Goal: Information Seeking & Learning: Learn about a topic

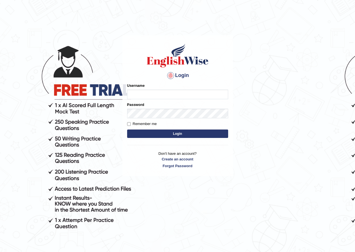
click at [161, 96] on input "Username" at bounding box center [177, 95] width 101 height 10
click at [168, 96] on input "Username" at bounding box center [177, 95] width 101 height 10
type input "anuj_parramatta"
click at [174, 129] on button "Login" at bounding box center [177, 133] width 101 height 8
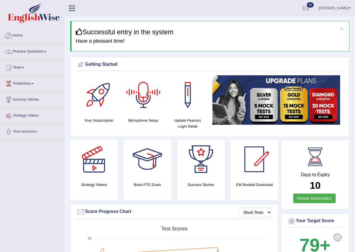
click at [44, 52] on link "Practice Questions" at bounding box center [32, 51] width 64 height 14
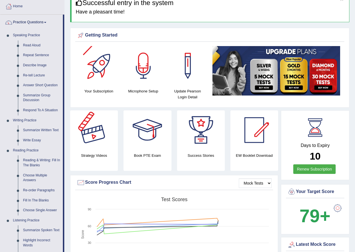
scroll to position [28, 0]
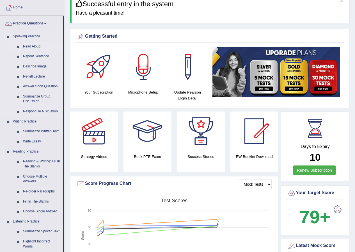
click at [33, 46] on link "Read Aloud" at bounding box center [41, 47] width 42 height 10
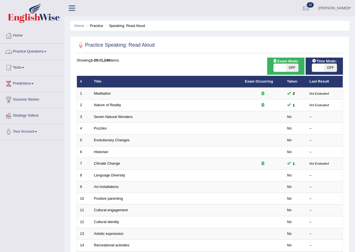
click at [282, 69] on span at bounding box center [280, 68] width 12 height 8
checkbox input "true"
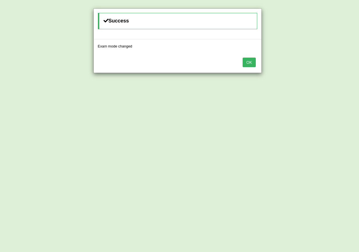
click at [250, 64] on button "OK" at bounding box center [249, 63] width 13 height 10
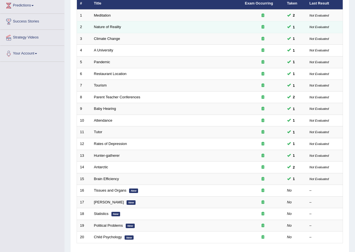
scroll to position [120, 0]
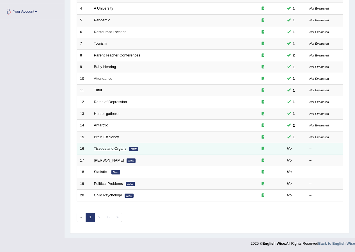
click at [118, 147] on link "Tissues and Organs" at bounding box center [110, 148] width 33 height 4
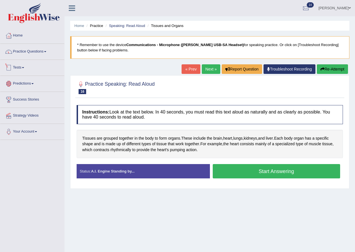
click at [42, 54] on link "Practice Questions" at bounding box center [32, 51] width 64 height 14
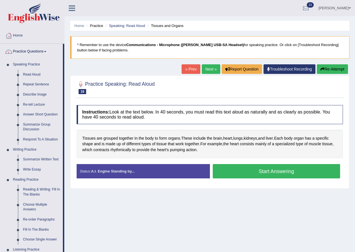
click at [22, 39] on link "Home" at bounding box center [32, 35] width 64 height 14
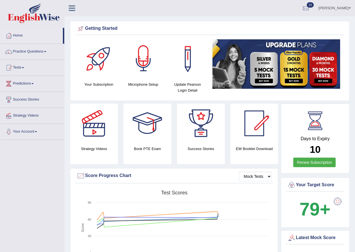
click at [145, 66] on div at bounding box center [143, 58] width 39 height 39
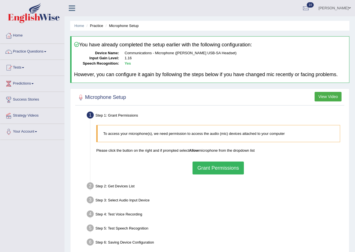
click at [202, 165] on button "Grant Permissions" at bounding box center [218, 167] width 51 height 13
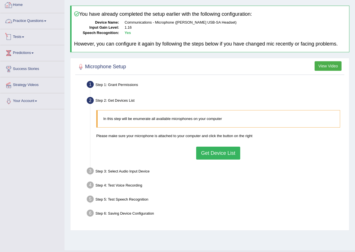
scroll to position [43, 0]
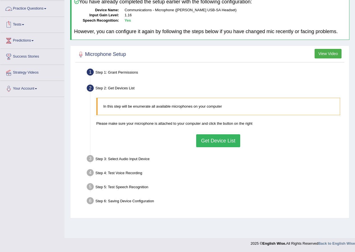
click at [206, 129] on div "In this step will be enumerate all available microphones on your computer Pleas…" at bounding box center [219, 122] width 250 height 55
drag, startPoint x: 207, startPoint y: 139, endPoint x: 203, endPoint y: 139, distance: 4.0
click at [206, 139] on button "Get Device List" at bounding box center [218, 140] width 44 height 13
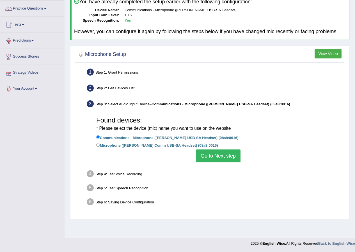
click at [212, 160] on button "Go to Next step" at bounding box center [218, 155] width 45 height 13
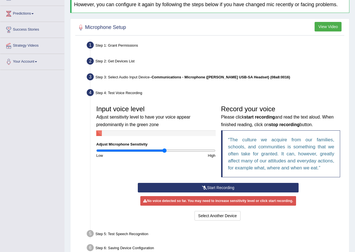
scroll to position [101, 0]
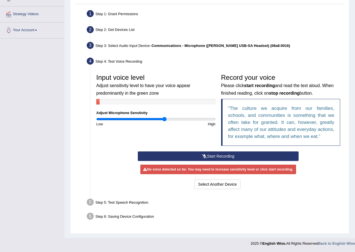
click at [216, 158] on button "Start Recording" at bounding box center [218, 156] width 161 height 10
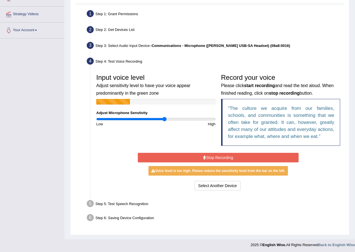
click at [215, 157] on button "Stop Recording" at bounding box center [218, 158] width 161 height 10
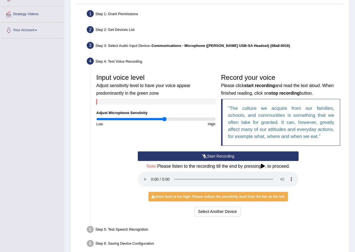
click at [121, 173] on div "Start Recording Stop Recording Note: Please listen to the recording till the en…" at bounding box center [219, 184] width 250 height 66
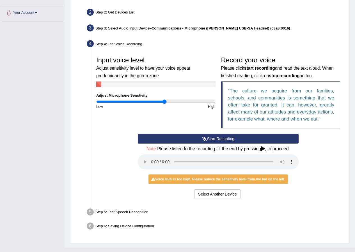
scroll to position [129, 0]
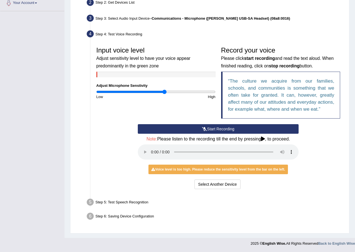
click at [216, 129] on button "Start Recording" at bounding box center [218, 129] width 161 height 10
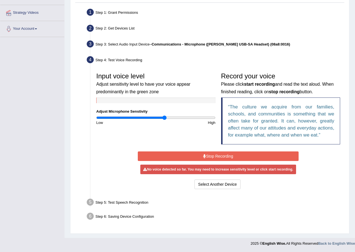
scroll to position [103, 0]
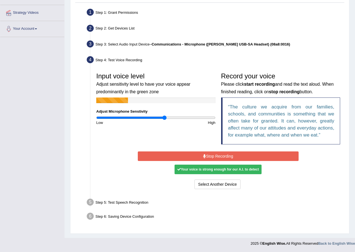
click at [187, 159] on button "Stop Recording" at bounding box center [218, 156] width 161 height 10
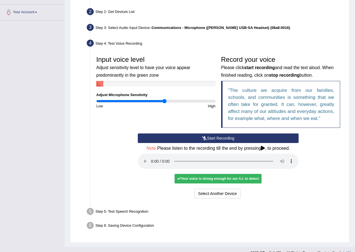
scroll to position [129, 0]
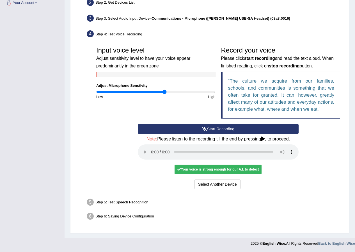
click at [204, 170] on div "Your voice is strong enough for our A.I. to detect" at bounding box center [218, 170] width 87 height 10
click at [194, 168] on div "Your voice is strong enough for our A.I. to detect" at bounding box center [218, 170] width 87 height 10
click at [200, 129] on button "Start Recording" at bounding box center [218, 129] width 161 height 10
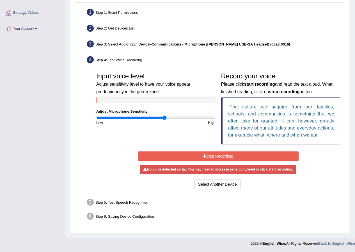
scroll to position [103, 0]
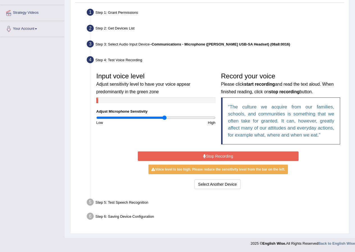
click at [215, 156] on button "Stop Recording" at bounding box center [218, 156] width 161 height 10
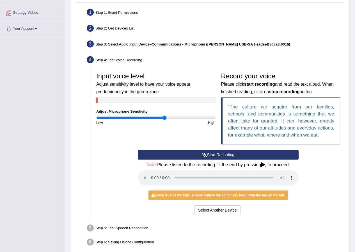
click at [265, 164] on icon at bounding box center [263, 164] width 4 height 4
click at [152, 205] on div "Start Recording Stop Recording Note: Please listen to the recording till the en…" at bounding box center [218, 183] width 167 height 66
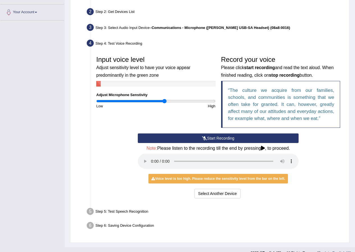
scroll to position [129, 0]
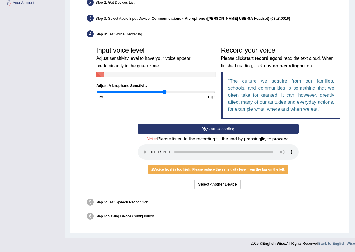
click at [193, 126] on button "Start Recording" at bounding box center [218, 129] width 161 height 10
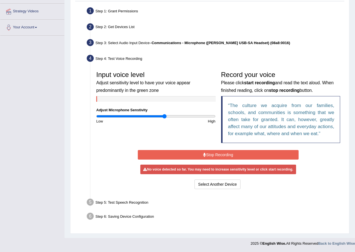
scroll to position [103, 0]
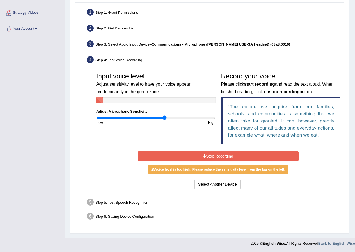
click at [182, 155] on button "Stop Recording" at bounding box center [218, 156] width 161 height 10
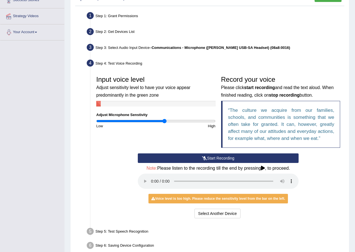
scroll to position [16, 0]
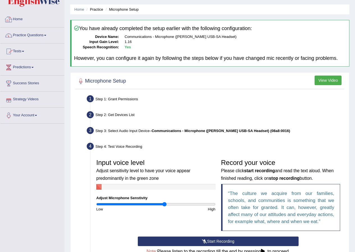
click at [23, 17] on link "Home" at bounding box center [32, 19] width 64 height 14
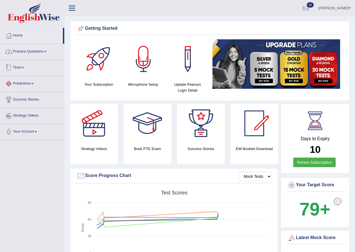
click at [26, 48] on link "Practice Questions" at bounding box center [32, 51] width 64 height 14
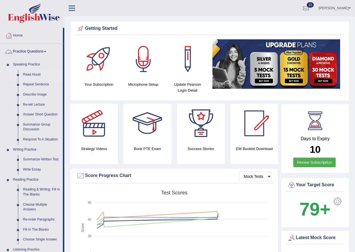
click at [38, 72] on link "Read Aloud" at bounding box center [41, 75] width 42 height 10
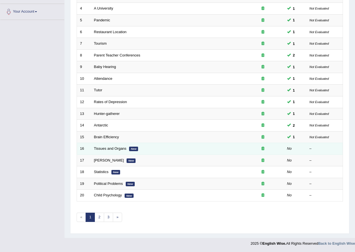
click at [107, 146] on td "Tissues and Organs New" at bounding box center [166, 149] width 151 height 12
click at [107, 147] on link "Tissues and Organs" at bounding box center [110, 148] width 33 height 4
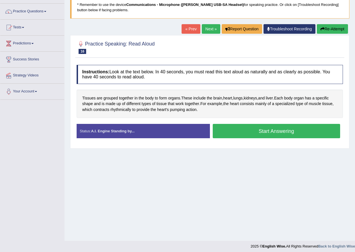
scroll to position [43, 0]
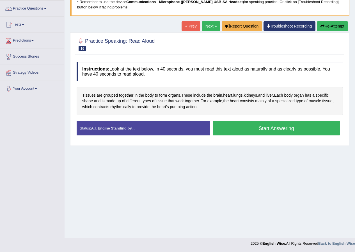
click at [267, 197] on div "Home Practice Speaking: Read [PERSON_NAME] and Organs * Remember to use the dev…" at bounding box center [210, 97] width 291 height 281
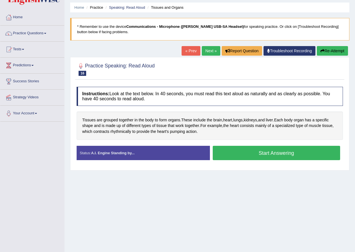
scroll to position [0, 0]
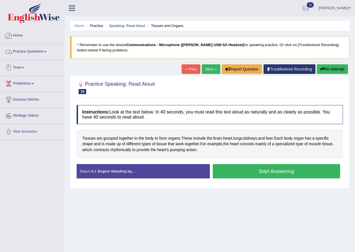
click at [19, 33] on link "Home" at bounding box center [32, 35] width 64 height 14
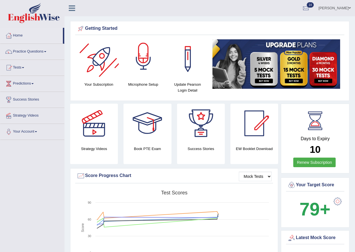
click at [145, 66] on div at bounding box center [143, 58] width 39 height 39
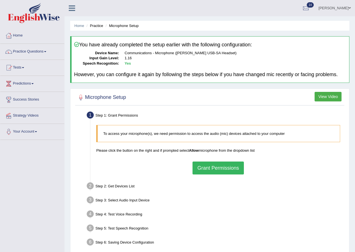
click at [210, 162] on button "Grant Permissions" at bounding box center [218, 167] width 51 height 13
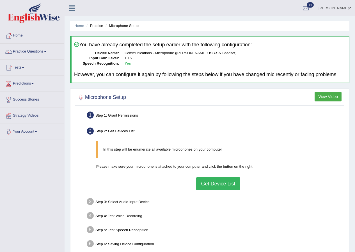
click at [208, 183] on button "Get Device List" at bounding box center [218, 183] width 44 height 13
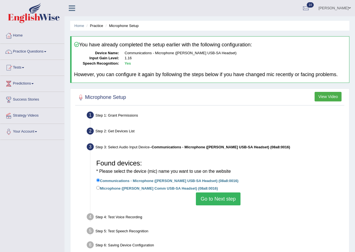
click at [215, 199] on button "Go to Next step" at bounding box center [218, 198] width 45 height 13
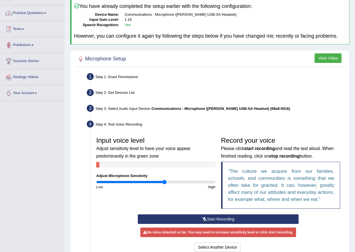
scroll to position [101, 0]
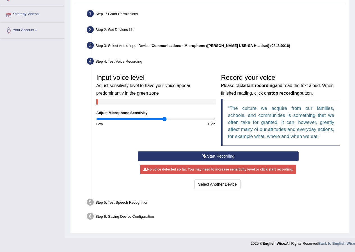
click at [191, 157] on button "Start Recording" at bounding box center [218, 156] width 161 height 10
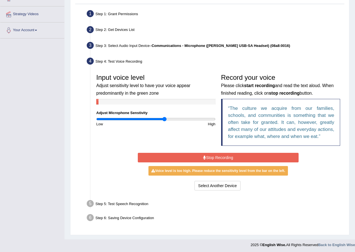
click at [207, 158] on button "Stop Recording" at bounding box center [218, 158] width 161 height 10
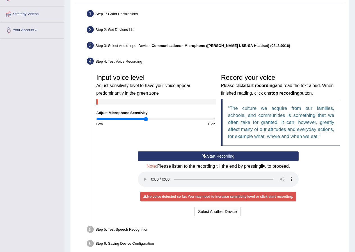
drag, startPoint x: 163, startPoint y: 118, endPoint x: 146, endPoint y: 118, distance: 16.9
click at [146, 118] on input "range" at bounding box center [155, 119] width 119 height 4
click at [214, 157] on button "Start Recording" at bounding box center [218, 156] width 161 height 10
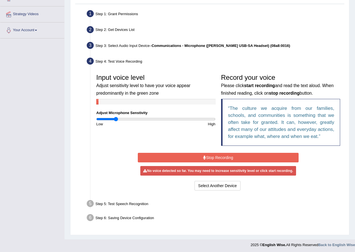
drag, startPoint x: 145, startPoint y: 118, endPoint x: 116, endPoint y: 118, distance: 28.9
click at [116, 118] on input "range" at bounding box center [155, 119] width 119 height 4
click at [209, 156] on button "Stop Recording" at bounding box center [218, 158] width 161 height 10
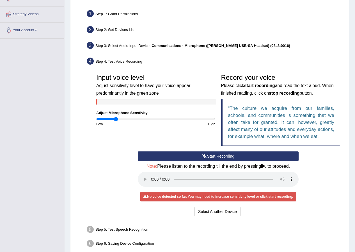
click at [209, 156] on button "Start Recording" at bounding box center [218, 156] width 161 height 10
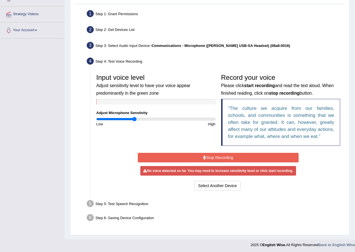
drag, startPoint x: 117, startPoint y: 119, endPoint x: 134, endPoint y: 119, distance: 17.4
type input "0.64"
click at [134, 119] on input "range" at bounding box center [155, 119] width 119 height 4
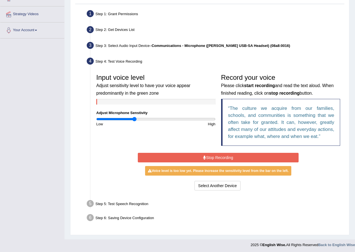
click at [213, 158] on button "Stop Recording" at bounding box center [218, 158] width 161 height 10
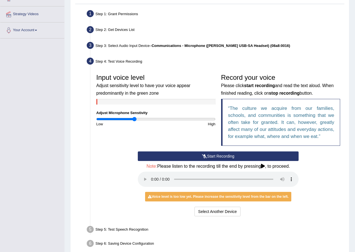
click at [211, 156] on button "Start Recording" at bounding box center [218, 156] width 161 height 10
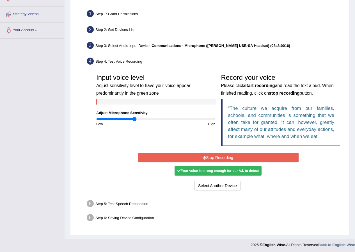
click at [213, 158] on button "Stop Recording" at bounding box center [218, 158] width 161 height 10
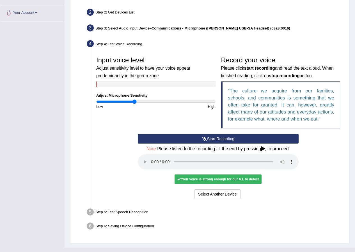
scroll to position [129, 0]
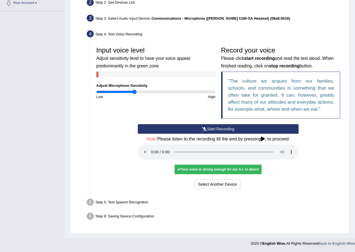
click at [191, 171] on div "Your voice is strong enough for our A.I. to detect" at bounding box center [218, 170] width 87 height 10
click at [121, 202] on div "Step 5: Test Speech Recognition" at bounding box center [215, 203] width 263 height 12
click at [266, 197] on div "Step 5: Test Speech Recognition" at bounding box center [215, 203] width 263 height 12
click at [249, 185] on button "Voice is ok. Go to Next step" at bounding box center [242, 184] width 56 height 10
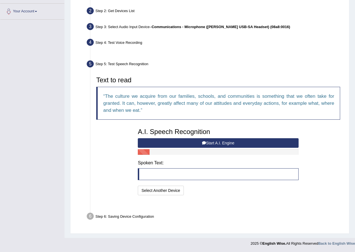
scroll to position [106, 0]
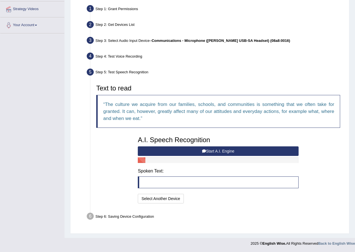
click at [200, 151] on button "Start A.I. Engine" at bounding box center [218, 151] width 161 height 10
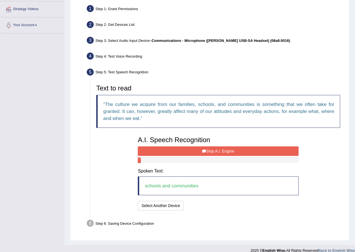
click at [225, 152] on button "Stop A.I. Engine" at bounding box center [218, 151] width 161 height 10
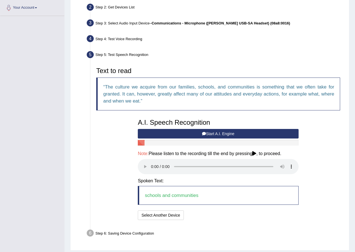
scroll to position [141, 0]
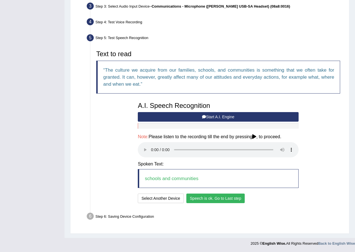
click at [211, 198] on button "Speech is ok. Go to Last step" at bounding box center [215, 198] width 59 height 10
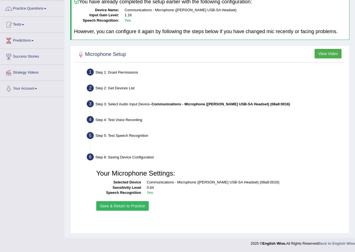
scroll to position [43, 0]
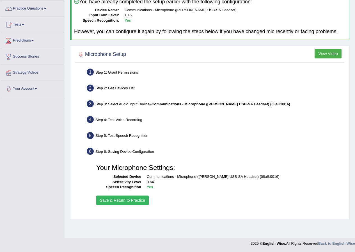
click at [128, 200] on button "Save & Return to Practice" at bounding box center [122, 200] width 53 height 10
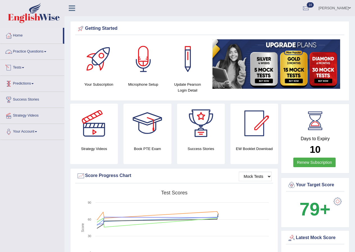
click at [34, 52] on link "Practice Questions" at bounding box center [32, 51] width 64 height 14
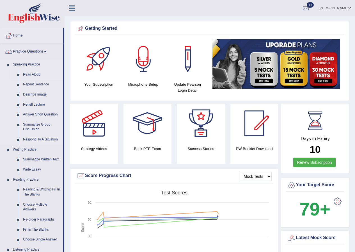
click at [33, 74] on link "Read Aloud" at bounding box center [41, 75] width 42 height 10
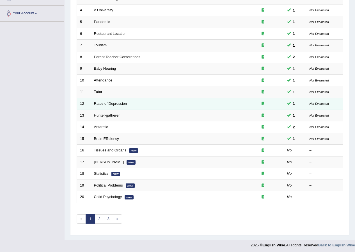
scroll to position [120, 0]
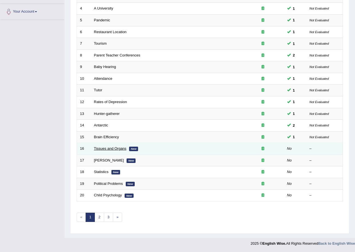
click at [109, 147] on link "Tissues and Organs" at bounding box center [110, 148] width 33 height 4
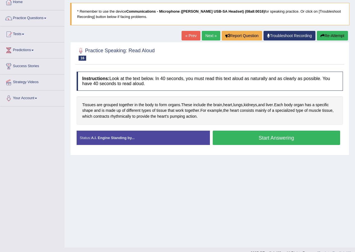
scroll to position [43, 0]
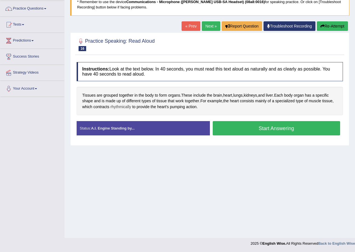
click at [119, 105] on span "rhythmically" at bounding box center [120, 107] width 21 height 6
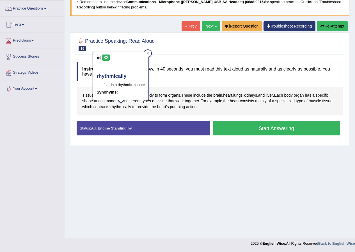
click at [107, 57] on icon at bounding box center [106, 57] width 4 height 3
click at [107, 58] on icon at bounding box center [106, 57] width 4 height 3
click at [146, 54] on div at bounding box center [148, 53] width 7 height 7
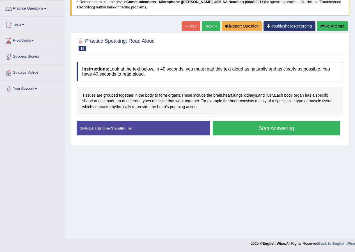
click at [255, 124] on button "Start Answering" at bounding box center [277, 128] width 128 height 14
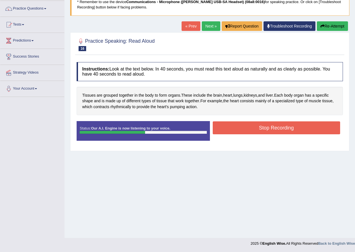
click at [257, 124] on button "Stop Recording" at bounding box center [277, 127] width 128 height 13
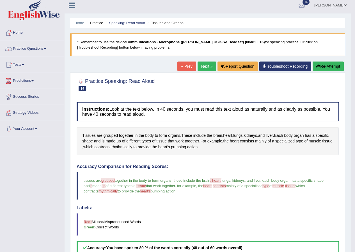
scroll to position [0, 0]
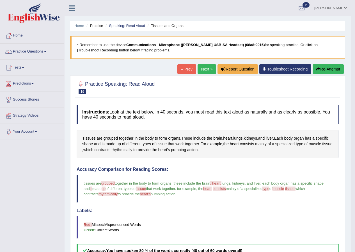
click at [132, 148] on span "rhythmically" at bounding box center [121, 150] width 21 height 6
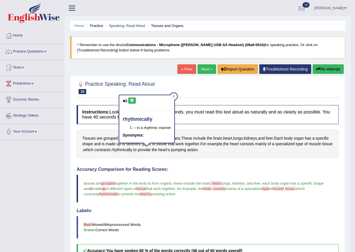
click at [131, 99] on icon at bounding box center [132, 100] width 4 height 3
click at [208, 70] on link "Next »" at bounding box center [207, 69] width 19 height 10
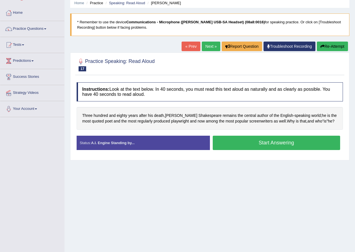
scroll to position [43, 0]
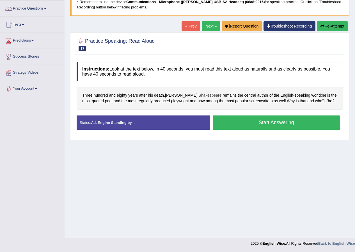
click at [199, 95] on span "Shakespeare" at bounding box center [210, 95] width 23 height 6
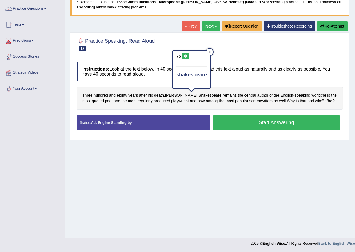
click at [188, 58] on button at bounding box center [186, 56] width 8 height 6
click at [188, 57] on icon at bounding box center [186, 55] width 4 height 3
click at [209, 53] on icon at bounding box center [210, 52] width 3 height 3
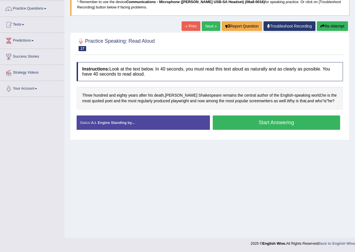
click at [254, 123] on button "Start Answering" at bounding box center [277, 122] width 128 height 14
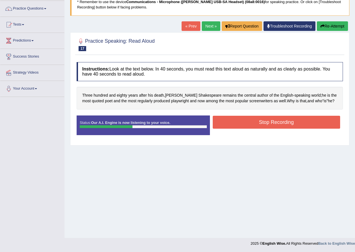
click at [248, 118] on button "Stop Recording" at bounding box center [277, 122] width 128 height 13
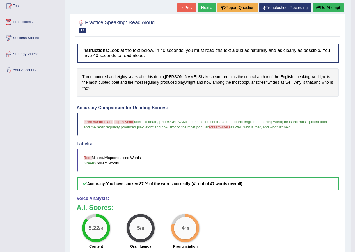
scroll to position [15, 0]
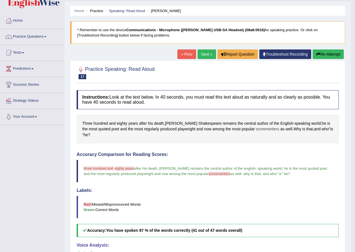
click at [256, 129] on span "screenwriters" at bounding box center [267, 129] width 23 height 6
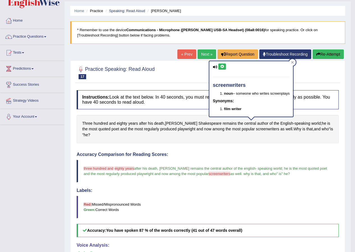
click at [224, 66] on icon at bounding box center [222, 66] width 4 height 3
click at [296, 60] on div at bounding box center [292, 62] width 7 height 7
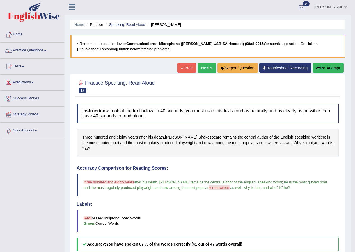
scroll to position [0, 0]
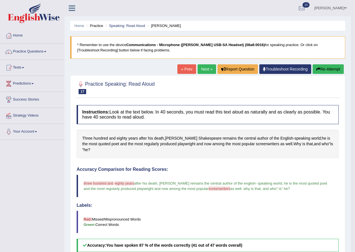
click at [206, 64] on div "Home Practice Speaking: Read [PERSON_NAME] * Remember to use the device Communi…" at bounding box center [208, 184] width 286 height 369
click at [208, 68] on link "Next »" at bounding box center [207, 69] width 19 height 10
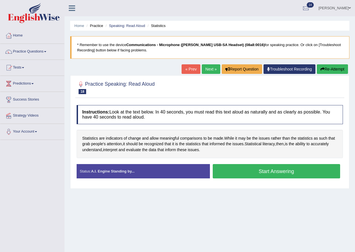
scroll to position [43, 0]
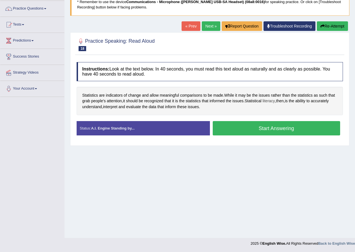
click at [270, 102] on span "literacy" at bounding box center [269, 101] width 12 height 6
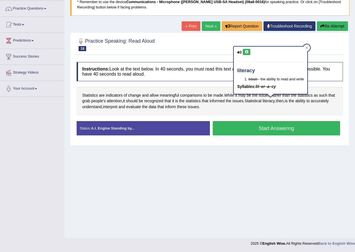
click at [248, 53] on icon at bounding box center [247, 51] width 4 height 3
click at [95, 94] on span "Statistics" at bounding box center [90, 95] width 16 height 6
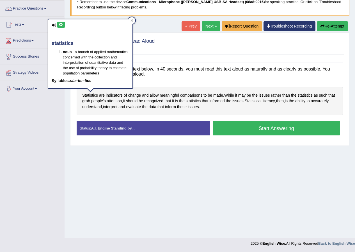
click at [61, 25] on icon at bounding box center [61, 24] width 4 height 3
click at [61, 24] on icon at bounding box center [61, 24] width 4 height 3
click at [134, 20] on div at bounding box center [132, 20] width 7 height 7
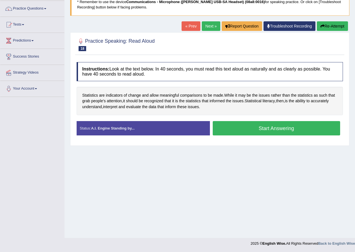
click at [250, 128] on button "Start Answering" at bounding box center [277, 128] width 128 height 14
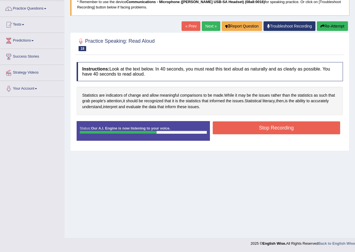
click at [236, 131] on button "Stop Recording" at bounding box center [277, 127] width 128 height 13
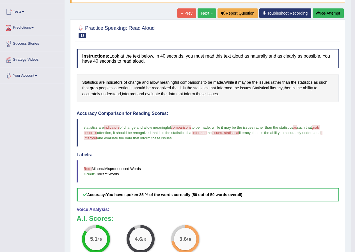
scroll to position [53, 0]
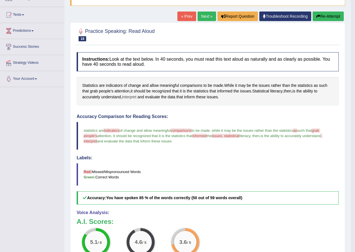
click at [132, 95] on span "interpret" at bounding box center [129, 97] width 14 height 6
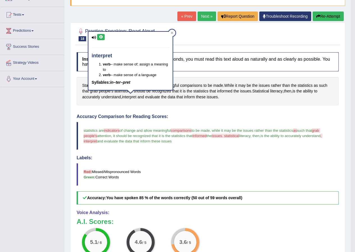
click at [101, 35] on button at bounding box center [101, 37] width 8 height 6
click at [171, 32] on icon at bounding box center [172, 32] width 3 height 3
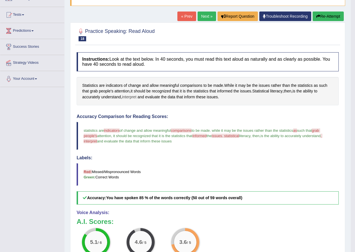
click at [134, 97] on span "interpret" at bounding box center [129, 97] width 14 height 6
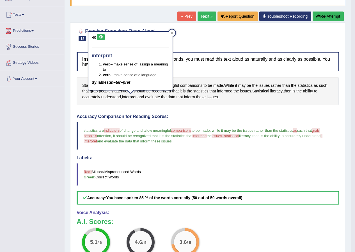
click at [103, 37] on icon at bounding box center [101, 36] width 4 height 3
click at [265, 92] on span "Statistical" at bounding box center [260, 91] width 17 height 6
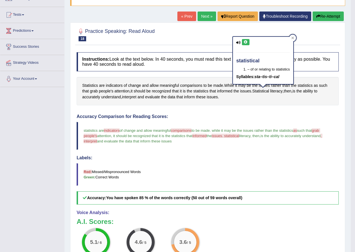
click at [246, 42] on icon at bounding box center [246, 41] width 4 height 3
click at [294, 37] on div "statistical – of or relating to statistics Syllables: sta–tis–ti–cal" at bounding box center [263, 62] width 61 height 52
click at [291, 39] on icon at bounding box center [292, 38] width 3 height 3
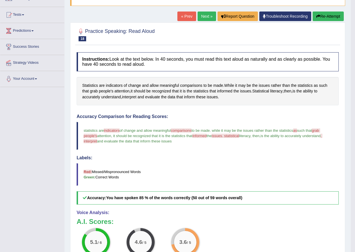
click at [203, 17] on link "Next »" at bounding box center [207, 17] width 19 height 10
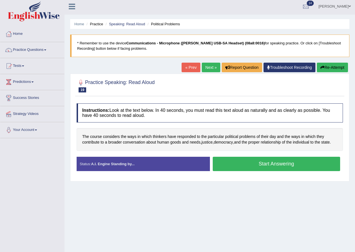
scroll to position [43, 0]
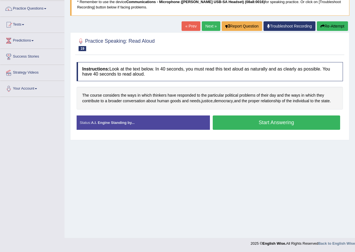
click at [268, 123] on button "Start Answering" at bounding box center [277, 122] width 128 height 14
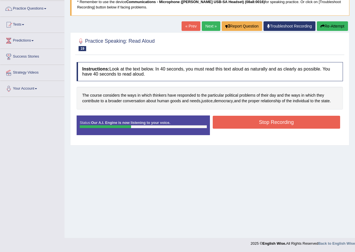
click at [279, 125] on button "Stop Recording" at bounding box center [277, 122] width 128 height 13
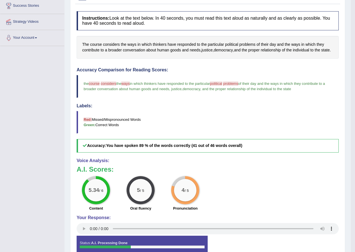
scroll to position [47, 0]
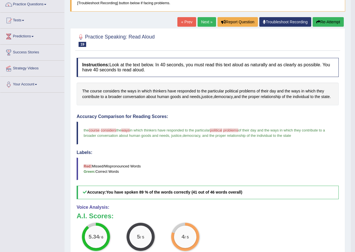
click at [322, 24] on button "Re-Attempt" at bounding box center [328, 22] width 31 height 10
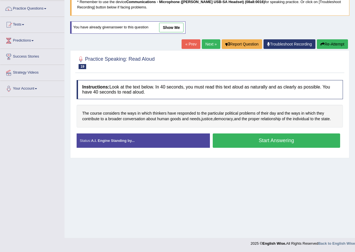
click at [264, 136] on button "Start Answering" at bounding box center [277, 140] width 128 height 14
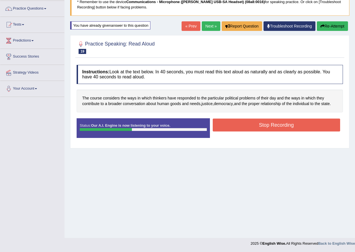
click at [271, 129] on button "Stop Recording" at bounding box center [277, 124] width 128 height 13
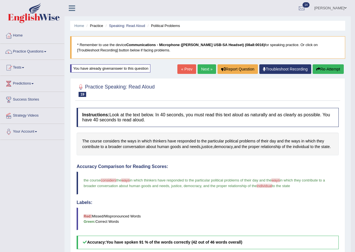
click at [210, 70] on link "Next »" at bounding box center [207, 69] width 19 height 10
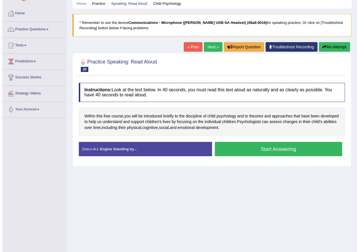
scroll to position [43, 0]
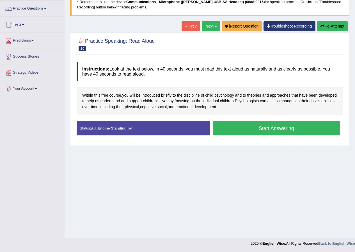
click at [253, 127] on button "Start Answering" at bounding box center [277, 128] width 128 height 14
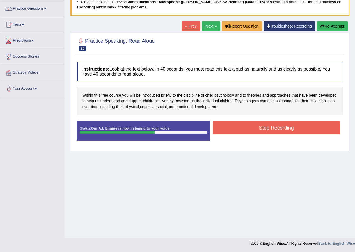
click at [263, 128] on button "Stop Recording" at bounding box center [277, 127] width 128 height 13
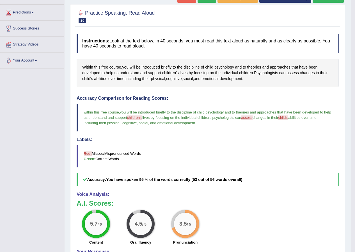
scroll to position [99, 0]
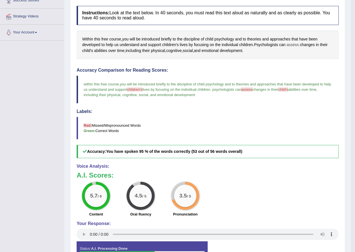
click at [293, 44] on span "assess" at bounding box center [293, 45] width 12 height 6
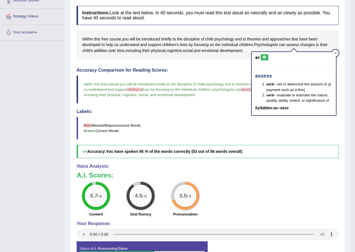
click at [266, 56] on icon at bounding box center [265, 57] width 4 height 3
click at [334, 52] on div at bounding box center [335, 53] width 7 height 7
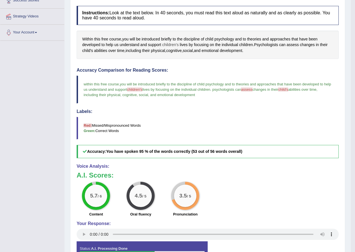
click at [168, 43] on span "children's" at bounding box center [170, 45] width 17 height 6
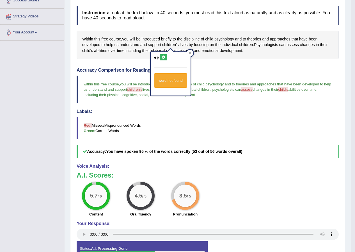
click at [163, 56] on icon at bounding box center [163, 57] width 4 height 3
click at [166, 59] on button at bounding box center [164, 57] width 8 height 6
click at [165, 58] on icon at bounding box center [163, 57] width 4 height 3
click at [164, 58] on icon at bounding box center [163, 57] width 4 height 3
click at [165, 58] on icon at bounding box center [163, 57] width 4 height 3
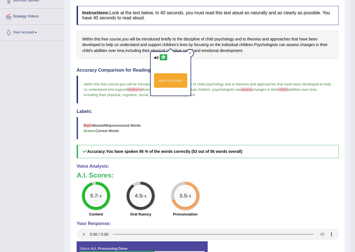
click at [165, 58] on icon at bounding box center [163, 57] width 4 height 3
click at [191, 53] on icon at bounding box center [190, 53] width 3 height 3
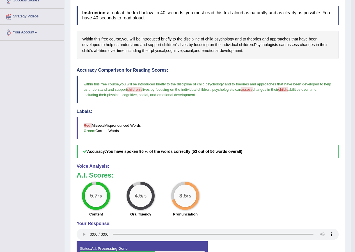
click at [169, 43] on span "children's" at bounding box center [170, 45] width 17 height 6
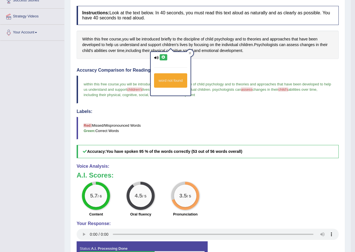
click at [163, 54] on button at bounding box center [164, 57] width 8 height 6
click at [164, 57] on icon at bounding box center [163, 57] width 4 height 3
click at [157, 57] on icon at bounding box center [156, 58] width 4 height 4
click at [161, 57] on icon at bounding box center [163, 57] width 4 height 3
click at [190, 53] on icon at bounding box center [190, 53] width 3 height 3
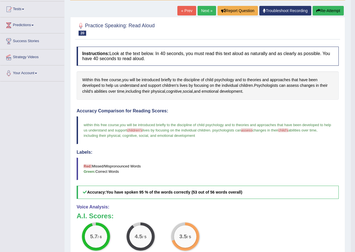
scroll to position [0, 0]
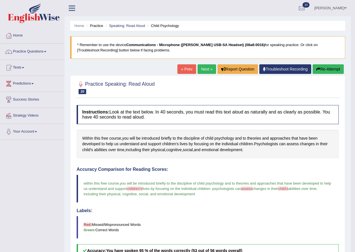
click at [203, 69] on link "Next »" at bounding box center [207, 69] width 19 height 10
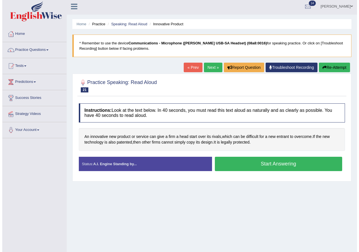
scroll to position [28, 0]
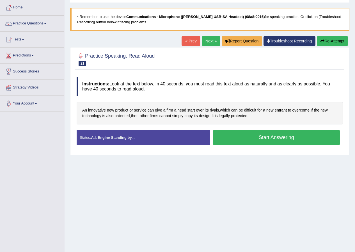
click at [125, 115] on span "patented" at bounding box center [122, 116] width 15 height 6
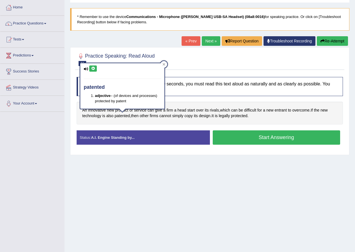
click at [94, 68] on icon at bounding box center [93, 68] width 4 height 3
click at [165, 65] on icon at bounding box center [164, 64] width 3 height 3
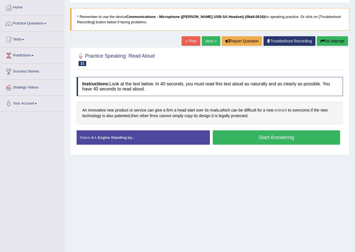
click at [286, 111] on span "entrant" at bounding box center [281, 110] width 12 height 6
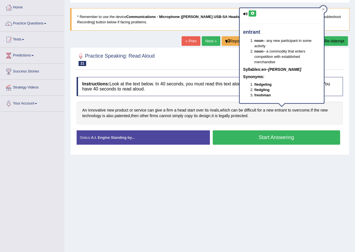
click at [254, 15] on button at bounding box center [253, 13] width 8 height 6
click at [325, 10] on icon at bounding box center [323, 9] width 3 height 3
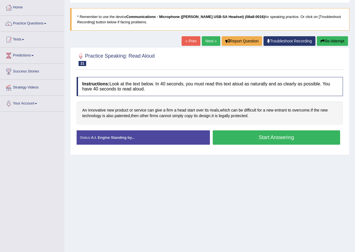
click at [237, 140] on button "Start Answering" at bounding box center [277, 137] width 128 height 14
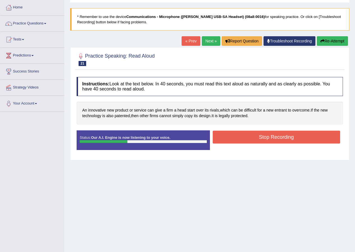
click at [263, 139] on button "Stop Recording" at bounding box center [277, 137] width 128 height 13
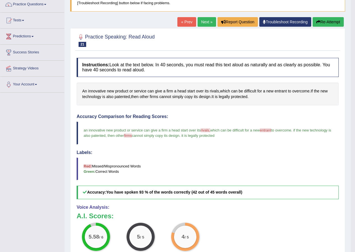
scroll to position [84, 0]
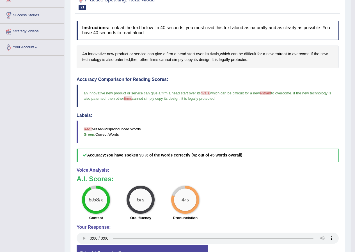
click at [215, 54] on span "rivals" at bounding box center [214, 54] width 9 height 6
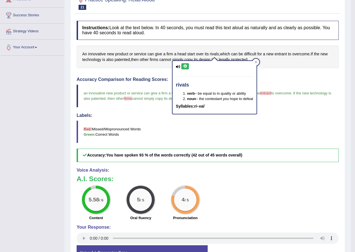
click at [186, 64] on button at bounding box center [185, 66] width 8 height 6
click at [256, 64] on div at bounding box center [256, 62] width 7 height 7
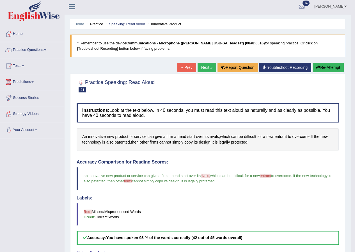
scroll to position [0, 0]
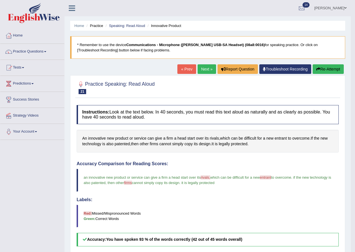
click at [205, 66] on link "Next »" at bounding box center [207, 69] width 19 height 10
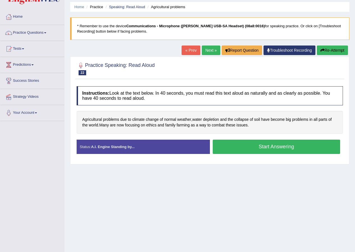
scroll to position [43, 0]
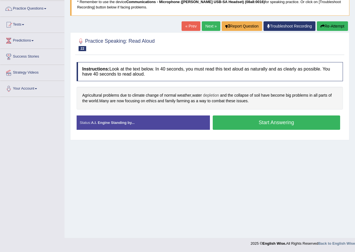
click at [217, 97] on span "depletion" at bounding box center [211, 95] width 16 height 6
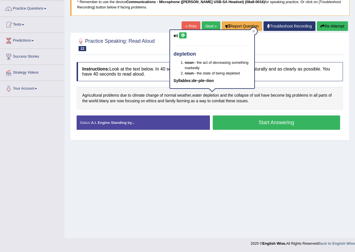
click at [184, 34] on icon at bounding box center [183, 35] width 4 height 3
click at [254, 33] on div at bounding box center [253, 31] width 7 height 7
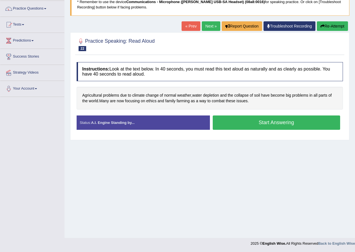
click at [249, 124] on button "Start Answering" at bounding box center [277, 122] width 128 height 14
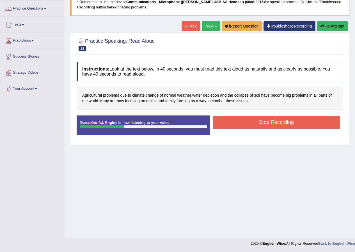
click at [268, 126] on button "Stop Recording" at bounding box center [277, 122] width 128 height 13
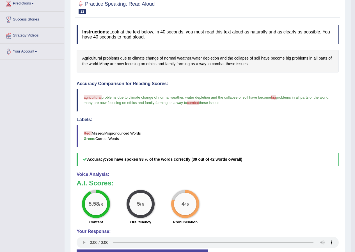
scroll to position [0, 0]
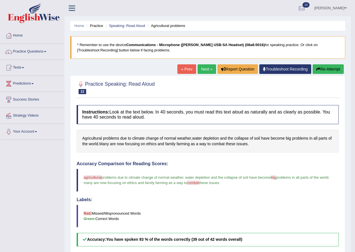
click at [211, 67] on link "Next »" at bounding box center [207, 69] width 19 height 10
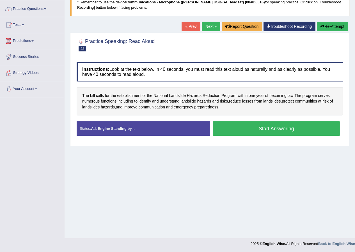
scroll to position [43, 0]
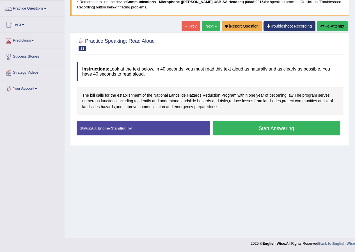
click at [206, 106] on span "preparedness" at bounding box center [206, 107] width 24 height 6
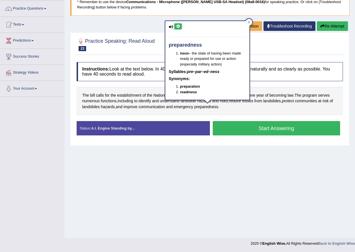
click at [178, 29] on div "preparedness noun – the state of having been made ready or prepared for use or …" at bounding box center [207, 60] width 84 height 79
click at [181, 26] on button at bounding box center [178, 26] width 8 height 6
drag, startPoint x: 249, startPoint y: 21, endPoint x: 250, endPoint y: 24, distance: 3.3
click at [249, 21] on icon at bounding box center [249, 22] width 3 height 3
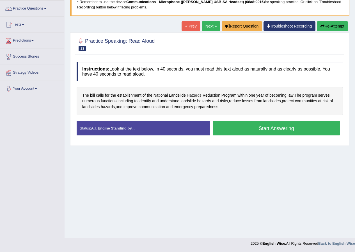
click at [193, 95] on span "Hazards" at bounding box center [194, 95] width 15 height 6
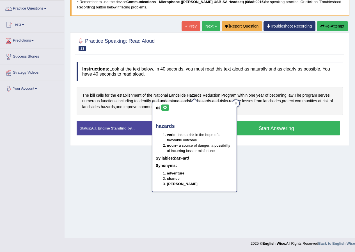
click at [166, 107] on icon at bounding box center [165, 107] width 4 height 3
click at [237, 103] on icon at bounding box center [236, 103] width 3 height 3
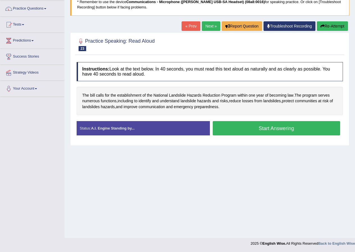
click at [266, 129] on button "Start Answering" at bounding box center [277, 128] width 128 height 14
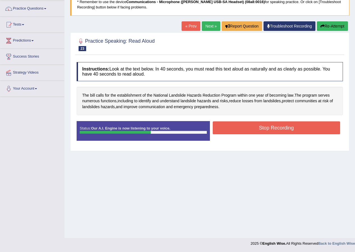
click at [249, 130] on button "Stop Recording" at bounding box center [277, 127] width 128 height 13
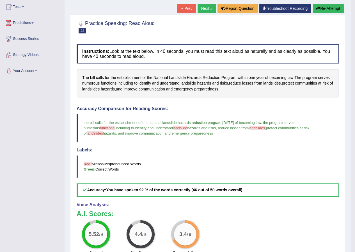
scroll to position [53, 0]
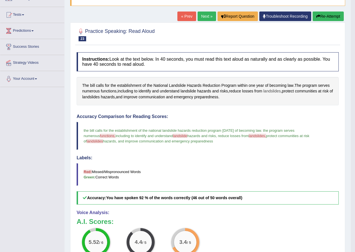
click at [270, 90] on span "landslides" at bounding box center [271, 91] width 17 height 6
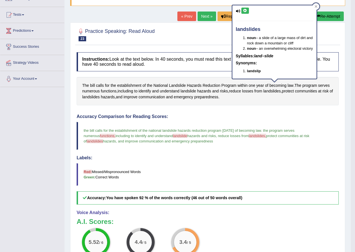
click at [242, 9] on button at bounding box center [245, 11] width 8 height 6
click at [244, 9] on icon at bounding box center [245, 10] width 4 height 3
click at [249, 12] on div "landslides noun – a slide of a large mass of dirt and rock down a mountain or c…" at bounding box center [275, 41] width 84 height 73
click at [245, 12] on icon at bounding box center [245, 10] width 4 height 3
click at [316, 6] on icon at bounding box center [316, 6] width 3 height 3
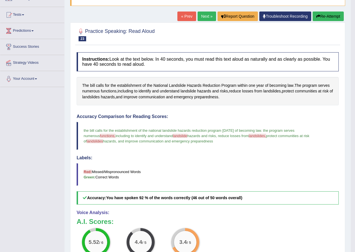
click at [207, 15] on link "Next »" at bounding box center [207, 17] width 19 height 10
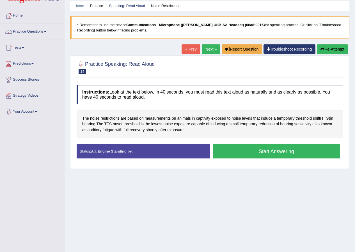
scroll to position [43, 0]
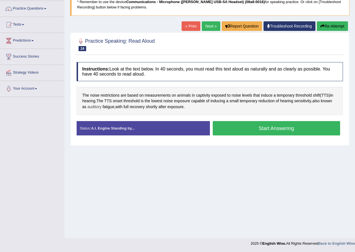
click at [94, 104] on span "auditory" at bounding box center [95, 107] width 14 height 6
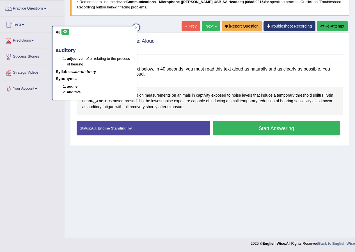
click at [64, 29] on button at bounding box center [65, 32] width 8 height 6
click at [136, 28] on icon at bounding box center [136, 27] width 3 height 3
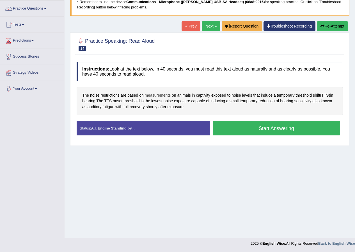
click at [158, 94] on span "measurements" at bounding box center [158, 95] width 26 height 6
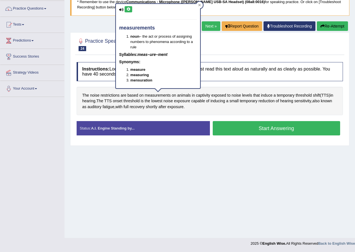
click at [129, 9] on icon at bounding box center [128, 9] width 4 height 3
click at [201, 4] on div at bounding box center [199, 5] width 7 height 7
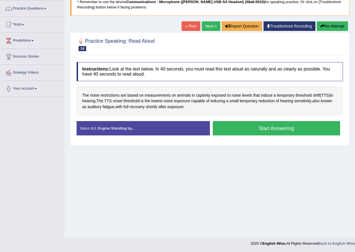
click at [256, 126] on button "Start Answering" at bounding box center [277, 128] width 128 height 14
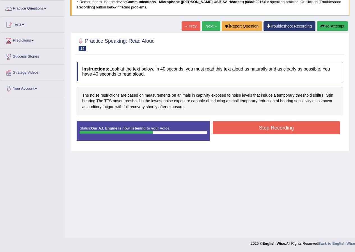
click at [250, 129] on button "Stop Recording" at bounding box center [277, 127] width 128 height 13
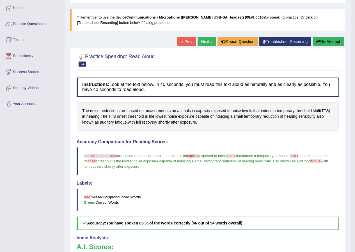
scroll to position [25, 0]
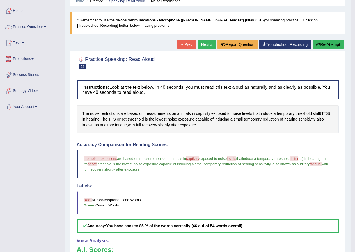
click at [124, 119] on span "onset" at bounding box center [122, 119] width 10 height 6
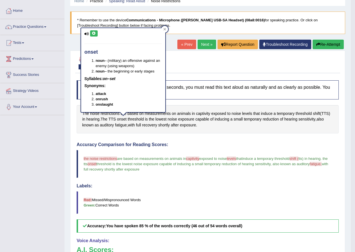
click at [92, 31] on button at bounding box center [94, 33] width 8 height 6
click at [165, 28] on icon at bounding box center [164, 29] width 3 height 3
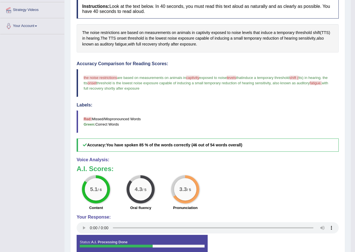
scroll to position [53, 0]
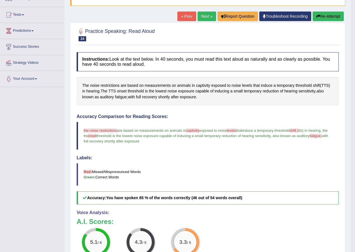
click at [202, 18] on link "Next »" at bounding box center [207, 17] width 19 height 10
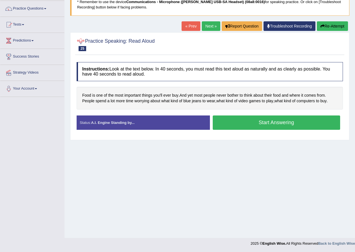
click at [249, 120] on button "Start Answering" at bounding box center [277, 122] width 128 height 14
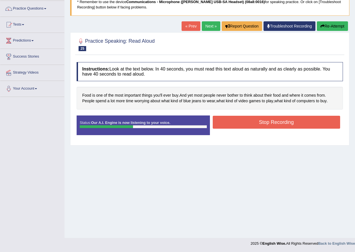
click at [234, 127] on button "Stop Recording" at bounding box center [277, 122] width 128 height 13
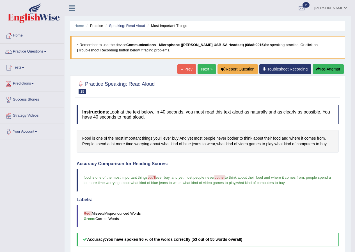
click at [208, 69] on link "Next »" at bounding box center [207, 69] width 19 height 10
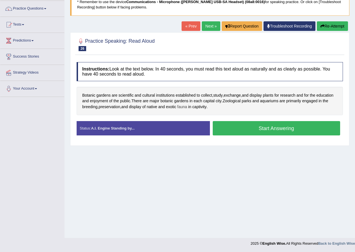
click at [184, 107] on span "fauna" at bounding box center [182, 107] width 10 height 6
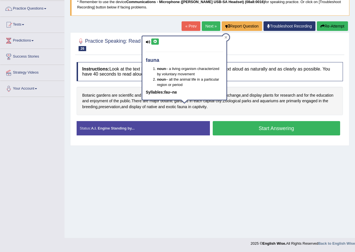
click at [156, 43] on icon at bounding box center [155, 41] width 4 height 3
click at [224, 37] on div "fauna noun – a living organism characterized by voluntary movement noun – all t…" at bounding box center [184, 68] width 85 height 65
click at [225, 39] on icon at bounding box center [226, 37] width 3 height 3
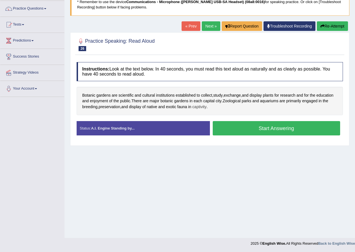
click at [205, 106] on span "captivity" at bounding box center [199, 107] width 14 height 6
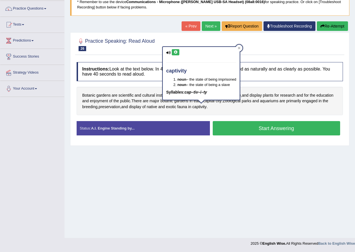
click at [178, 53] on button at bounding box center [176, 52] width 8 height 6
click at [241, 46] on div at bounding box center [239, 48] width 7 height 7
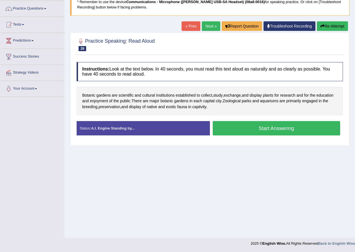
click at [258, 130] on button "Start Answering" at bounding box center [277, 128] width 128 height 14
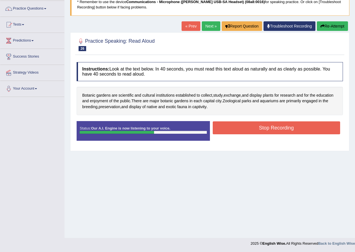
click at [267, 128] on button "Stop Recording" at bounding box center [277, 127] width 128 height 13
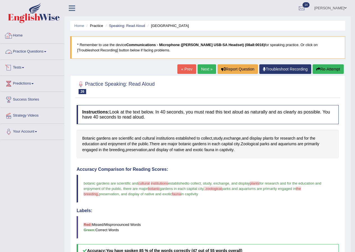
click at [30, 52] on link "Practice Questions" at bounding box center [32, 51] width 64 height 14
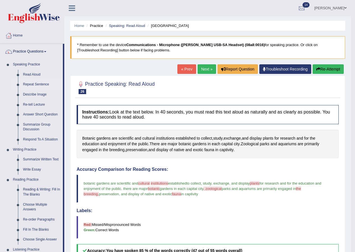
click at [38, 81] on link "Repeat Sentence" at bounding box center [41, 84] width 42 height 10
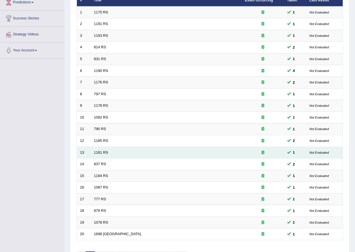
scroll to position [120, 0]
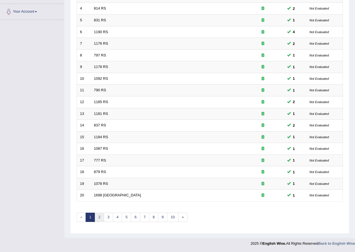
click at [98, 215] on link "2" at bounding box center [99, 217] width 9 height 9
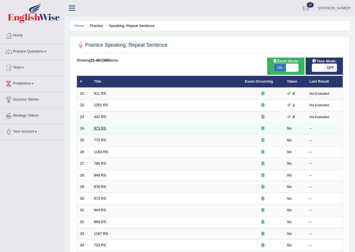
click at [97, 126] on link "973 RS" at bounding box center [100, 128] width 12 height 4
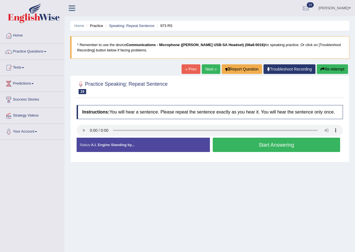
click at [244, 147] on button "Start Answering" at bounding box center [277, 145] width 128 height 14
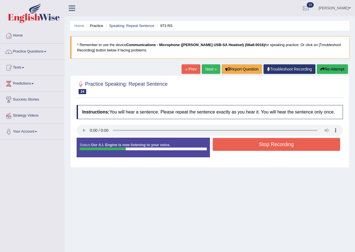
click at [254, 146] on button "Stop Recording" at bounding box center [277, 144] width 128 height 13
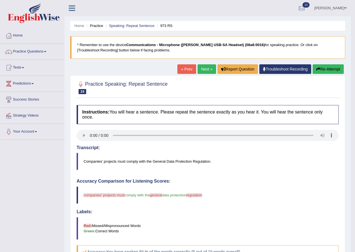
click at [205, 66] on link "Next »" at bounding box center [207, 69] width 19 height 10
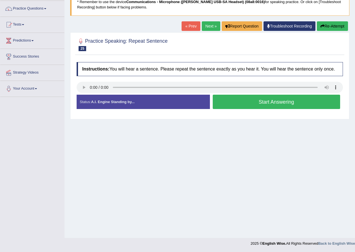
click at [251, 99] on button "Start Answering" at bounding box center [277, 102] width 128 height 14
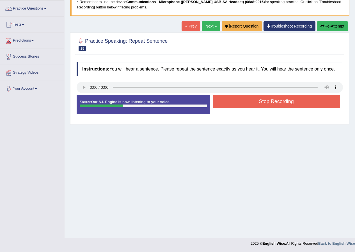
click at [249, 104] on button "Stop Recording" at bounding box center [277, 101] width 128 height 13
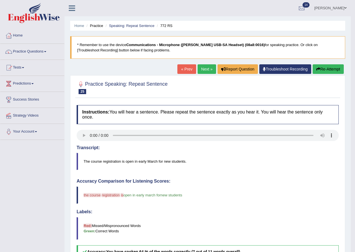
click at [198, 67] on link "Next »" at bounding box center [207, 69] width 19 height 10
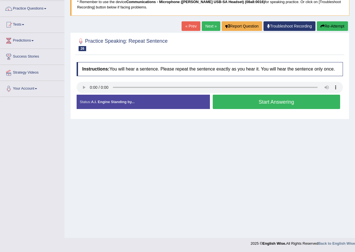
scroll to position [43, 0]
click at [249, 102] on button "Start Answering" at bounding box center [277, 102] width 128 height 14
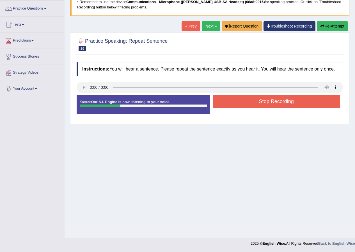
click at [259, 101] on button "Stop Recording" at bounding box center [277, 101] width 128 height 13
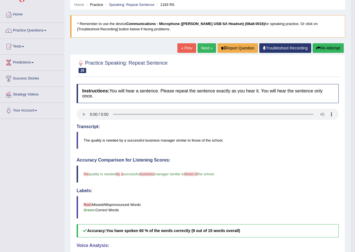
scroll to position [0, 0]
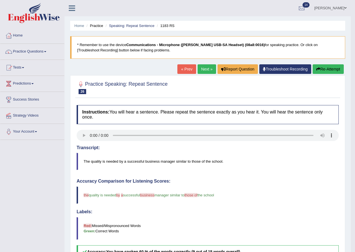
click at [211, 72] on link "Next »" at bounding box center [207, 69] width 19 height 10
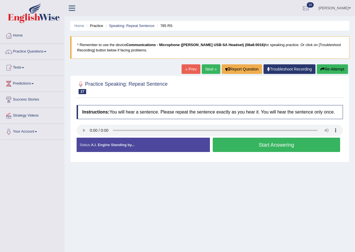
click at [255, 142] on button "Start Answering" at bounding box center [277, 145] width 128 height 14
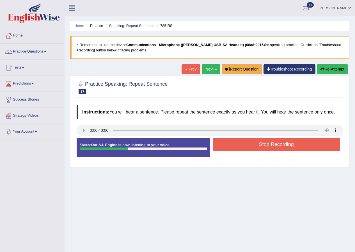
click at [263, 147] on button "Stop Recording" at bounding box center [277, 144] width 128 height 13
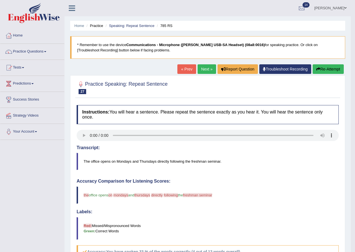
click at [325, 70] on button "Re-Attempt" at bounding box center [328, 69] width 31 height 10
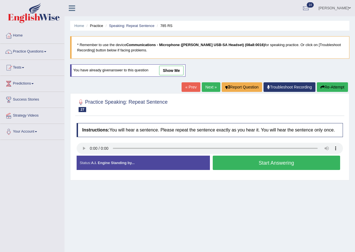
click at [253, 163] on button "Start Answering" at bounding box center [277, 163] width 128 height 14
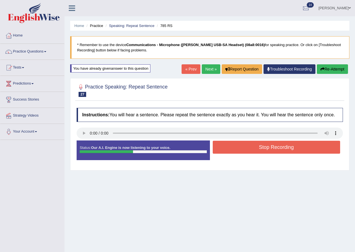
click at [257, 145] on button "Stop Recording" at bounding box center [277, 147] width 128 height 13
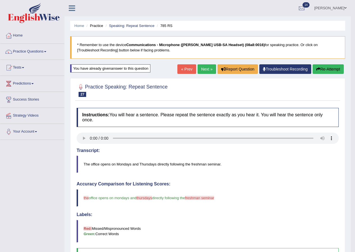
click at [204, 72] on link "Next »" at bounding box center [207, 69] width 19 height 10
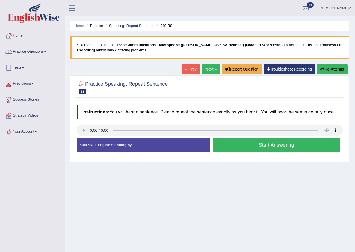
click at [244, 143] on button "Start Answering" at bounding box center [277, 145] width 128 height 14
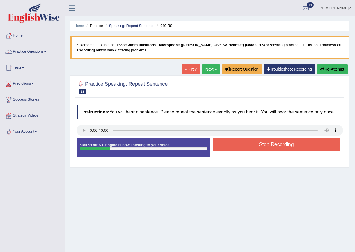
click at [250, 145] on button "Stop Recording" at bounding box center [277, 144] width 128 height 13
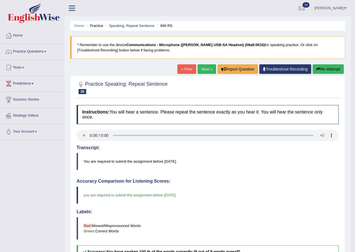
click at [207, 67] on link "Next »" at bounding box center [207, 69] width 19 height 10
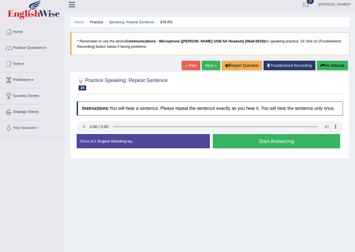
scroll to position [43, 0]
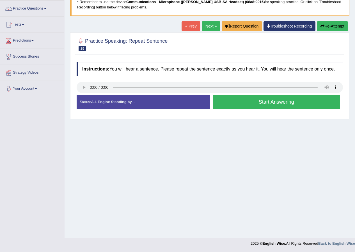
click at [254, 101] on button "Start Answering" at bounding box center [277, 102] width 128 height 14
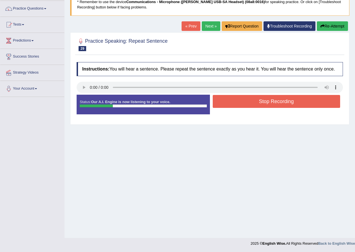
click at [329, 26] on button "Re-Attempt" at bounding box center [332, 26] width 31 height 10
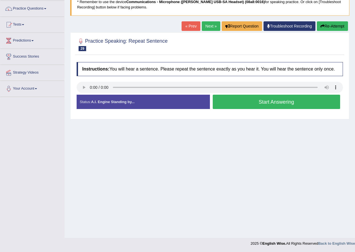
click at [261, 100] on button "Start Answering" at bounding box center [277, 102] width 128 height 14
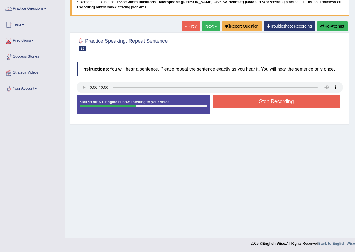
click at [262, 104] on button "Stop Recording" at bounding box center [277, 101] width 128 height 13
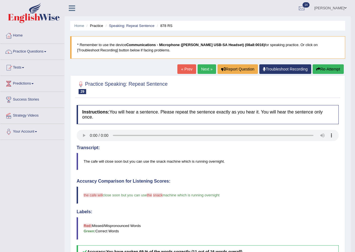
click at [207, 71] on link "Next »" at bounding box center [207, 69] width 19 height 10
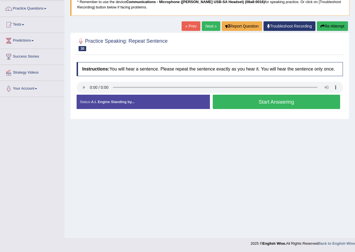
click at [236, 106] on button "Start Answering" at bounding box center [277, 102] width 128 height 14
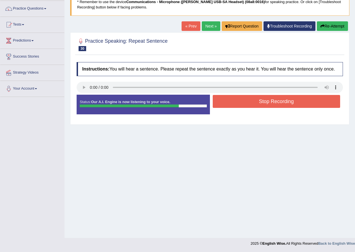
click at [257, 104] on button "Stop Recording" at bounding box center [277, 101] width 128 height 13
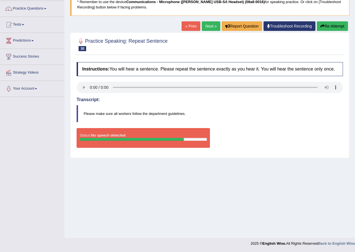
click at [336, 25] on button "Re-Attempt" at bounding box center [332, 26] width 31 height 10
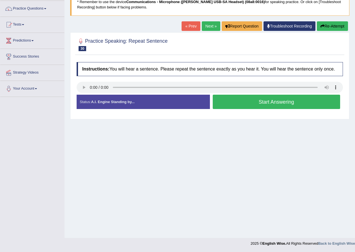
click at [266, 104] on button "Start Answering" at bounding box center [277, 102] width 128 height 14
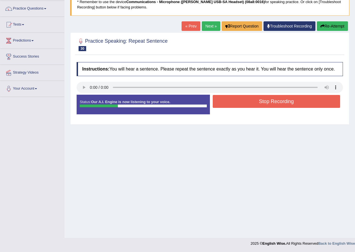
click at [268, 104] on button "Stop Recording" at bounding box center [277, 101] width 128 height 13
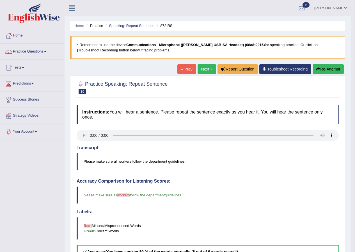
click at [205, 71] on link "Next »" at bounding box center [207, 69] width 19 height 10
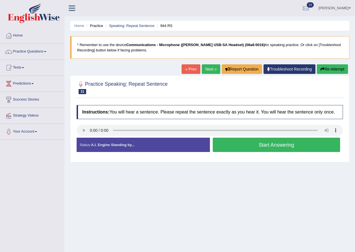
scroll to position [43, 0]
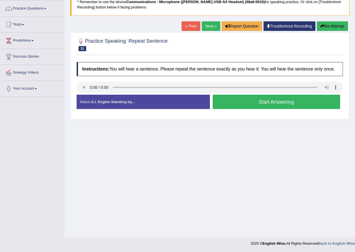
click at [252, 106] on button "Start Answering" at bounding box center [277, 102] width 128 height 14
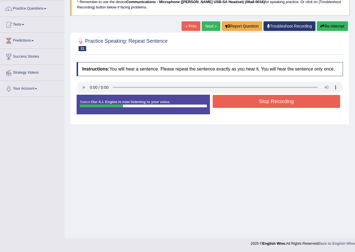
click at [259, 104] on button "Stop Recording" at bounding box center [277, 101] width 128 height 13
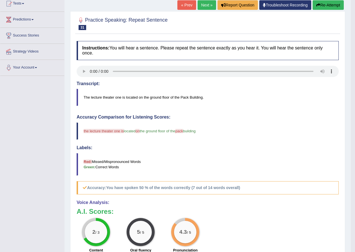
scroll to position [15, 0]
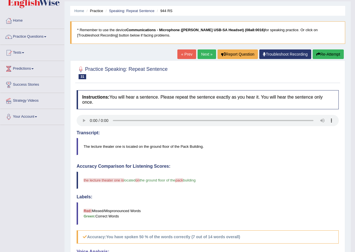
click at [207, 52] on link "Next »" at bounding box center [207, 54] width 19 height 10
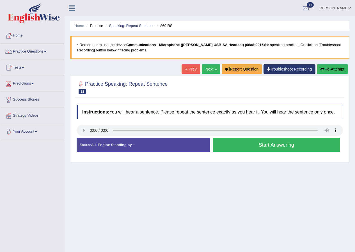
click at [210, 70] on link "Next »" at bounding box center [211, 69] width 19 height 10
click at [190, 70] on link "« Prev" at bounding box center [191, 69] width 19 height 10
click at [256, 148] on button "Start Answering" at bounding box center [277, 145] width 128 height 14
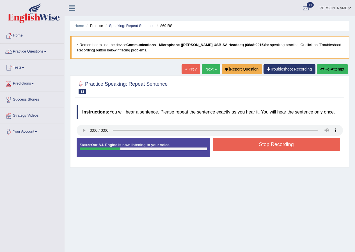
click at [273, 142] on button "Stop Recording" at bounding box center [277, 144] width 128 height 13
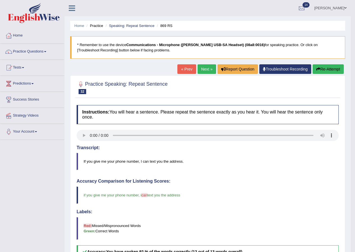
click at [205, 68] on link "Next »" at bounding box center [207, 69] width 19 height 10
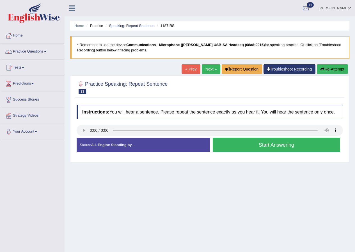
click at [252, 148] on button "Start Answering" at bounding box center [277, 145] width 128 height 14
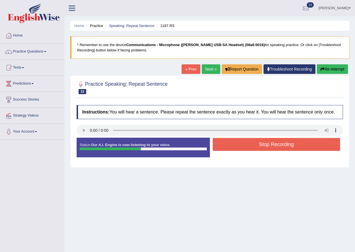
click at [252, 148] on button "Stop Recording" at bounding box center [277, 144] width 128 height 13
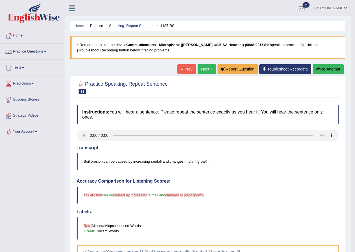
click at [329, 69] on button "Re-Attempt" at bounding box center [328, 69] width 31 height 10
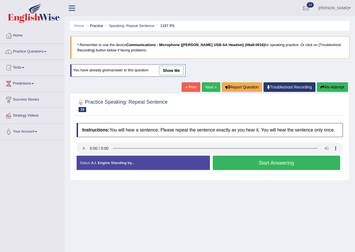
click at [260, 165] on button "Start Answering" at bounding box center [277, 163] width 128 height 14
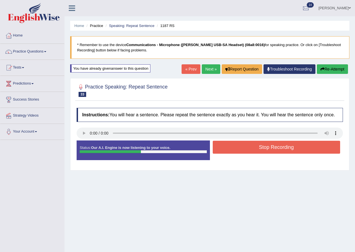
click at [264, 145] on button "Stop Recording" at bounding box center [277, 147] width 128 height 13
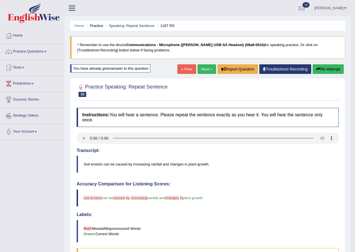
click at [206, 68] on link "Next »" at bounding box center [207, 69] width 19 height 10
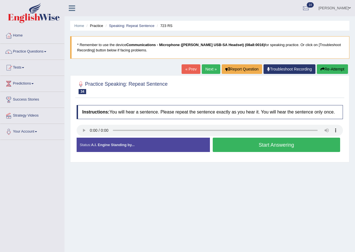
click at [257, 146] on button "Start Answering" at bounding box center [277, 145] width 128 height 14
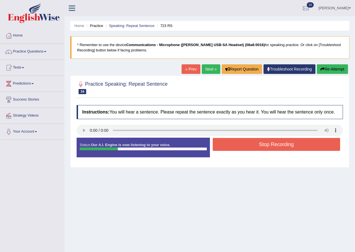
click at [257, 146] on button "Stop Recording" at bounding box center [277, 144] width 128 height 13
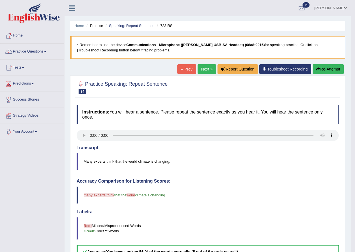
click at [322, 69] on button "Re-Attempt" at bounding box center [328, 69] width 31 height 10
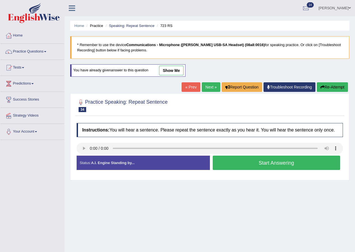
click at [262, 159] on button "Start Answering" at bounding box center [277, 163] width 128 height 14
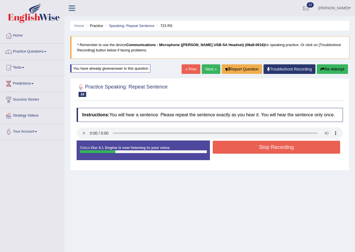
click at [261, 152] on button "Stop Recording" at bounding box center [277, 147] width 128 height 13
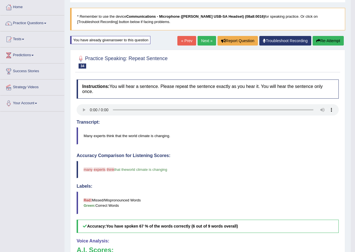
scroll to position [28, 0]
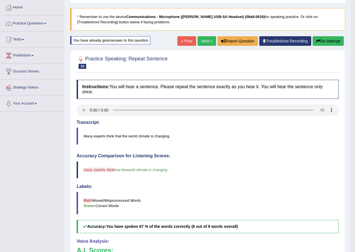
click at [203, 45] on link "Next »" at bounding box center [207, 41] width 19 height 10
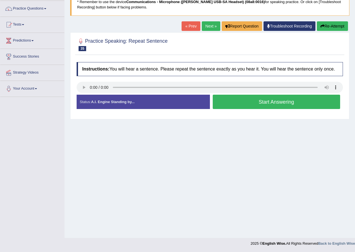
click at [249, 103] on button "Start Answering" at bounding box center [277, 102] width 128 height 14
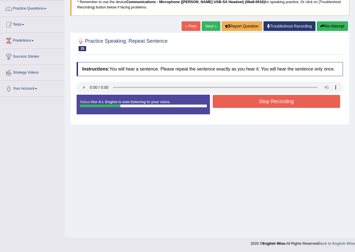
click at [245, 103] on button "Stop Recording" at bounding box center [277, 101] width 128 height 13
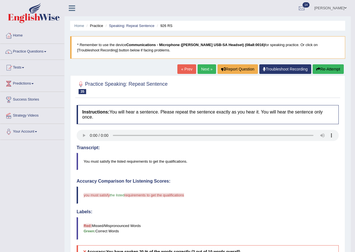
click at [318, 69] on icon "button" at bounding box center [318, 69] width 4 height 4
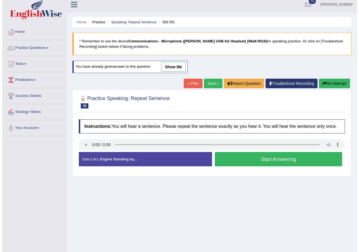
scroll to position [43, 0]
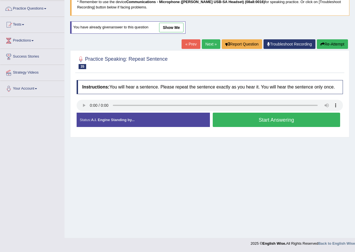
click at [231, 121] on button "Start Answering" at bounding box center [277, 120] width 128 height 14
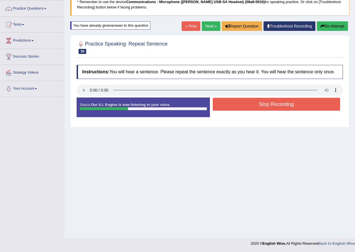
click at [231, 104] on button "Stop Recording" at bounding box center [277, 104] width 128 height 13
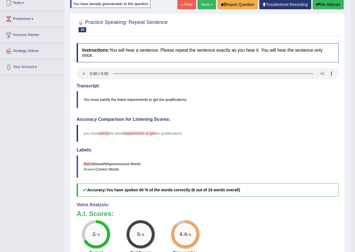
scroll to position [0, 0]
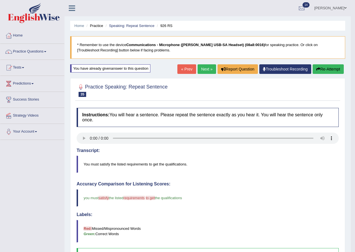
click at [199, 74] on div "« Prev Next » Report Question Troubleshoot Recording Re-Attempt" at bounding box center [261, 69] width 168 height 11
click at [202, 69] on link "Next »" at bounding box center [207, 69] width 19 height 10
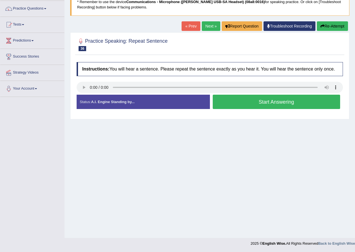
click at [247, 102] on button "Start Answering" at bounding box center [277, 102] width 128 height 14
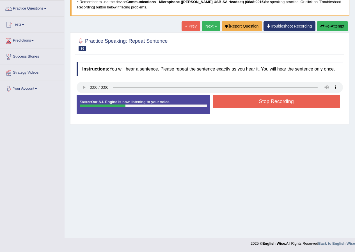
click at [247, 102] on button "Stop Recording" at bounding box center [277, 101] width 128 height 13
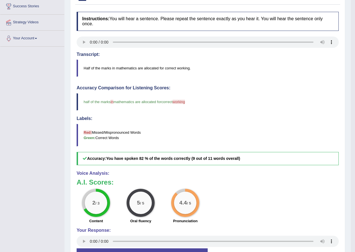
scroll to position [26, 0]
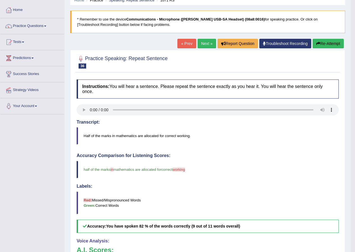
click at [206, 42] on link "Next »" at bounding box center [207, 44] width 19 height 10
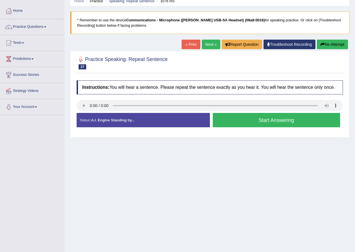
scroll to position [43, 0]
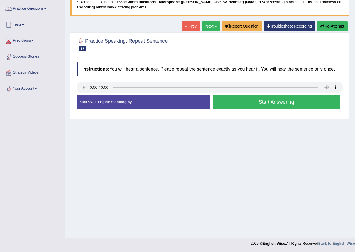
click at [243, 106] on button "Start Answering" at bounding box center [277, 102] width 128 height 14
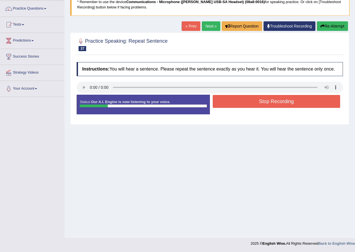
click at [251, 98] on button "Stop Recording" at bounding box center [277, 101] width 128 height 13
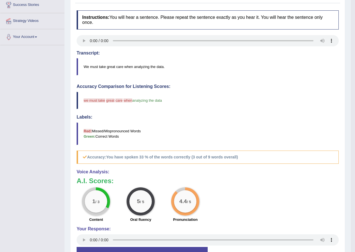
scroll to position [26, 0]
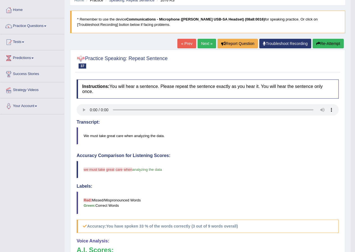
click at [202, 44] on link "Next »" at bounding box center [207, 44] width 19 height 10
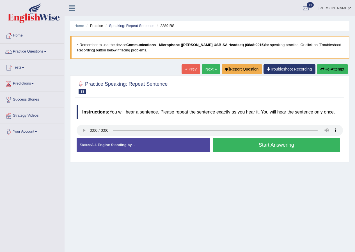
click at [236, 145] on button "Start Answering" at bounding box center [277, 145] width 128 height 14
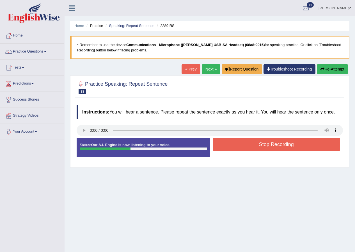
click at [237, 145] on button "Stop Recording" at bounding box center [277, 144] width 128 height 13
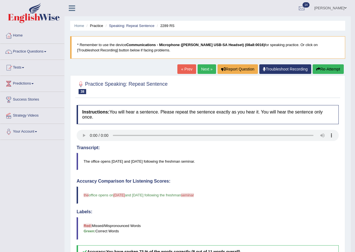
click at [207, 71] on link "Next »" at bounding box center [207, 69] width 19 height 10
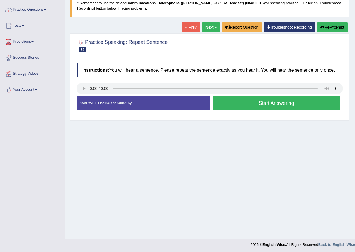
scroll to position [43, 0]
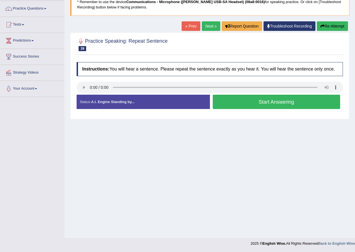
click at [255, 104] on button "Start Answering" at bounding box center [277, 102] width 128 height 14
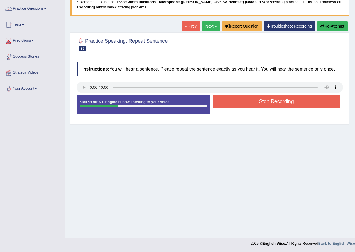
click at [253, 102] on button "Stop Recording" at bounding box center [277, 101] width 128 height 13
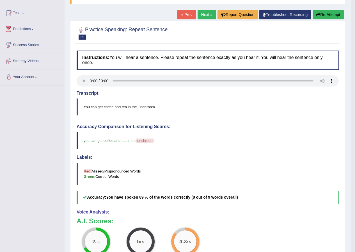
scroll to position [0, 0]
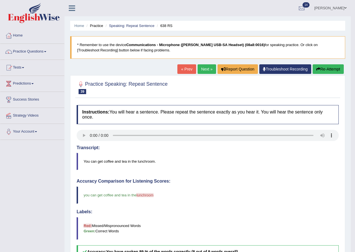
click at [207, 67] on link "Next »" at bounding box center [207, 69] width 19 height 10
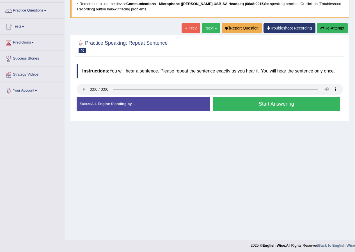
scroll to position [43, 0]
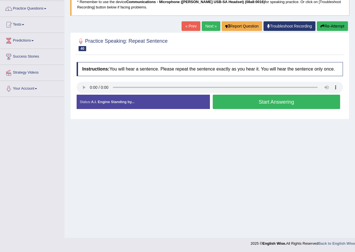
click at [254, 102] on button "Start Answering" at bounding box center [277, 102] width 128 height 14
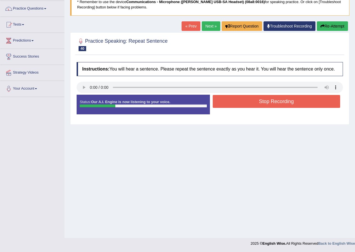
click at [255, 103] on button "Stop Recording" at bounding box center [277, 101] width 128 height 13
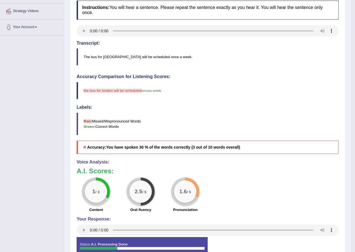
scroll to position [138, 0]
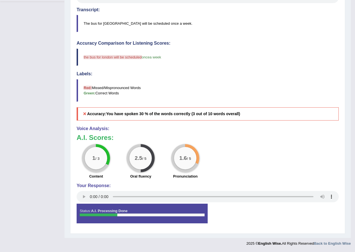
click at [136, 24] on blockquote "The bus for London will be scheduled once a week." at bounding box center [208, 23] width 262 height 17
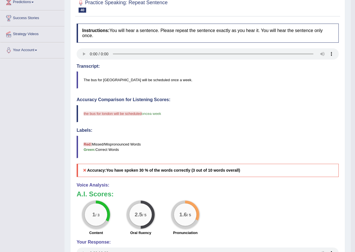
scroll to position [26, 0]
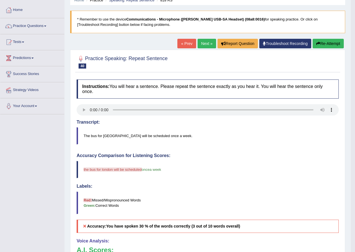
click at [333, 43] on button "Re-Attempt" at bounding box center [328, 44] width 31 height 10
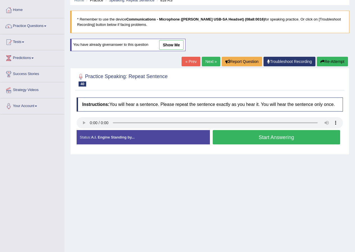
click at [248, 140] on button "Start Answering" at bounding box center [277, 137] width 128 height 14
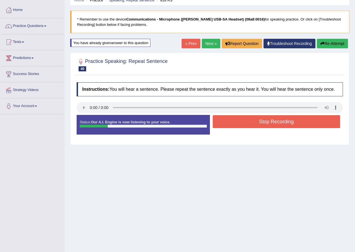
click at [246, 117] on button "Stop Recording" at bounding box center [277, 121] width 128 height 13
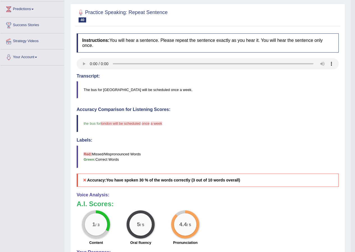
scroll to position [28, 0]
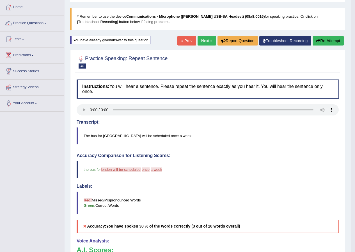
click at [204, 45] on link "Next »" at bounding box center [207, 41] width 19 height 10
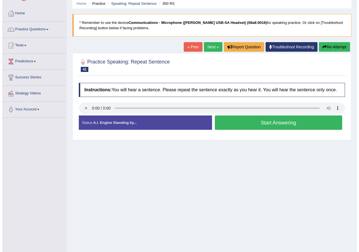
scroll to position [43, 0]
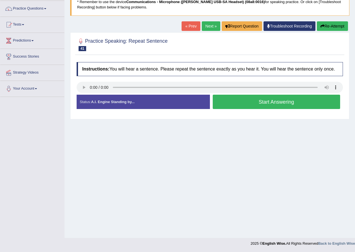
click at [255, 101] on button "Start Answering" at bounding box center [277, 102] width 128 height 14
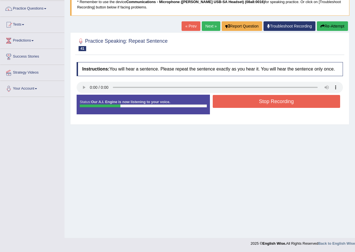
click at [261, 105] on button "Stop Recording" at bounding box center [277, 101] width 128 height 13
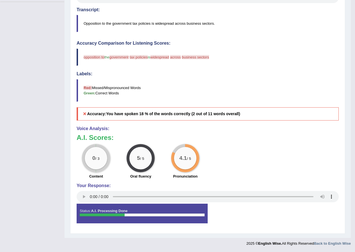
scroll to position [26, 0]
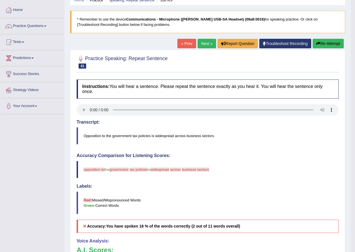
click at [334, 36] on div "Home Practice Speaking: Repeat Sentence 350 RS * Remember to use the device Com…" at bounding box center [208, 162] width 286 height 376
click at [333, 42] on button "Re-Attempt" at bounding box center [328, 44] width 31 height 10
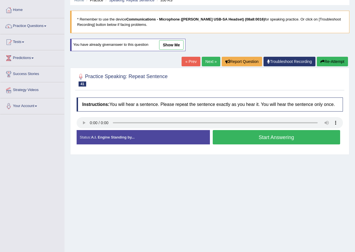
click at [249, 138] on button "Start Answering" at bounding box center [277, 137] width 128 height 14
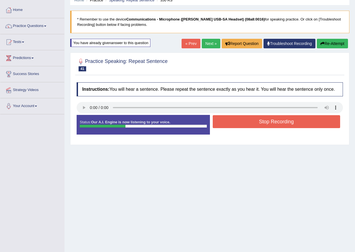
click at [252, 121] on button "Stop Recording" at bounding box center [277, 121] width 128 height 13
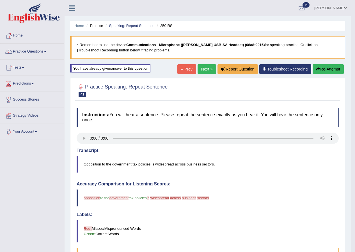
click at [322, 70] on button "Re-Attempt" at bounding box center [328, 69] width 31 height 10
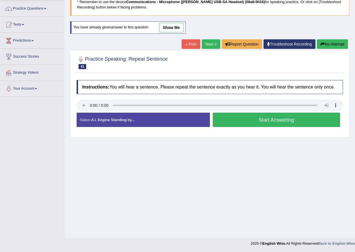
click at [238, 123] on button "Start Answering" at bounding box center [277, 120] width 128 height 14
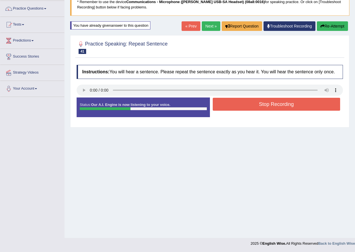
click at [245, 107] on button "Stop Recording" at bounding box center [277, 104] width 128 height 13
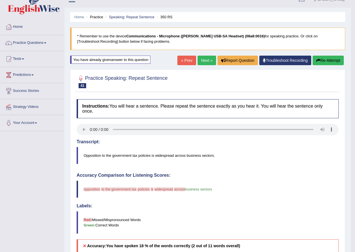
scroll to position [0, 0]
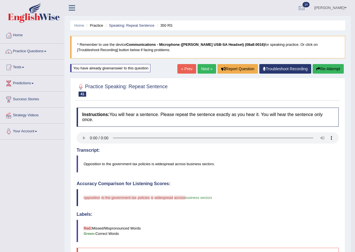
click at [186, 70] on link "« Prev" at bounding box center [186, 69] width 19 height 10
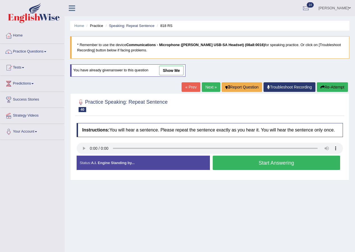
click at [164, 69] on link "show me" at bounding box center [171, 71] width 24 height 10
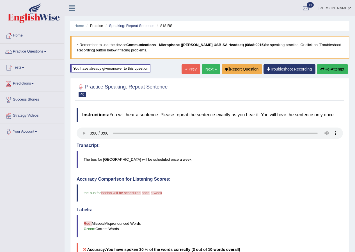
scroll to position [56, 0]
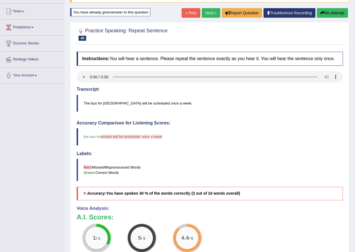
click at [205, 12] on link "Next »" at bounding box center [211, 13] width 19 height 10
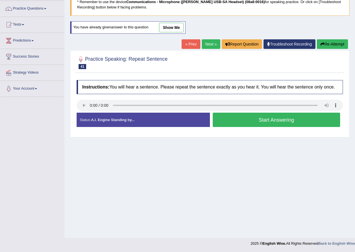
click at [234, 123] on button "Start Answering" at bounding box center [277, 120] width 128 height 14
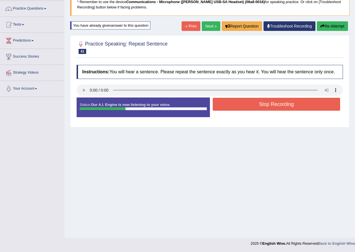
click at [246, 101] on button "Stop Recording" at bounding box center [277, 104] width 128 height 13
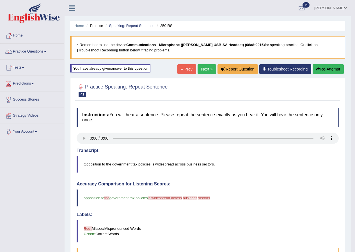
click at [205, 70] on link "Next »" at bounding box center [207, 69] width 19 height 10
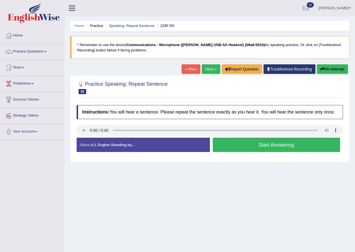
click at [241, 149] on button "Start Answering" at bounding box center [277, 145] width 128 height 14
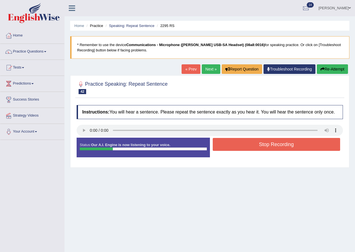
click at [245, 149] on button "Stop Recording" at bounding box center [277, 144] width 128 height 13
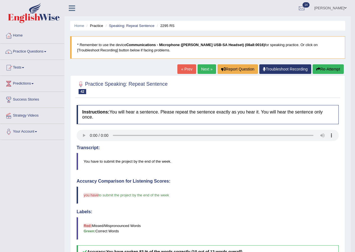
click at [210, 69] on link "Next »" at bounding box center [207, 69] width 19 height 10
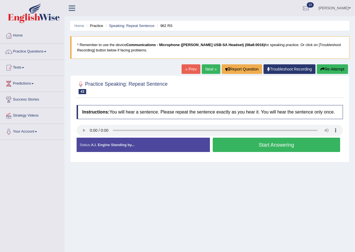
click at [243, 146] on button "Start Answering" at bounding box center [277, 145] width 128 height 14
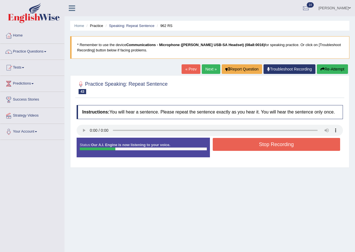
click at [243, 146] on button "Stop Recording" at bounding box center [277, 144] width 128 height 13
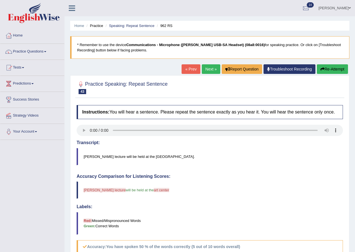
click at [210, 70] on link "Next »" at bounding box center [211, 69] width 19 height 10
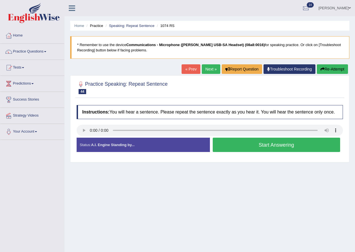
click at [261, 148] on button "Start Answering" at bounding box center [277, 145] width 128 height 14
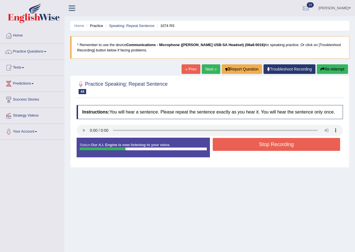
click at [258, 142] on button "Stop Recording" at bounding box center [277, 144] width 128 height 13
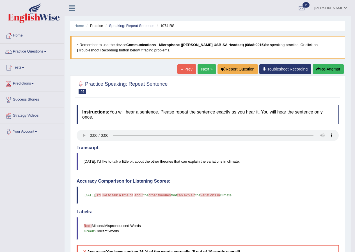
click at [318, 69] on icon "button" at bounding box center [318, 69] width 4 height 4
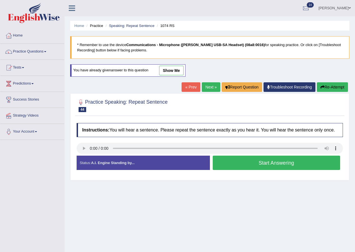
click at [210, 87] on link "Next »" at bounding box center [211, 87] width 19 height 10
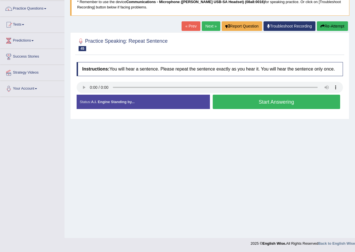
click at [211, 28] on link "Next »" at bounding box center [211, 26] width 19 height 10
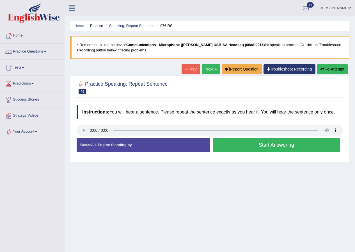
click at [254, 146] on button "Start Answering" at bounding box center [277, 145] width 128 height 14
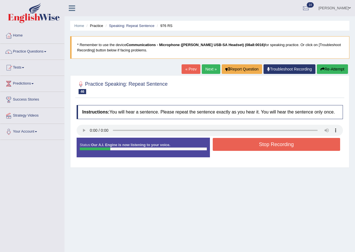
click at [258, 142] on button "Stop Recording" at bounding box center [277, 144] width 128 height 13
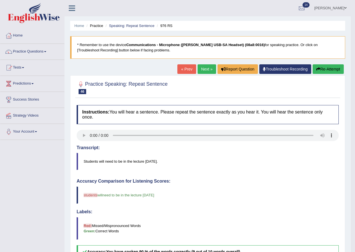
click at [210, 67] on link "Next »" at bounding box center [207, 69] width 19 height 10
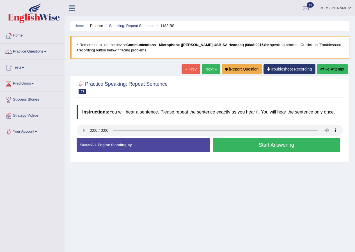
click at [244, 145] on button "Start Answering" at bounding box center [277, 145] width 128 height 14
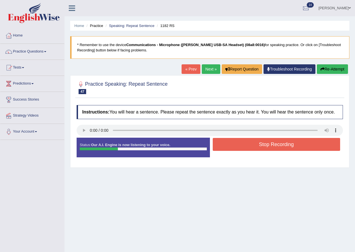
click at [246, 148] on button "Stop Recording" at bounding box center [277, 144] width 128 height 13
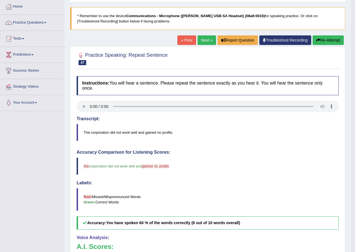
scroll to position [28, 0]
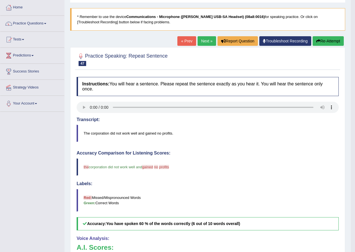
click at [206, 41] on link "Next »" at bounding box center [207, 41] width 19 height 10
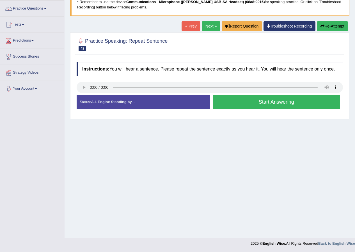
click at [231, 106] on button "Start Answering" at bounding box center [277, 102] width 128 height 14
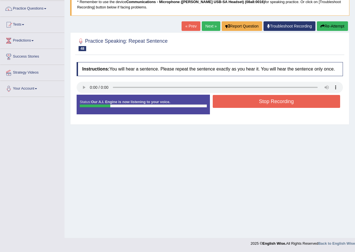
click at [241, 103] on button "Stop Recording" at bounding box center [277, 101] width 128 height 13
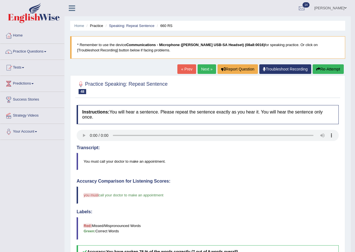
click at [210, 69] on link "Next »" at bounding box center [207, 69] width 19 height 10
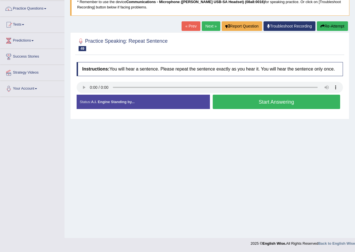
click at [202, 27] on link "Next »" at bounding box center [211, 26] width 19 height 10
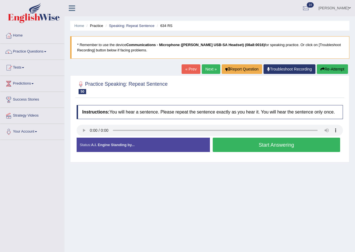
click at [247, 145] on button "Start Answering" at bounding box center [277, 145] width 128 height 14
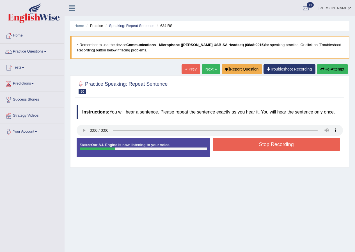
click at [251, 148] on button "Stop Recording" at bounding box center [277, 144] width 128 height 13
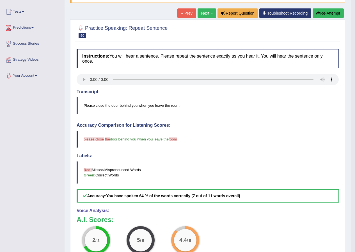
scroll to position [56, 0]
click at [204, 14] on link "Next »" at bounding box center [207, 13] width 19 height 10
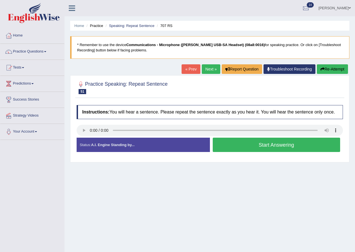
drag, startPoint x: 188, startPoint y: 66, endPoint x: 181, endPoint y: 69, distance: 7.3
click at [187, 66] on link "« Prev" at bounding box center [191, 69] width 19 height 10
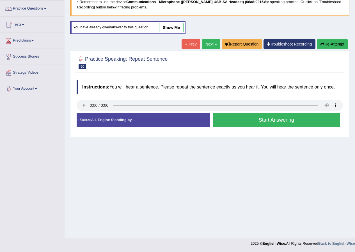
click at [165, 28] on link "show me" at bounding box center [171, 28] width 24 height 10
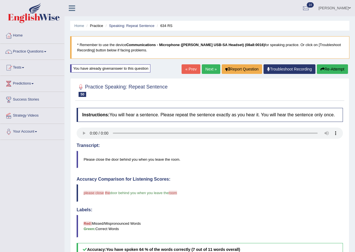
click at [212, 63] on div "Home Practice Speaking: Repeat Sentence 634 RS * Remember to use the device Com…" at bounding box center [210, 184] width 291 height 368
click at [212, 67] on link "Next »" at bounding box center [211, 69] width 19 height 10
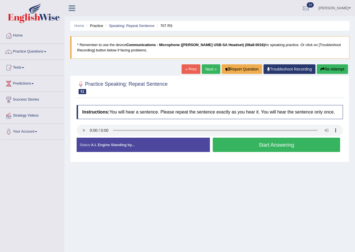
click at [243, 143] on button "Start Answering" at bounding box center [277, 145] width 128 height 14
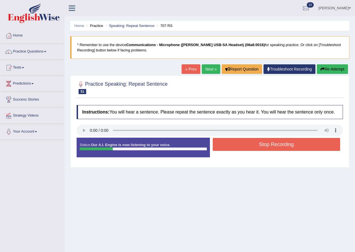
click at [249, 145] on button "Stop Recording" at bounding box center [277, 144] width 128 height 13
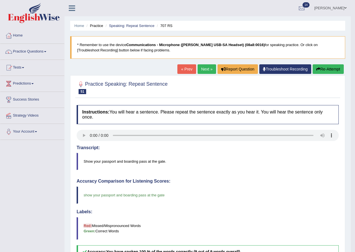
click at [208, 68] on link "Next »" at bounding box center [207, 69] width 19 height 10
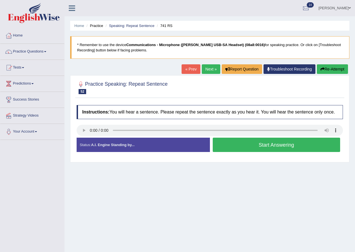
click at [235, 145] on button "Start Answering" at bounding box center [277, 145] width 128 height 14
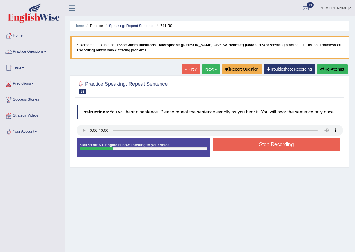
click at [237, 141] on button "Stop Recording" at bounding box center [277, 144] width 128 height 13
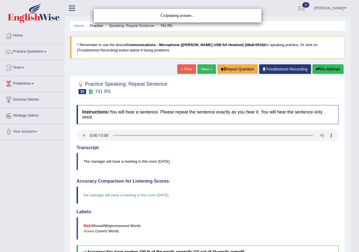
click at [209, 65] on div "Updating answer..." at bounding box center [179, 126] width 359 height 252
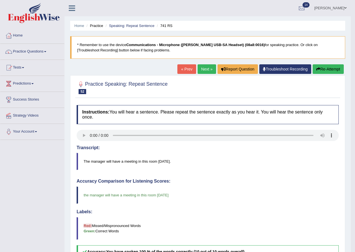
click at [209, 65] on link "Next »" at bounding box center [207, 69] width 19 height 10
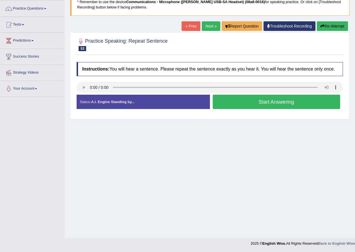
click at [241, 100] on button "Start Answering" at bounding box center [277, 102] width 128 height 14
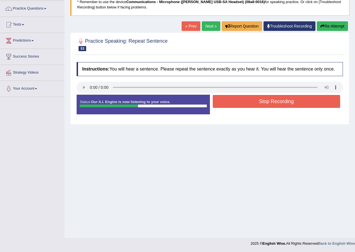
click at [243, 106] on button "Stop Recording" at bounding box center [277, 101] width 128 height 13
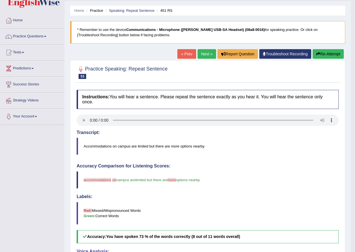
scroll to position [15, 0]
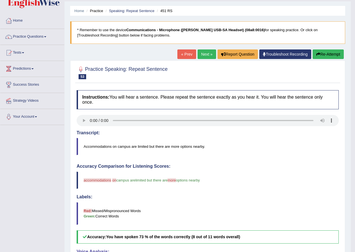
click at [199, 55] on link "Next »" at bounding box center [207, 54] width 19 height 10
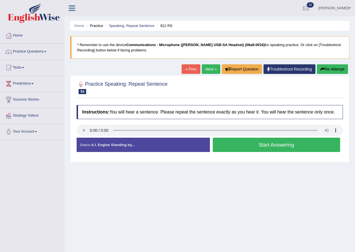
click at [251, 149] on button "Start Answering" at bounding box center [277, 145] width 128 height 14
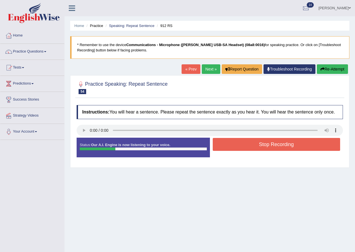
click at [252, 149] on button "Stop Recording" at bounding box center [277, 144] width 128 height 13
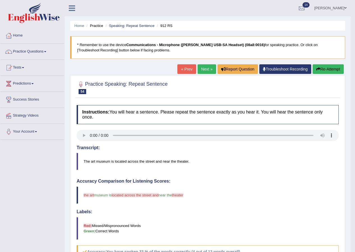
click at [208, 68] on link "Next »" at bounding box center [207, 69] width 19 height 10
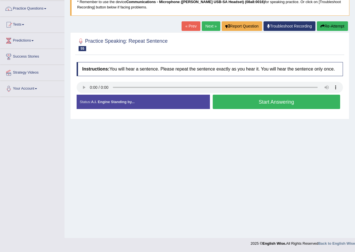
click at [243, 100] on button "Start Answering" at bounding box center [277, 102] width 128 height 14
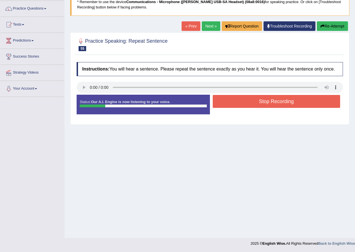
click at [248, 102] on button "Stop Recording" at bounding box center [277, 101] width 128 height 13
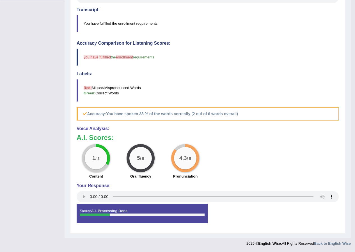
scroll to position [26, 0]
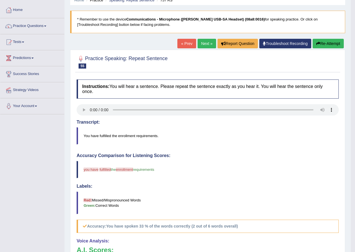
click at [206, 43] on link "Next »" at bounding box center [207, 44] width 19 height 10
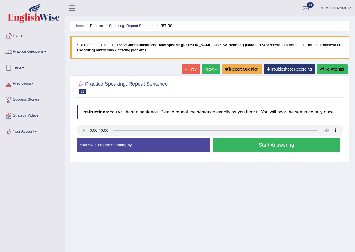
click at [251, 145] on button "Start Answering" at bounding box center [277, 145] width 128 height 14
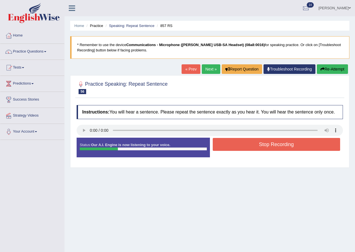
click at [261, 144] on button "Stop Recording" at bounding box center [277, 144] width 128 height 13
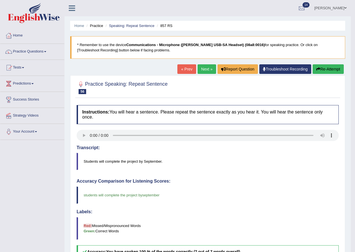
click at [205, 69] on link "Next »" at bounding box center [207, 69] width 19 height 10
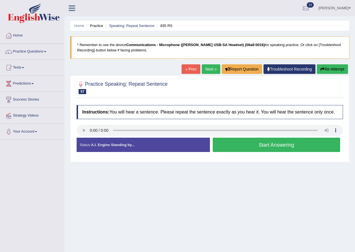
click at [251, 144] on button "Start Answering" at bounding box center [277, 145] width 128 height 14
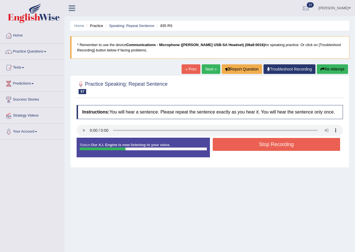
click at [257, 151] on button "Stop Recording" at bounding box center [277, 144] width 128 height 13
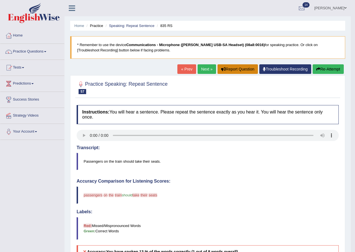
click at [238, 68] on button "Report Question" at bounding box center [238, 69] width 40 height 10
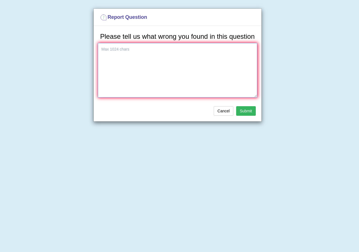
click at [167, 64] on textarea at bounding box center [177, 70] width 159 height 54
type textarea "Incorrect question !"
click at [251, 110] on button "Submit" at bounding box center [246, 111] width 20 height 10
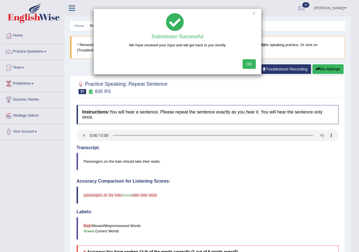
click at [247, 66] on button "OK" at bounding box center [249, 64] width 13 height 10
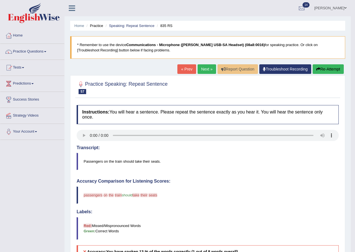
click at [202, 67] on link "Next »" at bounding box center [207, 69] width 19 height 10
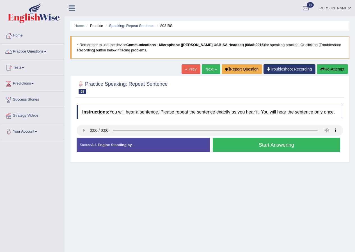
click at [257, 149] on button "Start Answering" at bounding box center [277, 145] width 128 height 14
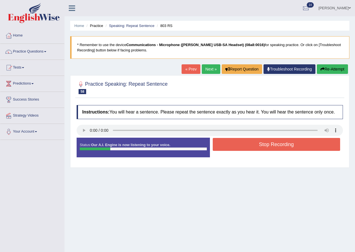
click at [259, 146] on button "Stop Recording" at bounding box center [277, 144] width 128 height 13
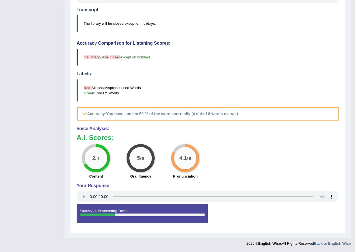
scroll to position [26, 0]
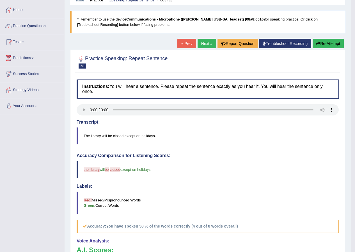
click at [206, 41] on link "Next »" at bounding box center [207, 44] width 19 height 10
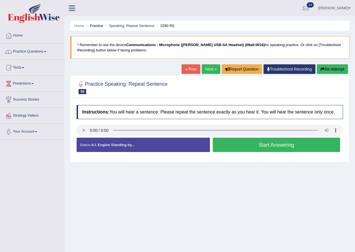
click at [239, 145] on button "Start Answering" at bounding box center [277, 145] width 128 height 14
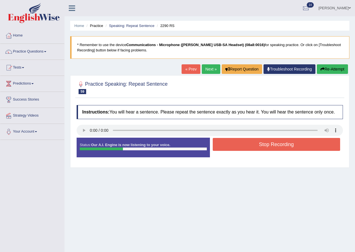
click at [251, 147] on button "Stop Recording" at bounding box center [277, 144] width 128 height 13
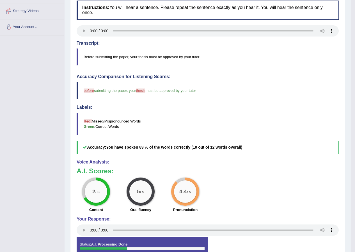
scroll to position [26, 0]
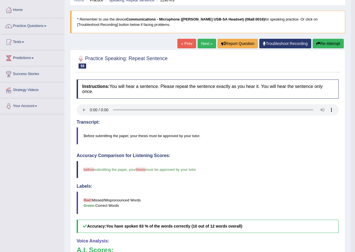
click at [205, 44] on link "Next »" at bounding box center [207, 44] width 19 height 10
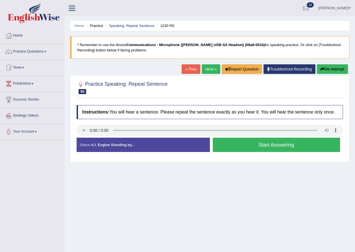
click at [264, 147] on button "Start Answering" at bounding box center [277, 145] width 128 height 14
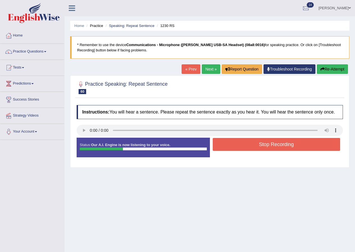
click at [259, 149] on button "Stop Recording" at bounding box center [277, 144] width 128 height 13
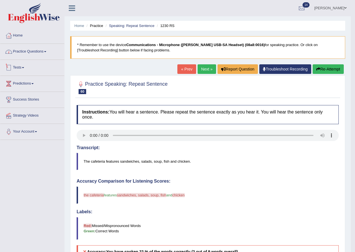
click at [32, 51] on link "Practice Questions" at bounding box center [32, 51] width 64 height 14
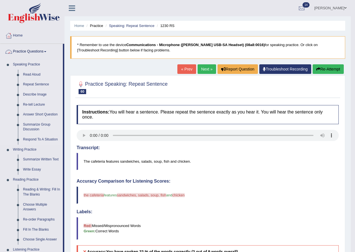
click at [28, 95] on link "Describe Image" at bounding box center [41, 95] width 42 height 10
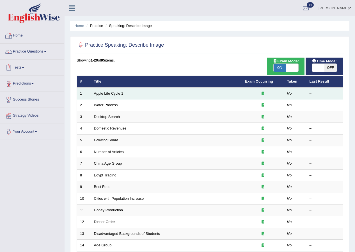
click at [110, 94] on link "Apple Life Cycle 1" at bounding box center [108, 93] width 29 height 4
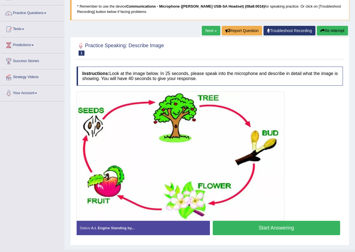
scroll to position [50, 0]
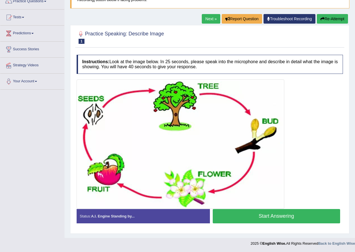
click at [286, 218] on button "Start Answering" at bounding box center [277, 216] width 128 height 14
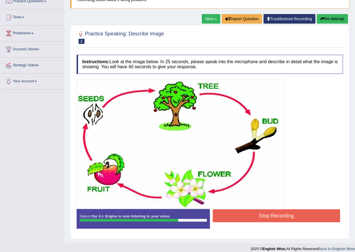
click at [285, 214] on button "Stop Recording" at bounding box center [277, 215] width 128 height 13
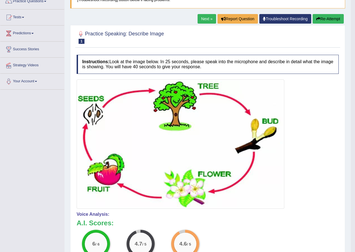
click at [208, 21] on link "Next »" at bounding box center [207, 19] width 19 height 10
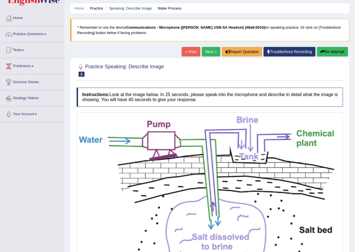
scroll to position [102, 0]
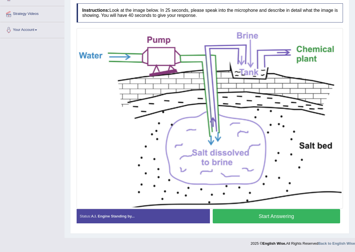
click at [246, 211] on button "Start Answering" at bounding box center [277, 216] width 128 height 14
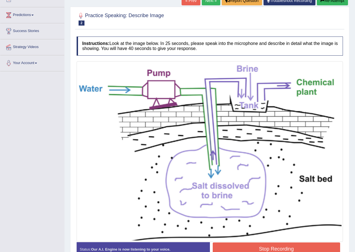
scroll to position [0, 0]
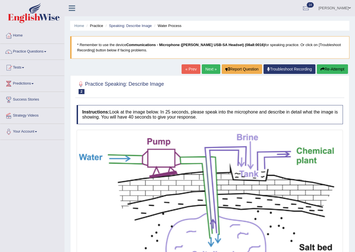
click at [327, 71] on button "Re-Attempt" at bounding box center [332, 69] width 31 height 10
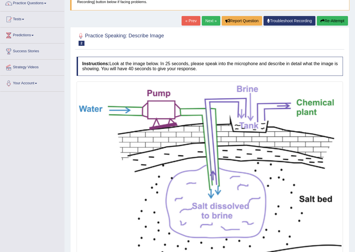
scroll to position [102, 0]
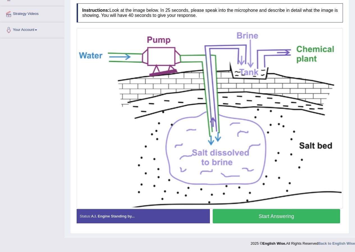
click at [273, 212] on button "Start Answering" at bounding box center [277, 216] width 128 height 14
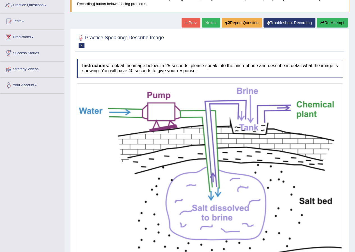
scroll to position [74, 0]
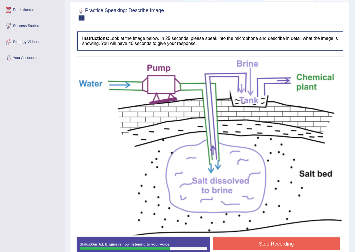
click at [286, 241] on button "Stop Recording" at bounding box center [277, 243] width 128 height 13
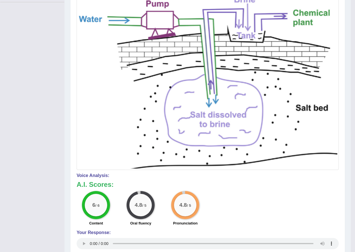
scroll to position [25, 0]
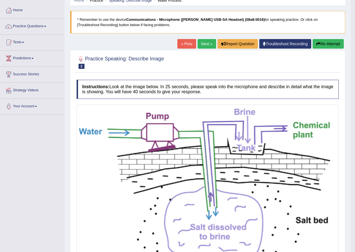
click at [206, 45] on link "Next »" at bounding box center [207, 44] width 19 height 10
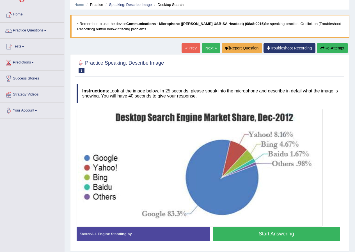
scroll to position [43, 0]
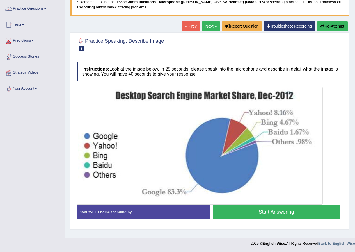
click at [269, 209] on button "Start Answering" at bounding box center [277, 212] width 128 height 14
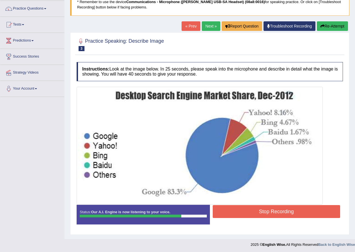
click at [283, 213] on button "Stop Recording" at bounding box center [277, 211] width 128 height 13
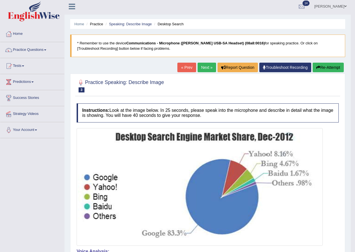
scroll to position [0, 0]
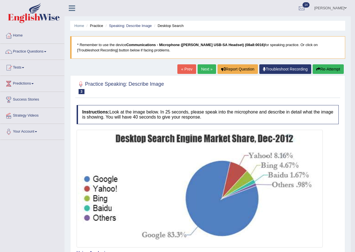
click at [202, 70] on link "Next »" at bounding box center [207, 69] width 19 height 10
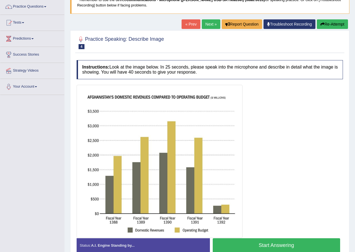
scroll to position [74, 0]
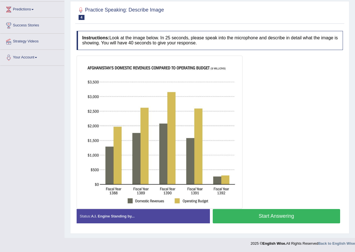
click at [275, 215] on button "Start Answering" at bounding box center [277, 216] width 128 height 14
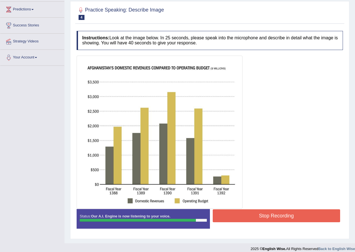
click at [268, 211] on button "Stop Recording" at bounding box center [277, 215] width 128 height 13
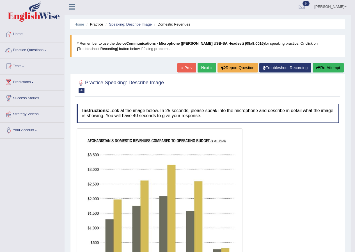
scroll to position [0, 0]
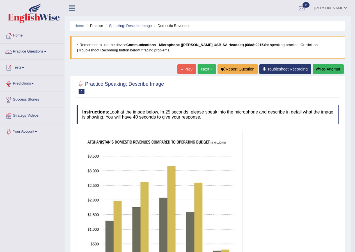
click at [22, 69] on link "Tests" at bounding box center [32, 67] width 64 height 14
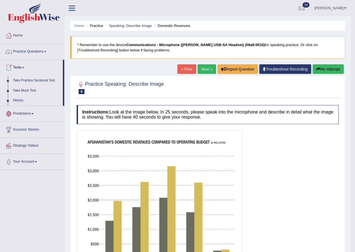
click at [39, 51] on link "Practice Questions" at bounding box center [32, 51] width 64 height 14
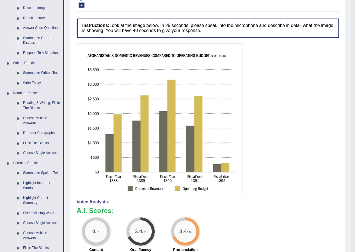
scroll to position [84, 0]
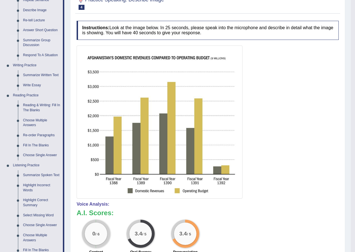
click at [39, 44] on link "Summarize Group Discussion" at bounding box center [41, 42] width 42 height 15
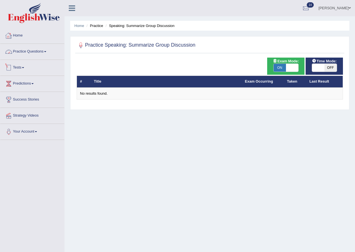
click at [22, 37] on link "Home" at bounding box center [32, 35] width 64 height 14
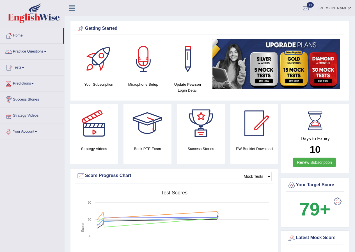
click at [28, 53] on link "Practice Questions" at bounding box center [32, 51] width 64 height 14
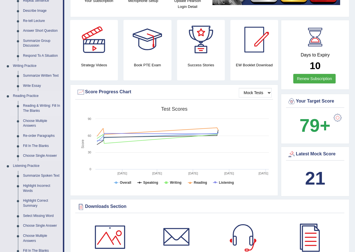
scroll to position [84, 0]
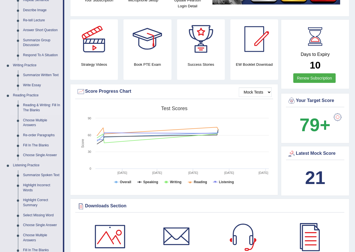
click at [35, 105] on link "Reading & Writing: Fill In The Blanks" at bounding box center [41, 107] width 42 height 15
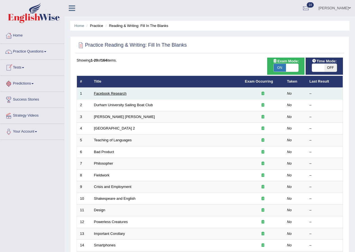
click at [108, 95] on link "Facebook Research" at bounding box center [110, 93] width 33 height 4
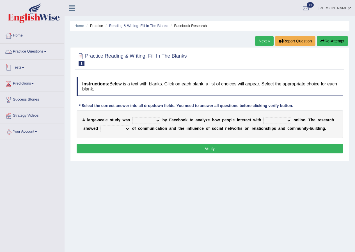
click at [24, 68] on span at bounding box center [23, 67] width 2 height 1
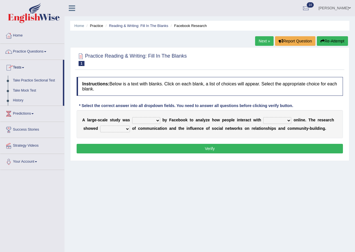
click at [40, 55] on link "Practice Questions" at bounding box center [32, 51] width 64 height 14
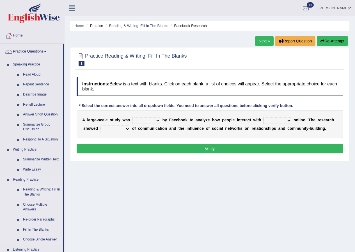
click at [36, 191] on link "Reading & Writing: Fill In The Blanks" at bounding box center [41, 191] width 42 height 15
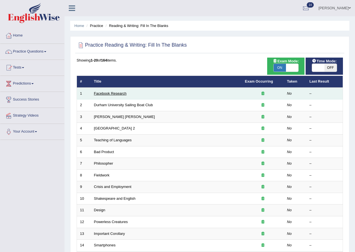
click at [108, 94] on link "Facebook Research" at bounding box center [110, 93] width 33 height 4
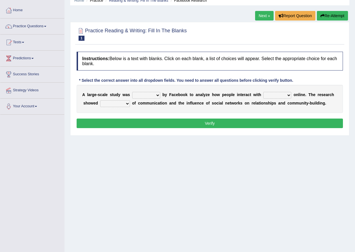
scroll to position [43, 0]
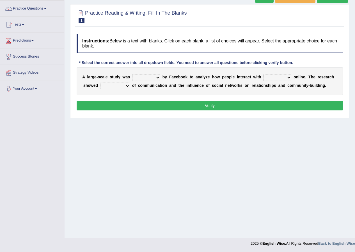
click at [158, 75] on select "surveyed had asked made" at bounding box center [146, 77] width 28 height 7
select select "surveyed"
click at [132, 74] on select "surveyed had asked made" at bounding box center [146, 77] width 28 height 7
click at [272, 77] on select "together all each other another" at bounding box center [277, 77] width 28 height 7
select select "each other"
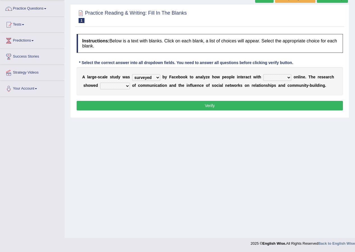
click at [263, 74] on select "together all each other another" at bounding box center [277, 77] width 28 height 7
click at [125, 86] on select "advantages standards fellowships patterns" at bounding box center [115, 86] width 30 height 7
select select "patterns"
click at [100, 83] on select "advantages standards fellowships patterns" at bounding box center [115, 86] width 30 height 7
click at [152, 108] on button "Verify" at bounding box center [210, 106] width 266 height 10
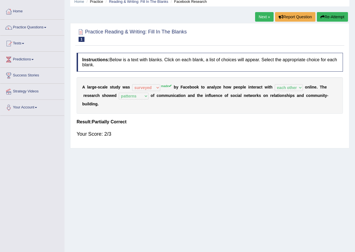
scroll to position [0, 0]
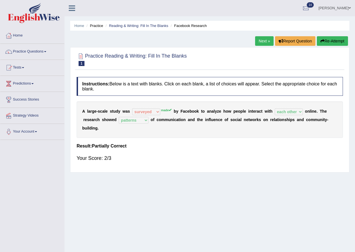
click at [264, 40] on link "Next »" at bounding box center [264, 41] width 19 height 10
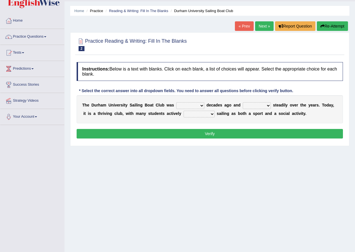
scroll to position [28, 0]
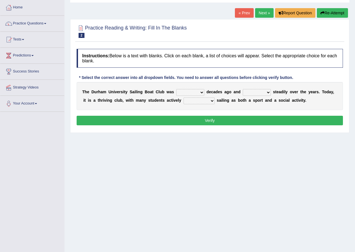
click at [201, 91] on select "found fund founded find" at bounding box center [190, 92] width 28 height 7
click at [176, 89] on select "found fund founded find" at bounding box center [190, 92] width 28 height 7
click at [258, 94] on select "grow growing has grown grown" at bounding box center [257, 92] width 28 height 7
click at [202, 92] on select "found fund founded find" at bounding box center [190, 92] width 28 height 7
select select "founded"
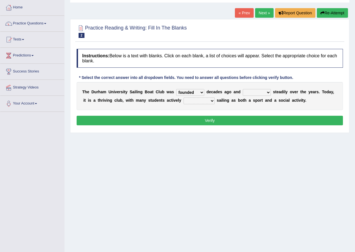
click at [176, 89] on select "found fund founded find" at bounding box center [190, 92] width 28 height 7
click at [256, 91] on select "grow growing has grown grown" at bounding box center [257, 92] width 28 height 7
select select "grown"
click at [243, 89] on select "grow growing has grown grown" at bounding box center [257, 92] width 28 height 7
click at [204, 101] on select "enjoy enjoyed are enjoying enjoying" at bounding box center [199, 100] width 31 height 7
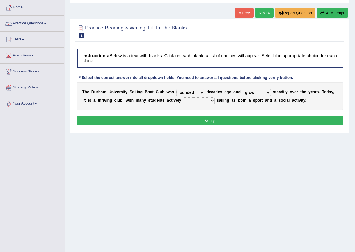
select select "enjoying"
click at [184, 97] on select "enjoy enjoyed are enjoying enjoying" at bounding box center [199, 100] width 31 height 7
click at [208, 116] on button "Verify" at bounding box center [210, 121] width 266 height 10
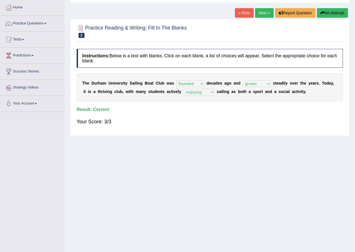
scroll to position [0, 0]
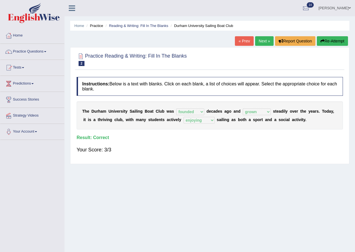
click at [263, 39] on link "Next »" at bounding box center [264, 41] width 19 height 10
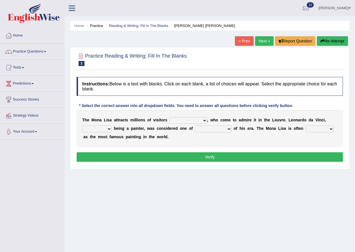
click at [190, 120] on select "around the year the all year all year round per year" at bounding box center [189, 120] width 38 height 7
select select "around the year"
click at [170, 117] on select "around the year the all year all year round per year" at bounding box center [189, 120] width 38 height 7
click at [107, 128] on select "rather than as much as as well as as long as" at bounding box center [96, 129] width 29 height 7
select select "as long as"
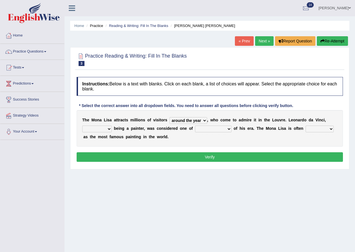
click at [82, 126] on select "rather than as much as as well as as long as" at bounding box center [96, 129] width 29 height 7
click at [218, 130] on select "better artists artist the better artist the best artists" at bounding box center [213, 129] width 37 height 7
select select "the best artists"
click at [195, 126] on select "better artists artist the better artist the best artists" at bounding box center [213, 129] width 37 height 7
click at [110, 129] on select "rather than as much as as well as as long as" at bounding box center [96, 129] width 29 height 7
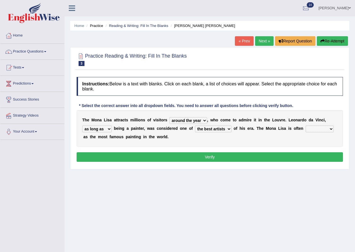
select select "as well as"
click at [82, 126] on select "rather than as much as as well as as long as" at bounding box center [96, 129] width 29 height 7
click at [317, 127] on select "classified suggested predicted described" at bounding box center [320, 129] width 28 height 7
select select "classified"
click at [306, 126] on select "classified suggested predicted described" at bounding box center [320, 129] width 28 height 7
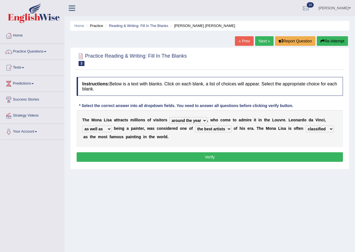
click at [234, 154] on button "Verify" at bounding box center [210, 157] width 266 height 10
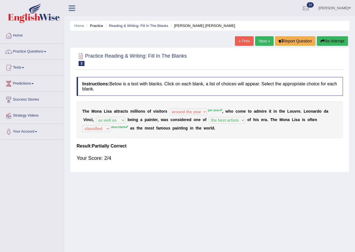
click at [260, 41] on link "Next »" at bounding box center [264, 41] width 19 height 10
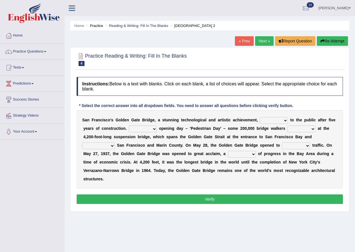
click at [281, 117] on div "S a n F r a n c i s c o ' s G o l d e n G a t e B r i d g e , a s t u n n i n g…" at bounding box center [210, 149] width 266 height 79
click at [281, 121] on select "opens closes appears equals" at bounding box center [274, 120] width 28 height 7
select select "opens"
click at [260, 117] on select "opens closes appears equals" at bounding box center [274, 120] width 28 height 7
click at [148, 130] on select "On During Since When" at bounding box center [143, 129] width 28 height 7
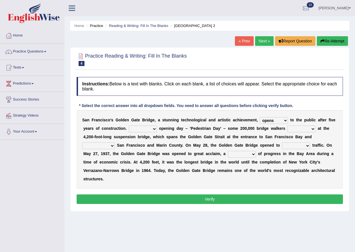
select select "On"
click at [129, 126] on select "On During Since When" at bounding box center [143, 129] width 28 height 7
click at [153, 128] on select "On During Since When" at bounding box center [143, 129] width 28 height 7
click at [243, 140] on div "S a n F r a n c i s c o ' s G o l d e n G a t e B r i d g e , a s t u n n i n g…" at bounding box center [210, 149] width 266 height 79
click at [295, 132] on select "stationed looked marveled laughed" at bounding box center [302, 129] width 28 height 7
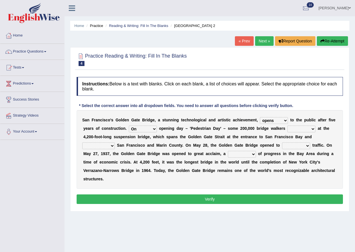
select select "stationed"
click at [288, 126] on select "stationed looked marveled laughed" at bounding box center [302, 129] width 28 height 7
click at [113, 146] on select "separates connects channels differentiates" at bounding box center [98, 145] width 33 height 7
select select "connects"
click at [82, 142] on select "separates connects channels differentiates" at bounding box center [98, 145] width 33 height 7
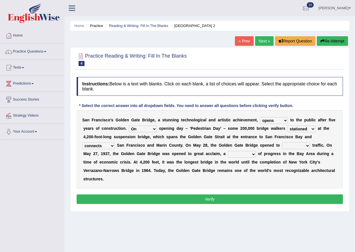
click at [300, 149] on div "S a n F r a n c i s c o ' s G o l d e n G a t e B r i d g e , a s t u n n i n g…" at bounding box center [210, 149] width 266 height 79
click at [300, 148] on select "aquatic vehicular airborne watertight" at bounding box center [296, 145] width 28 height 7
select select "vehicular"
click at [282, 142] on select "aquatic vehicular airborne watertight" at bounding box center [296, 145] width 28 height 7
click at [300, 144] on select "aquatic vehicular airborne watertight" at bounding box center [296, 145] width 28 height 7
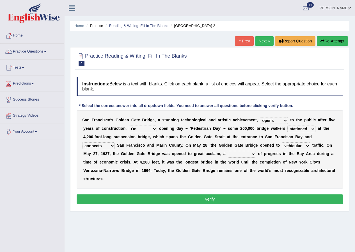
click at [282, 142] on select "aquatic vehicular airborne watertight" at bounding box center [296, 145] width 28 height 7
click at [111, 146] on select "separates connects channels differentiates" at bounding box center [98, 145] width 33 height 7
click at [82, 142] on select "separates connects channels differentiates" at bounding box center [98, 145] width 33 height 7
click at [249, 154] on select "denial symbol technique yield" at bounding box center [242, 154] width 28 height 7
select select "symbol"
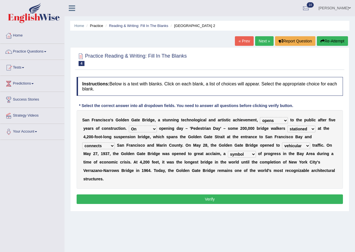
click at [228, 151] on select "denial symbol technique yield" at bounding box center [242, 154] width 28 height 7
click at [229, 196] on button "Verify" at bounding box center [210, 199] width 266 height 10
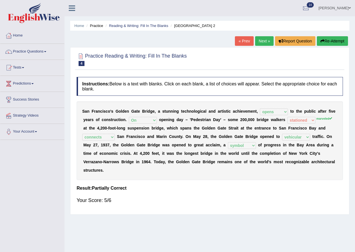
click at [263, 42] on link "Next »" at bounding box center [264, 41] width 19 height 10
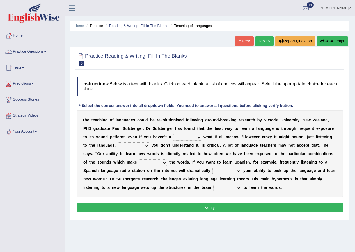
click at [193, 138] on select "dew claw clue due" at bounding box center [187, 137] width 28 height 7
select select "clue"
click at [173, 134] on select "dew claw clue due" at bounding box center [187, 137] width 28 height 7
click at [133, 147] on select "but also all together even though if so" at bounding box center [133, 145] width 31 height 7
select select "even though"
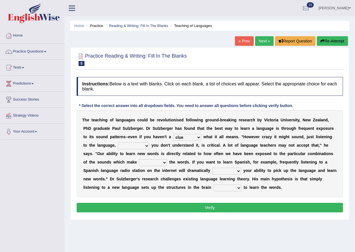
click at [118, 142] on select "but also all together even though if so" at bounding box center [133, 145] width 31 height 7
click at [151, 162] on select "down up of on" at bounding box center [153, 162] width 28 height 7
select select "up"
click at [139, 159] on select "down up of on" at bounding box center [153, 162] width 28 height 7
click at [222, 171] on select "evaluate exaggerate describe boost" at bounding box center [227, 171] width 29 height 7
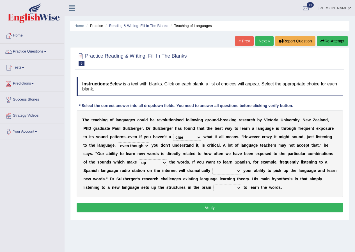
select select "boost"
click at [213, 168] on select "evaluate exaggerate describe boost" at bounding box center [227, 171] width 29 height 7
click at [231, 189] on select "requiring required directed to require" at bounding box center [227, 187] width 28 height 7
select select "required"
click at [213, 184] on select "requiring required directed to require" at bounding box center [227, 187] width 28 height 7
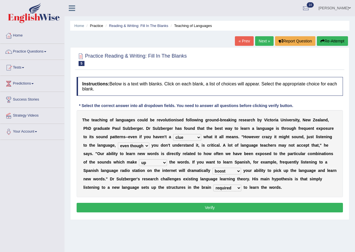
click at [222, 207] on button "Verify" at bounding box center [210, 208] width 266 height 10
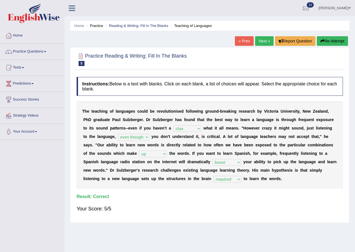
click at [264, 43] on link "Next »" at bounding box center [264, 41] width 19 height 10
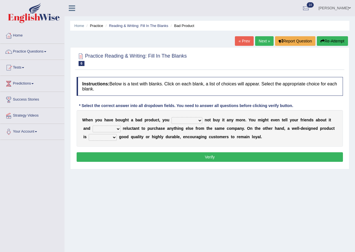
click at [190, 120] on select "would have should have should" at bounding box center [187, 120] width 31 height 7
select select "would"
click at [172, 117] on select "would have should have should" at bounding box center [187, 120] width 31 height 7
click at [118, 129] on select "is are be being" at bounding box center [107, 129] width 28 height 7
select select "being"
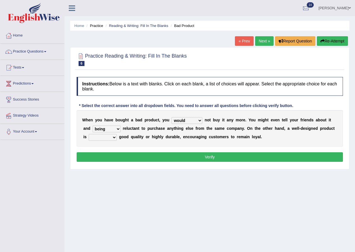
click at [93, 126] on select "is are be being" at bounding box center [107, 129] width 28 height 7
click at [114, 136] on select "both also neither either" at bounding box center [103, 137] width 28 height 7
select select "both"
click at [89, 134] on select "both also neither either" at bounding box center [103, 137] width 28 height 7
click at [161, 158] on button "Verify" at bounding box center [210, 157] width 266 height 10
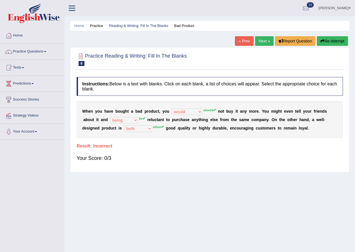
click at [325, 46] on button "Re-Attempt" at bounding box center [332, 41] width 31 height 10
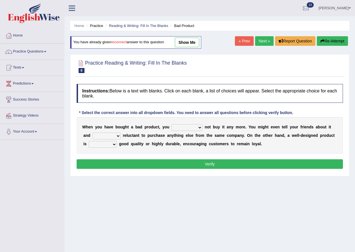
click at [179, 126] on select "would have should have should" at bounding box center [187, 127] width 31 height 7
select select "should"
click at [172, 124] on select "would have should have should" at bounding box center [187, 127] width 31 height 7
click at [115, 135] on select "is are be being" at bounding box center [107, 136] width 28 height 7
select select "be"
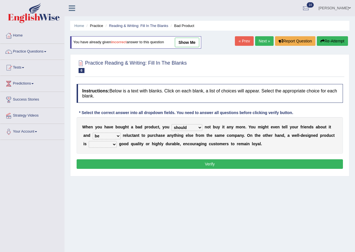
click at [93, 133] on select "is are be being" at bounding box center [107, 136] width 28 height 7
click at [113, 145] on select "both also neither either" at bounding box center [103, 144] width 28 height 7
select select "either"
click at [89, 141] on select "both also neither either" at bounding box center [103, 144] width 28 height 7
click at [199, 165] on button "Verify" at bounding box center [210, 164] width 266 height 10
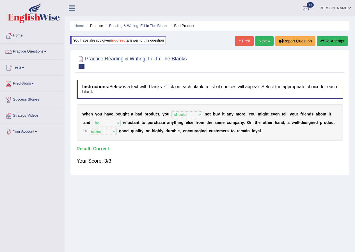
click at [267, 42] on link "Next »" at bounding box center [264, 41] width 19 height 10
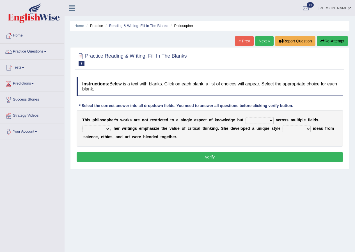
click at [261, 122] on select "constrain contain assemble extend" at bounding box center [260, 120] width 28 height 7
select select "extend"
click at [246, 117] on select "constrain contain assemble extend" at bounding box center [260, 120] width 28 height 7
click at [107, 129] on select "Rather So Moreover Likely" at bounding box center [96, 129] width 28 height 7
select select "Moreover"
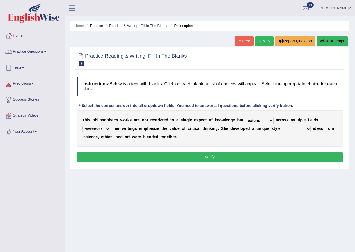
click at [82, 126] on select "Rather So Moreover Likely" at bounding box center [96, 129] width 28 height 7
click at [108, 129] on select "Rather So Moreover Likely" at bounding box center [96, 129] width 28 height 7
click at [82, 126] on select "Rather So Moreover Likely" at bounding box center [96, 129] width 28 height 7
click at [105, 128] on select "Rather So Moreover Likely" at bounding box center [96, 129] width 28 height 7
click at [143, 134] on div "T h i s p h i l o s o p h e r ' s w o r k s a r e n o t r e s t r i c t e d t o…" at bounding box center [210, 128] width 266 height 37
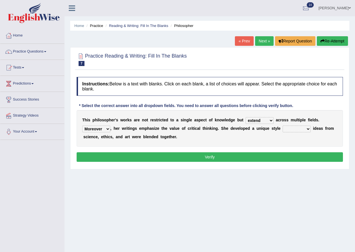
click at [295, 129] on select "in that that which in which" at bounding box center [297, 129] width 28 height 7
select select "in which"
click at [283, 126] on select "in that that which in which" at bounding box center [297, 129] width 28 height 7
click at [264, 158] on button "Verify" at bounding box center [210, 157] width 266 height 10
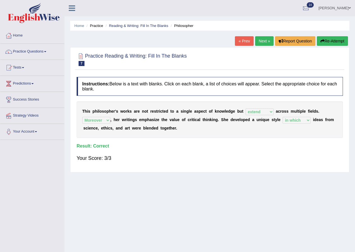
click at [262, 42] on link "Next »" at bounding box center [264, 41] width 19 height 10
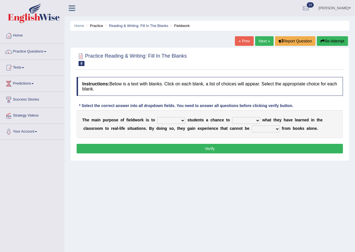
click at [185, 119] on select "resemble stow rave offer" at bounding box center [171, 120] width 28 height 7
select select "offer"
click at [157, 117] on select "resemble stow rave offer" at bounding box center [171, 120] width 28 height 7
click at [247, 122] on select "compare align apply dismount" at bounding box center [246, 120] width 28 height 7
click at [232, 117] on select "compare align apply dismount" at bounding box center [246, 120] width 28 height 7
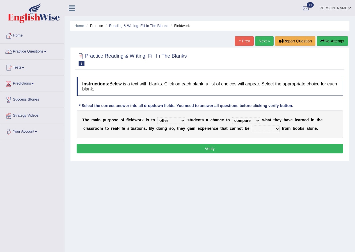
click at [245, 115] on div "T h e m a i n p u r p o s e o f f i e l d w o r k i s t o resemble stow rave of…" at bounding box center [210, 124] width 266 height 28
click at [243, 121] on select "compare align apply dismount" at bounding box center [246, 120] width 28 height 7
select select "apply"
click at [232, 117] on select "compare align apply dismount" at bounding box center [246, 120] width 28 height 7
click at [177, 121] on select "resemble stow rave offer" at bounding box center [171, 120] width 28 height 7
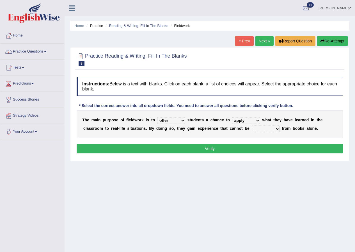
click at [0, 8] on div at bounding box center [32, 14] width 65 height 28
click at [263, 129] on select "originated prepared obtained touted" at bounding box center [266, 129] width 28 height 7
select select "obtained"
click at [252, 126] on select "originated prepared obtained touted" at bounding box center [266, 129] width 28 height 7
click at [240, 147] on button "Verify" at bounding box center [210, 149] width 266 height 10
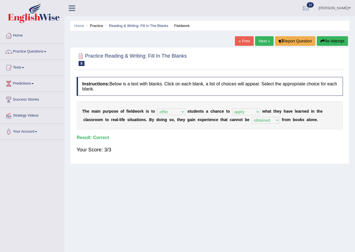
click at [262, 42] on link "Next »" at bounding box center [264, 41] width 19 height 10
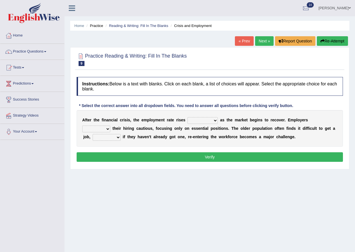
click at [210, 124] on select "normally conversely strenuously sharply" at bounding box center [203, 120] width 30 height 7
select select "normally"
click at [188, 117] on select "normally conversely strenuously sharply" at bounding box center [203, 120] width 30 height 7
click at [107, 128] on select "keeping kept keep are kept" at bounding box center [96, 129] width 28 height 7
select select "are kept"
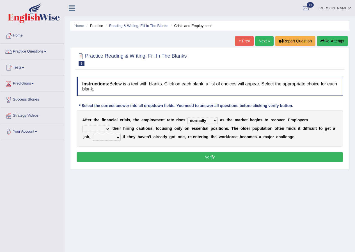
click at [82, 126] on select "keeping kept keep are kept" at bounding box center [96, 129] width 28 height 7
click at [109, 126] on select "keeping kept keep are kept" at bounding box center [96, 129] width 28 height 7
click at [153, 142] on div "A f t e r t h e f i n a n c i a l c r i s i s , t h e e m p l o y m e n t r a t…" at bounding box center [210, 128] width 266 height 37
click at [118, 138] on select "although while then because" at bounding box center [107, 137] width 28 height 7
select select "although"
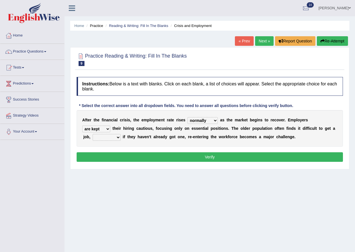
click at [93, 134] on select "although while then because" at bounding box center [107, 137] width 28 height 7
click at [138, 160] on button "Verify" at bounding box center [210, 157] width 266 height 10
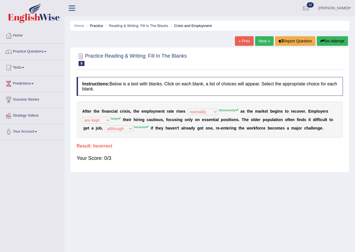
click at [333, 41] on button "Re-Attempt" at bounding box center [332, 41] width 31 height 10
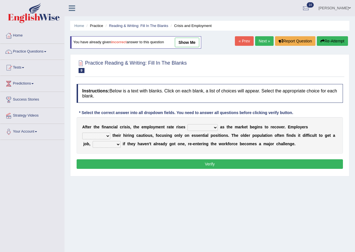
click at [205, 129] on select "normally conversely strenuously sharply" at bounding box center [203, 127] width 30 height 7
select select "strenuously"
click at [188, 124] on select "normally conversely strenuously sharply" at bounding box center [203, 127] width 30 height 7
drag, startPoint x: 191, startPoint y: 128, endPoint x: 210, endPoint y: 128, distance: 19.4
click at [210, 128] on select "normally conversely strenuously sharply" at bounding box center [203, 127] width 30 height 7
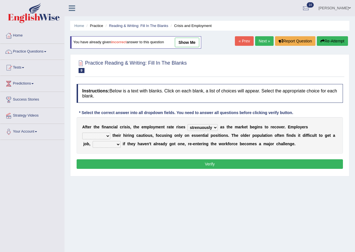
click at [188, 124] on select "normally conversely strenuously sharply" at bounding box center [203, 127] width 30 height 7
click at [110, 136] on select "keeping kept keep are kept" at bounding box center [96, 136] width 28 height 7
select select "kept"
click at [82, 133] on select "keeping kept keep are kept" at bounding box center [96, 136] width 28 height 7
click at [118, 143] on select "although while then because" at bounding box center [107, 144] width 28 height 7
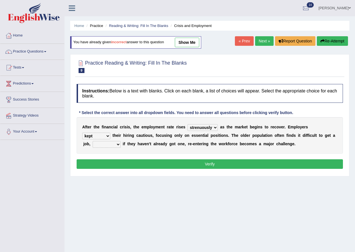
select select "because"
click at [93, 141] on select "although while then because" at bounding box center [107, 144] width 28 height 7
click at [138, 168] on button "Verify" at bounding box center [210, 164] width 266 height 10
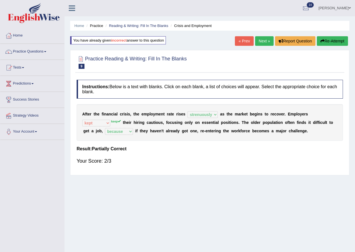
click at [262, 42] on link "Next »" at bounding box center [264, 41] width 19 height 10
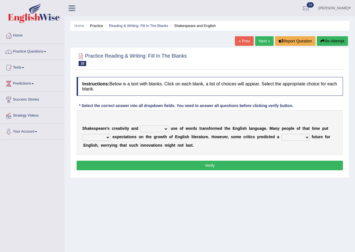
click at [167, 129] on select "idealized intensive fancied inventive" at bounding box center [154, 129] width 28 height 7
select select "idealized"
click at [140, 126] on select "idealized intensive fancied inventive" at bounding box center [154, 129] width 28 height 7
click at [108, 137] on select "wide much high more" at bounding box center [96, 137] width 28 height 7
select select "high"
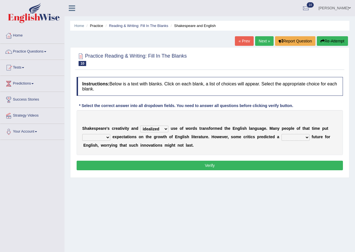
click at [82, 134] on select "wide much high more" at bounding box center [96, 137] width 28 height 7
click at [109, 135] on select "wide much high more" at bounding box center [96, 137] width 28 height 7
click at [159, 143] on b "n" at bounding box center [159, 145] width 3 height 4
click at [294, 139] on select "monetary promising irresistible daunting" at bounding box center [296, 137] width 28 height 7
select select "monetary"
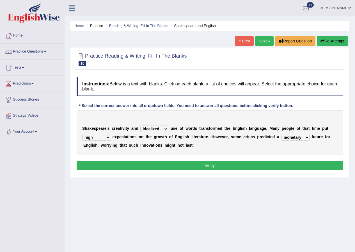
click at [282, 134] on select "monetary promising irresistible daunting" at bounding box center [296, 137] width 28 height 7
click at [229, 161] on button "Verify" at bounding box center [210, 166] width 266 height 10
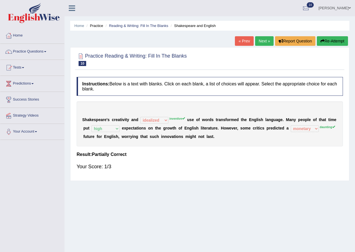
click at [259, 40] on link "Next »" at bounding box center [264, 41] width 19 height 10
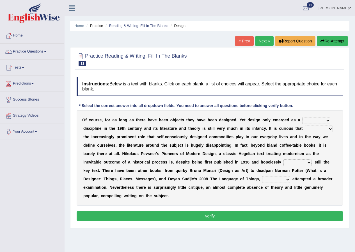
click at [308, 121] on select "bilateral ubiquitous foremost dedicated" at bounding box center [316, 120] width 28 height 7
select select "ubiquitous"
click at [302, 117] on select "bilateral ubiquitous foremost dedicated" at bounding box center [316, 120] width 28 height 7
click at [318, 130] on select "since despite within through" at bounding box center [319, 129] width 28 height 7
click at [275, 133] on div "O f c o u r s e , f o r a s l o n g a s t h e r e h a v e b e e n o b j e c t s…" at bounding box center [210, 157] width 266 height 95
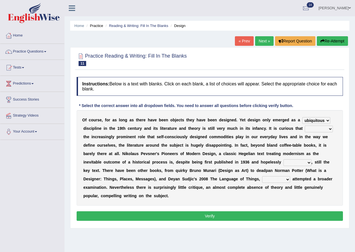
click at [313, 129] on select "since despite within through" at bounding box center [319, 129] width 28 height 7
click at [290, 129] on b "u" at bounding box center [290, 128] width 3 height 4
click at [313, 129] on select "since despite within through" at bounding box center [319, 129] width 28 height 7
select select "within"
click at [305, 126] on select "since despite within through" at bounding box center [319, 129] width 28 height 7
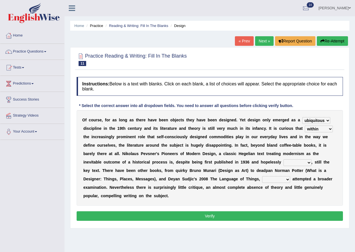
click at [301, 161] on select "dates dating date dated" at bounding box center [298, 162] width 28 height 7
click at [284, 159] on select "dates dating date dated" at bounding box center [298, 162] width 28 height 7
click at [301, 162] on select "dates dating date dated" at bounding box center [298, 162] width 28 height 7
select select "dating"
click at [284, 159] on select "dates dating date dated" at bounding box center [298, 162] width 28 height 7
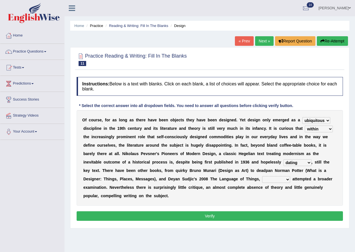
click at [276, 179] on select "which then however as" at bounding box center [276, 179] width 28 height 7
select select "which"
click at [262, 176] on select "which then however as" at bounding box center [276, 179] width 28 height 7
click at [245, 214] on button "Verify" at bounding box center [210, 216] width 266 height 10
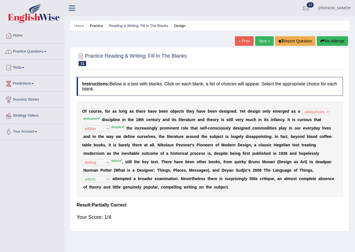
click at [266, 37] on link "Next »" at bounding box center [264, 41] width 19 height 10
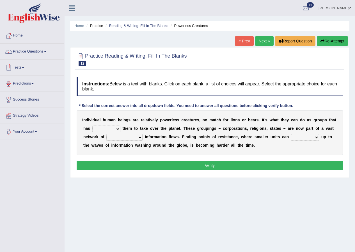
click at [29, 51] on link "Practice Questions" at bounding box center [32, 51] width 64 height 14
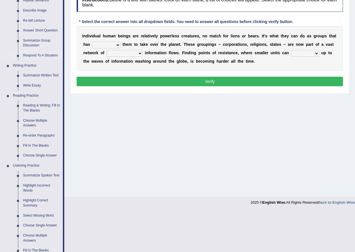
scroll to position [84, 0]
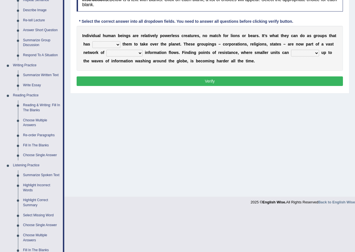
click at [31, 135] on link "Re-order Paragraphs" at bounding box center [41, 135] width 42 height 10
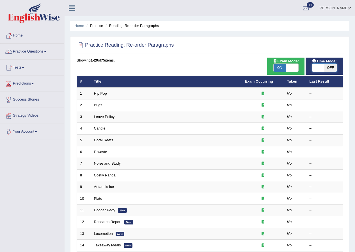
click at [323, 69] on span at bounding box center [318, 68] width 12 height 8
checkbox input "true"
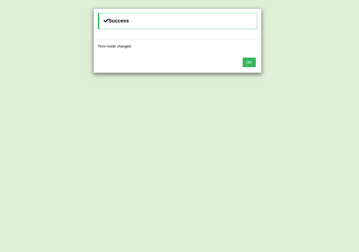
click at [247, 61] on button "OK" at bounding box center [249, 63] width 13 height 10
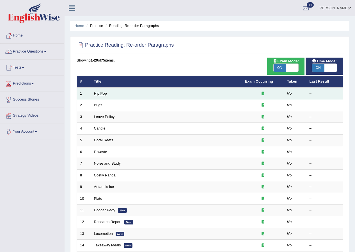
click at [103, 93] on link "Hip Pop" at bounding box center [100, 93] width 13 height 4
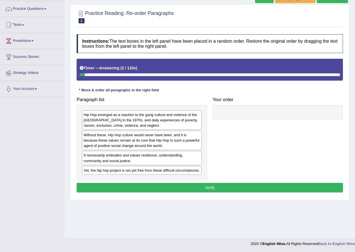
scroll to position [43, 0]
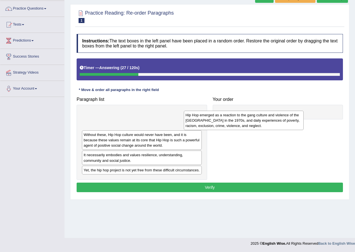
drag, startPoint x: 160, startPoint y: 124, endPoint x: 262, endPoint y: 125, distance: 101.9
click at [262, 125] on div "Hip Hop emerged as a reaction to the gang culture and violence of the [GEOGRAPH…" at bounding box center [244, 120] width 120 height 19
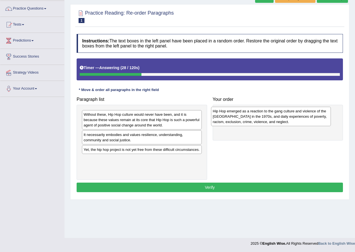
drag, startPoint x: 142, startPoint y: 122, endPoint x: 271, endPoint y: 119, distance: 129.2
click at [271, 119] on div "Hip Hop emerged as a reaction to the gang culture and violence of the [GEOGRAPH…" at bounding box center [271, 116] width 120 height 19
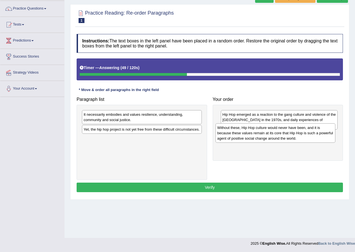
drag, startPoint x: 143, startPoint y: 119, endPoint x: 277, endPoint y: 132, distance: 134.3
click at [277, 132] on div "Without these, Hip Hop culture would never have been, and it is because these v…" at bounding box center [276, 132] width 120 height 19
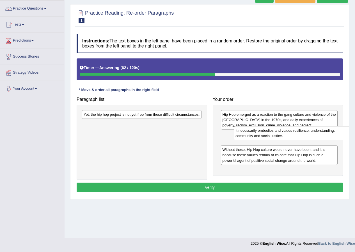
drag, startPoint x: 140, startPoint y: 111, endPoint x: 276, endPoint y: 128, distance: 137.9
click at [276, 128] on div "It necessarily embodies and values resilience, understanding, community and soc…" at bounding box center [294, 133] width 120 height 14
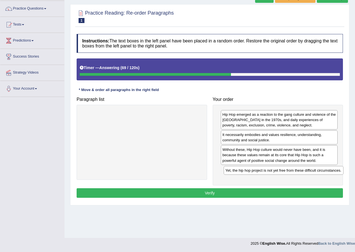
drag, startPoint x: 159, startPoint y: 114, endPoint x: 301, endPoint y: 170, distance: 152.4
click at [301, 170] on div "Yet, the hip hop project is not yet free from these difficult circumstances." at bounding box center [284, 170] width 120 height 9
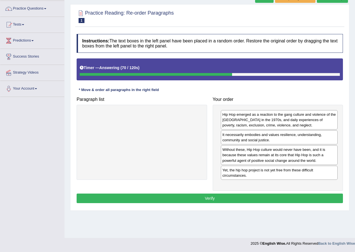
click at [247, 192] on div "Instructions: The text boxes in the left panel have been placed in a random ord…" at bounding box center [209, 119] width 269 height 176
click at [243, 195] on button "Verify" at bounding box center [210, 198] width 266 height 10
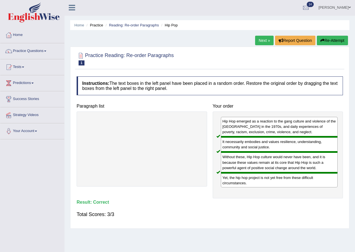
scroll to position [0, 0]
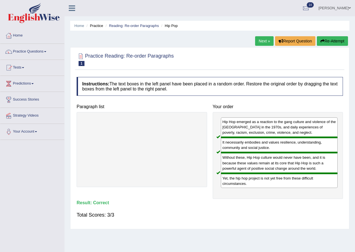
click at [261, 44] on link "Next »" at bounding box center [264, 41] width 19 height 10
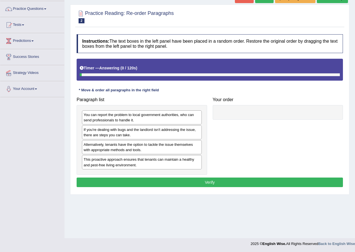
scroll to position [43, 0]
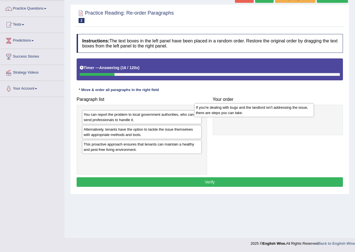
drag, startPoint x: 136, startPoint y: 135, endPoint x: 252, endPoint y: 112, distance: 117.6
click at [252, 112] on div "If you're dealing with bugs and the landlord isn't addressing the issue, there …" at bounding box center [254, 110] width 120 height 14
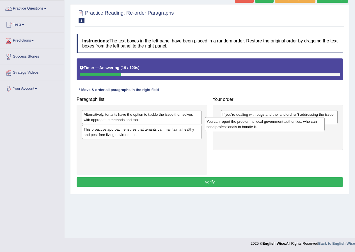
drag, startPoint x: 135, startPoint y: 120, endPoint x: 257, endPoint y: 127, distance: 122.1
click at [257, 127] on div "You can report the problem to local government authorities, who can send profes…" at bounding box center [265, 124] width 120 height 14
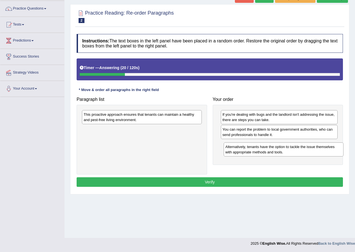
drag, startPoint x: 120, startPoint y: 122, endPoint x: 261, endPoint y: 154, distance: 144.9
click at [261, 154] on div "Alternatively, tenants have the option to tackle the issue themselves with appr…" at bounding box center [284, 149] width 120 height 14
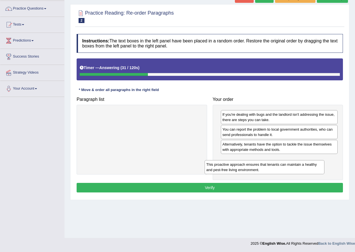
drag, startPoint x: 143, startPoint y: 116, endPoint x: 274, endPoint y: 166, distance: 140.2
click at [274, 166] on div "This proactive approach ensures that tenants can maintain a healthy and pest-fr…" at bounding box center [265, 167] width 120 height 14
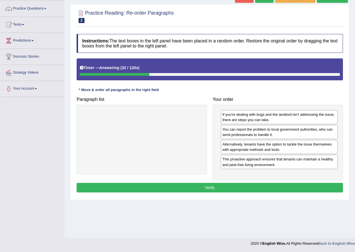
click at [237, 186] on button "Verify" at bounding box center [210, 188] width 266 height 10
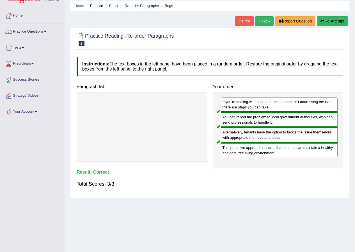
scroll to position [0, 0]
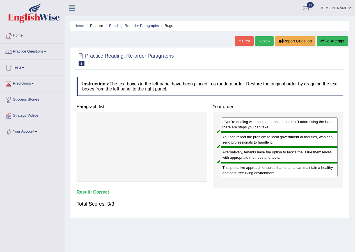
click at [265, 44] on link "Next »" at bounding box center [264, 41] width 19 height 10
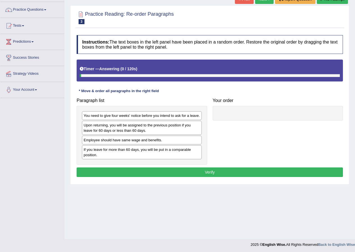
scroll to position [43, 0]
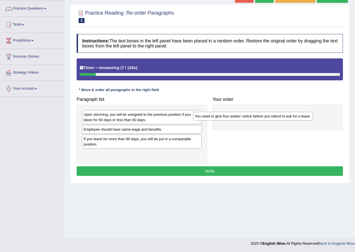
drag, startPoint x: 151, startPoint y: 113, endPoint x: 262, endPoint y: 115, distance: 111.2
click at [262, 115] on div "You need to give four weeks' notice before you intend to ask for a leave." at bounding box center [253, 116] width 120 height 9
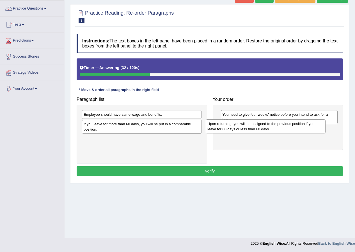
drag, startPoint x: 139, startPoint y: 118, endPoint x: 263, endPoint y: 127, distance: 124.2
click at [263, 127] on div "Upon returning, you will be assigned to the previous position if you leave for …" at bounding box center [266, 126] width 120 height 14
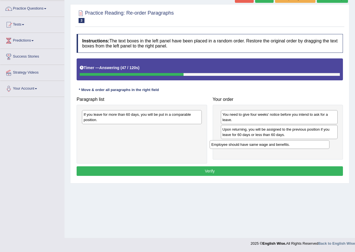
drag, startPoint x: 161, startPoint y: 115, endPoint x: 288, endPoint y: 145, distance: 131.2
click at [288, 145] on div "Employee should have same wage and benefits." at bounding box center [270, 144] width 120 height 9
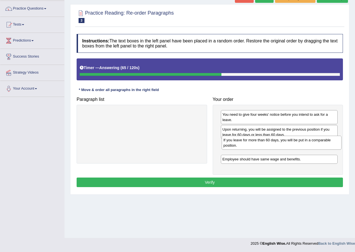
drag, startPoint x: 155, startPoint y: 118, endPoint x: 295, endPoint y: 148, distance: 143.0
click at [295, 148] on div "If you leave for more than 60 days, you will be put in a comparable position." at bounding box center [282, 143] width 120 height 14
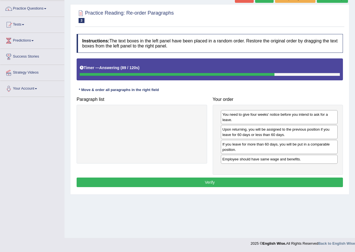
click at [201, 177] on button "Verify" at bounding box center [210, 182] width 266 height 10
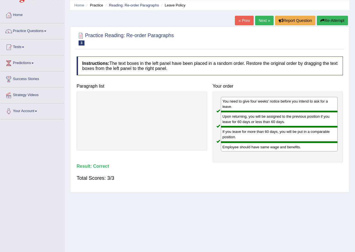
scroll to position [0, 0]
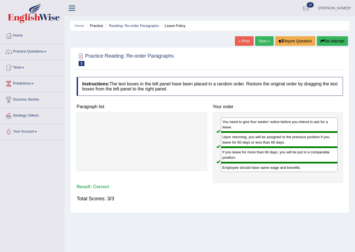
click at [259, 39] on link "Next »" at bounding box center [264, 41] width 19 height 10
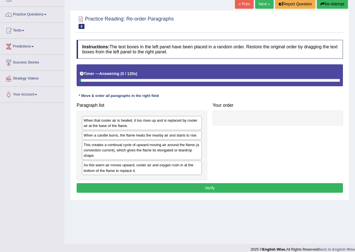
scroll to position [43, 0]
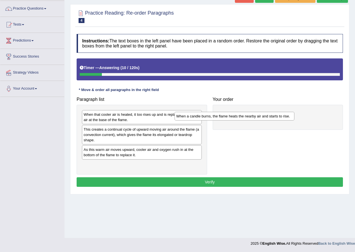
drag, startPoint x: 186, startPoint y: 129, endPoint x: 280, endPoint y: 114, distance: 95.3
click at [280, 114] on div "When a candle burns, the flame heats the nearby air and starts to rise." at bounding box center [235, 116] width 120 height 9
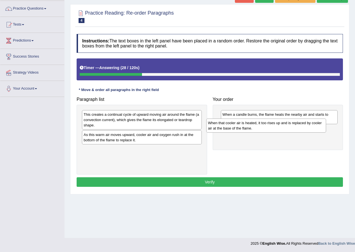
drag, startPoint x: 156, startPoint y: 121, endPoint x: 280, endPoint y: 129, distance: 124.7
click at [280, 129] on div "When that cooler air is heated, it too rises up and is replaced by cooler air a…" at bounding box center [266, 125] width 120 height 14
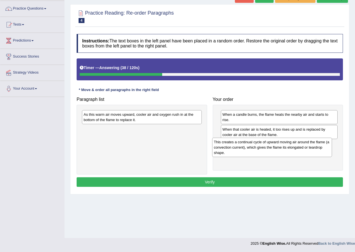
drag, startPoint x: 157, startPoint y: 125, endPoint x: 286, endPoint y: 153, distance: 132.3
click at [286, 153] on div "This creates a continual cycle of upward moving air around the flame (a convect…" at bounding box center [272, 147] width 120 height 19
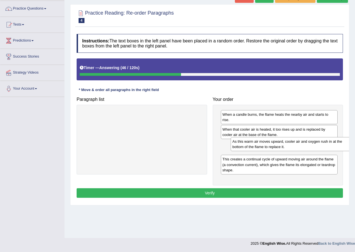
drag, startPoint x: 139, startPoint y: 119, endPoint x: 283, endPoint y: 150, distance: 147.0
click at [287, 148] on div "As this warm air moves upward, cooler air and oxygen rush in at the bottom of t…" at bounding box center [291, 144] width 120 height 14
click at [225, 194] on button "Verify" at bounding box center [210, 193] width 266 height 10
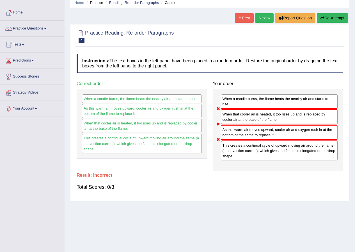
scroll to position [0, 0]
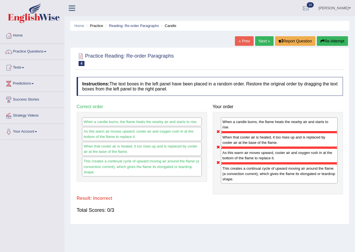
click at [331, 41] on button "Re-Attempt" at bounding box center [332, 41] width 31 height 10
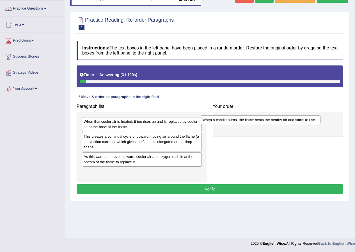
drag, startPoint x: 146, startPoint y: 137, endPoint x: 267, endPoint y: 118, distance: 122.4
click at [267, 118] on div "When a candle burns, the flame heats the nearby air and starts to rise." at bounding box center [261, 119] width 120 height 9
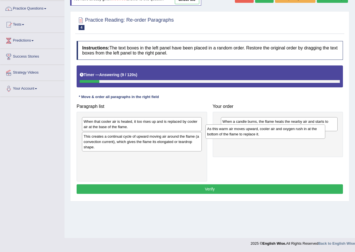
drag, startPoint x: 175, startPoint y: 159, endPoint x: 299, endPoint y: 131, distance: 126.6
click at [299, 131] on div "As this warm air moves upward, cooler air and oxygen rush in at the bottom of t…" at bounding box center [266, 131] width 120 height 14
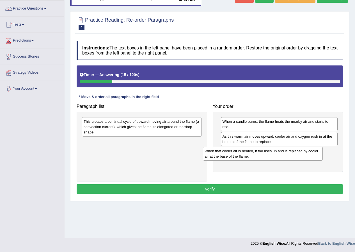
drag, startPoint x: 164, startPoint y: 126, endPoint x: 285, endPoint y: 155, distance: 124.6
click at [285, 155] on div "When that cooler air is heated, it too rises up and is replaced by cooler air a…" at bounding box center [263, 154] width 120 height 14
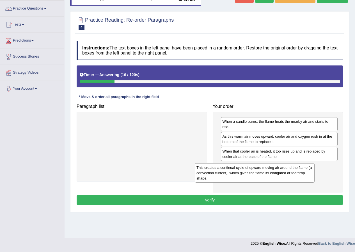
drag, startPoint x: 173, startPoint y: 133, endPoint x: 287, endPoint y: 177, distance: 122.2
click at [287, 177] on div "This creates a continual cycle of upward moving air around the flame (a convect…" at bounding box center [255, 172] width 120 height 19
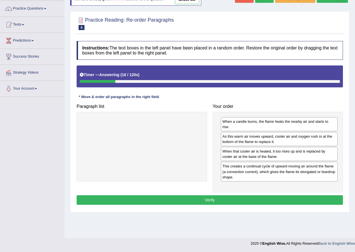
click at [213, 204] on button "Verify" at bounding box center [210, 200] width 266 height 10
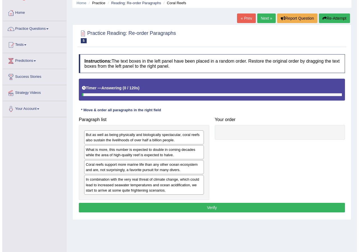
scroll to position [43, 0]
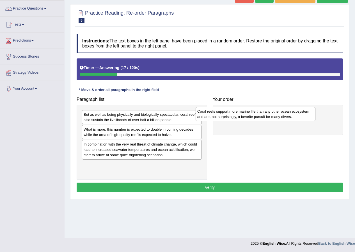
drag, startPoint x: 177, startPoint y: 147, endPoint x: 290, endPoint y: 115, distance: 118.4
click at [290, 115] on div "Coral reefs support more marine life than any other ocean ecosystem and are, no…" at bounding box center [256, 114] width 120 height 14
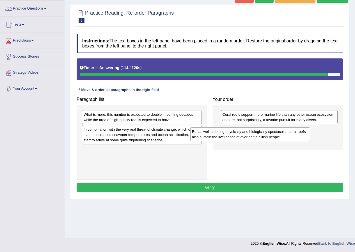
drag, startPoint x: 179, startPoint y: 121, endPoint x: 288, endPoint y: 138, distance: 109.7
click at [288, 138] on div "But as well as being physically and biologically spectacular, coral reefs also …" at bounding box center [250, 134] width 120 height 14
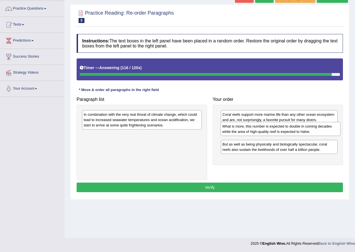
drag, startPoint x: 159, startPoint y: 119, endPoint x: 298, endPoint y: 131, distance: 139.2
click at [298, 131] on div "What is more, this number is expected to double in coming decades while the are…" at bounding box center [281, 129] width 120 height 14
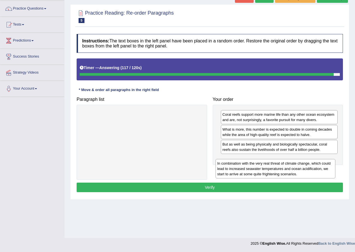
drag, startPoint x: 181, startPoint y: 122, endPoint x: 321, endPoint y: 170, distance: 147.6
click at [321, 170] on div "In combination with the very real threat of climate change, which could lead to…" at bounding box center [276, 168] width 120 height 19
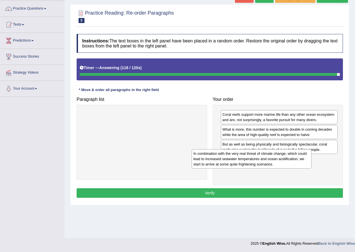
drag, startPoint x: 189, startPoint y: 127, endPoint x: 327, endPoint y: 171, distance: 145.6
click at [312, 168] on div "In combination with the very real threat of climate change, which could lead to…" at bounding box center [252, 158] width 120 height 19
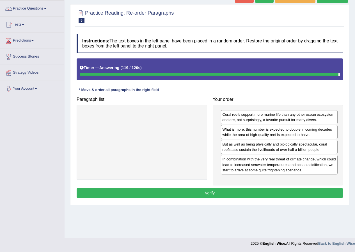
click at [220, 192] on button "Verify" at bounding box center [210, 193] width 266 height 10
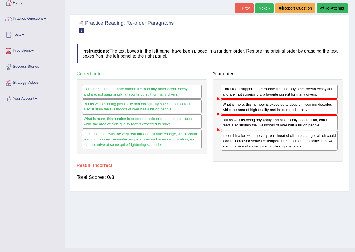
scroll to position [15, 0]
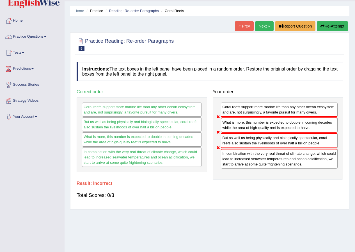
click at [330, 25] on button "Re-Attempt" at bounding box center [332, 26] width 31 height 10
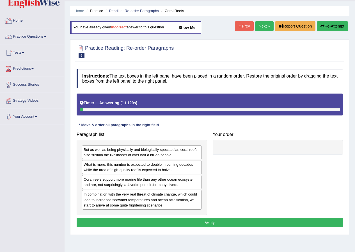
scroll to position [43, 0]
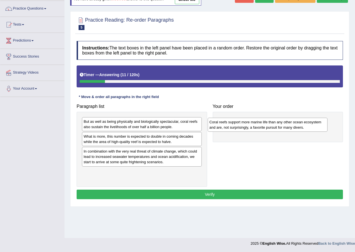
drag, startPoint x: 152, startPoint y: 156, endPoint x: 277, endPoint y: 127, distance: 129.1
click at [277, 127] on div "Coral reefs support more marine life than any other ocean ecosystem and are, no…" at bounding box center [268, 125] width 120 height 14
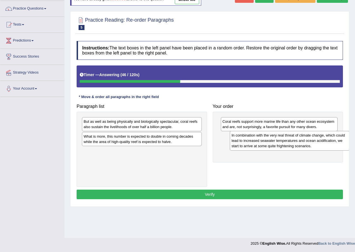
drag, startPoint x: 144, startPoint y: 158, endPoint x: 283, endPoint y: 139, distance: 139.9
click at [283, 139] on div "In combination with the very real threat of climate change, which could lead to…" at bounding box center [290, 140] width 120 height 19
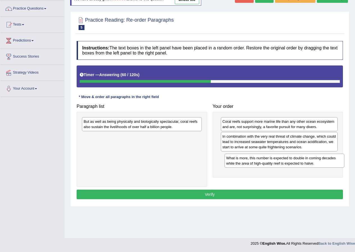
drag, startPoint x: 150, startPoint y: 138, endPoint x: 293, endPoint y: 160, distance: 144.3
click at [293, 160] on div "What is more, this number is expected to double in coming decades while the are…" at bounding box center [285, 161] width 120 height 14
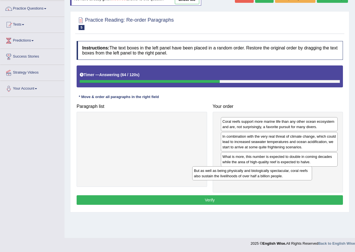
drag, startPoint x: 167, startPoint y: 126, endPoint x: 295, endPoint y: 181, distance: 140.0
click at [296, 180] on div "But as well as being physically and biologically spectacular, coral reefs also …" at bounding box center [252, 173] width 120 height 14
click at [215, 202] on button "Verify" at bounding box center [210, 200] width 266 height 10
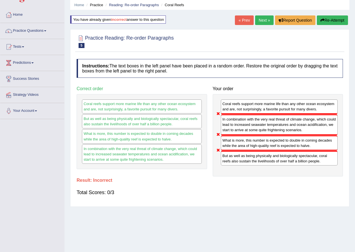
scroll to position [0, 0]
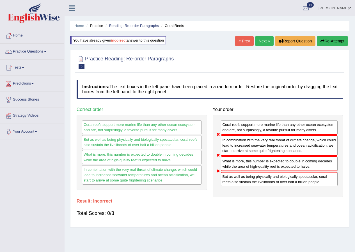
click at [266, 45] on link "Next »" at bounding box center [264, 41] width 19 height 10
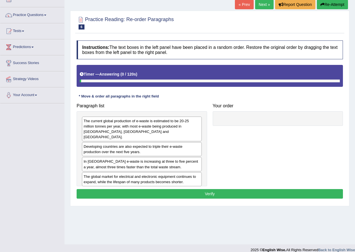
scroll to position [43, 0]
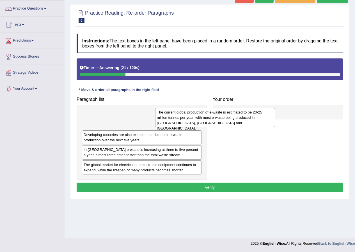
drag, startPoint x: 148, startPoint y: 122, endPoint x: 243, endPoint y: 118, distance: 95.0
click at [243, 118] on div "The current global production of e-waste is estimated to be 20-25 million tonne…" at bounding box center [215, 117] width 120 height 19
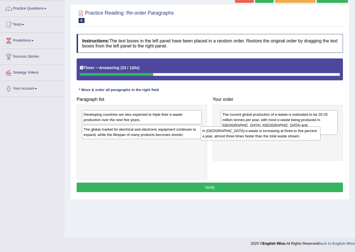
drag, startPoint x: 142, startPoint y: 135, endPoint x: 261, endPoint y: 136, distance: 119.1
click at [261, 136] on div "In [GEOGRAPHIC_DATA] e-waste is increasing at three to five percent a year, alm…" at bounding box center [261, 133] width 120 height 14
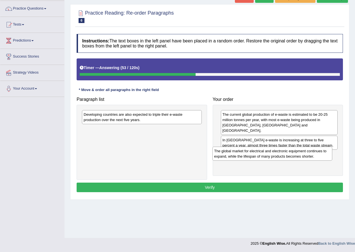
drag, startPoint x: 172, startPoint y: 131, endPoint x: 302, endPoint y: 152, distance: 132.3
click at [302, 152] on div "The global market for electrical and electronic equipment continues to expand, …" at bounding box center [273, 154] width 120 height 14
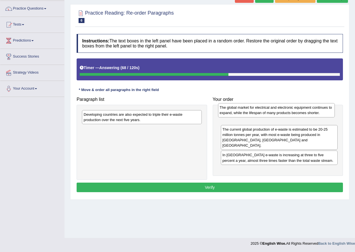
drag, startPoint x: 250, startPoint y: 153, endPoint x: 247, endPoint y: 111, distance: 42.8
click at [247, 111] on div "The global market for electrical and electronic equipment continues to expand, …" at bounding box center [276, 110] width 117 height 14
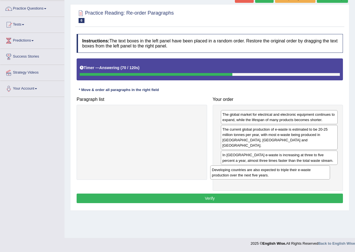
drag, startPoint x: 156, startPoint y: 118, endPoint x: 287, endPoint y: 167, distance: 139.6
click at [287, 167] on div "Developing countries are also expected to triple their e-waste production over …" at bounding box center [270, 172] width 120 height 14
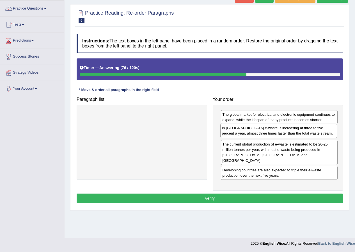
drag, startPoint x: 271, startPoint y: 151, endPoint x: 270, endPoint y: 129, distance: 21.6
click at [270, 129] on div "In [GEOGRAPHIC_DATA] e-waste is increasing at three to five percent a year, alm…" at bounding box center [278, 131] width 117 height 14
click at [236, 195] on button "Verify" at bounding box center [210, 198] width 266 height 10
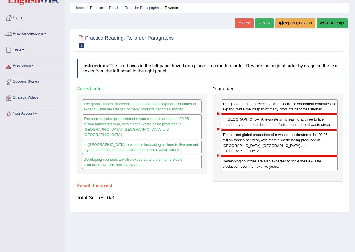
scroll to position [0, 0]
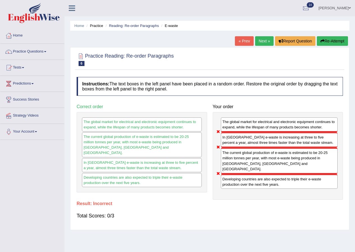
click at [334, 42] on button "Re-Attempt" at bounding box center [332, 41] width 31 height 10
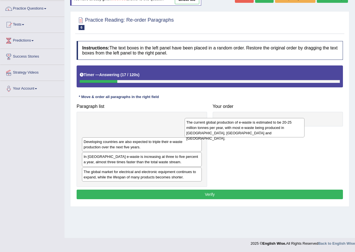
drag, startPoint x: 147, startPoint y: 127, endPoint x: 229, endPoint y: 133, distance: 81.4
click at [255, 127] on div "The current global production of e-waste is estimated to be 20-25 million tonne…" at bounding box center [245, 127] width 120 height 19
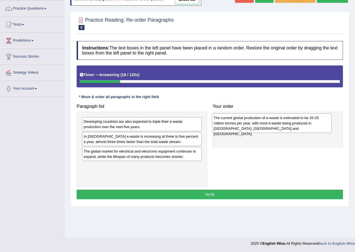
drag, startPoint x: 156, startPoint y: 130, endPoint x: 286, endPoint y: 126, distance: 130.1
click at [286, 126] on div "The current global production of e-waste is estimated to be 20-25 million tonne…" at bounding box center [272, 122] width 120 height 19
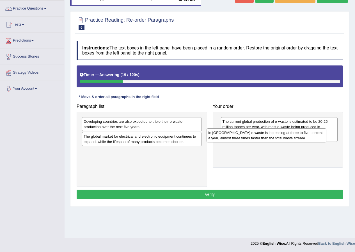
drag, startPoint x: 204, startPoint y: 143, endPoint x: 295, endPoint y: 138, distance: 90.2
click at [295, 138] on div "In [GEOGRAPHIC_DATA] e-waste is increasing at three to five percent a year, alm…" at bounding box center [267, 135] width 120 height 14
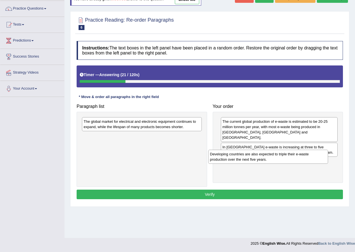
drag, startPoint x: 160, startPoint y: 127, endPoint x: 292, endPoint y: 159, distance: 135.5
click at [292, 159] on div "Developing countries are also expected to triple their e-waste production over …" at bounding box center [268, 157] width 120 height 14
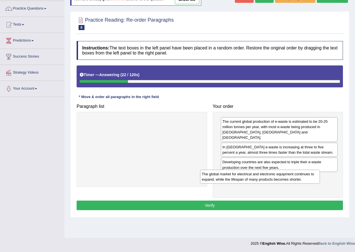
drag, startPoint x: 170, startPoint y: 127, endPoint x: 295, endPoint y: 174, distance: 133.7
click at [295, 174] on div "The global market for electrical and electronic equipment continues to expand, …" at bounding box center [260, 177] width 120 height 14
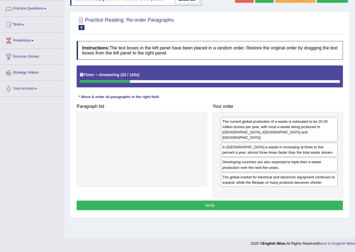
click at [220, 202] on button "Verify" at bounding box center [210, 205] width 266 height 10
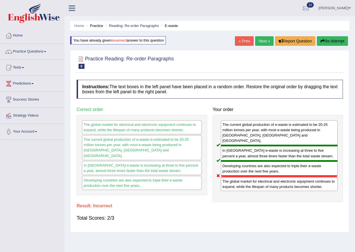
click at [259, 43] on link "Next »" at bounding box center [264, 41] width 19 height 10
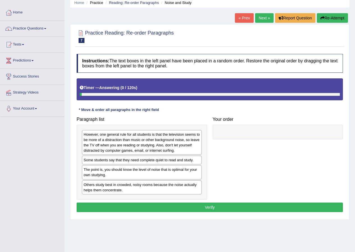
scroll to position [43, 0]
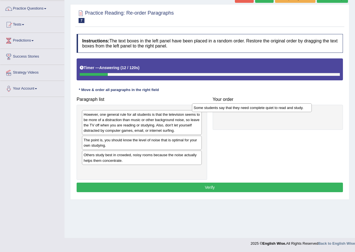
drag, startPoint x: 175, startPoint y: 140, endPoint x: 288, endPoint y: 106, distance: 117.7
click at [288, 106] on div "Some students say that they need complete quiet to read and study." at bounding box center [252, 107] width 120 height 9
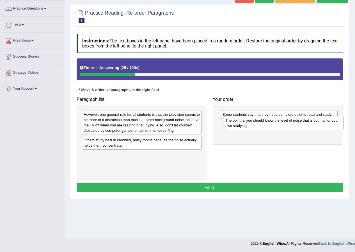
drag, startPoint x: 163, startPoint y: 141, endPoint x: 305, endPoint y: 122, distance: 143.2
click at [305, 122] on div "The point is, you should know the level of noise that is optimal for your own s…" at bounding box center [284, 123] width 120 height 14
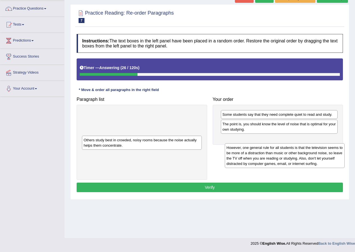
drag, startPoint x: 180, startPoint y: 113, endPoint x: 319, endPoint y: 137, distance: 141.1
click at [319, 143] on div "However, one general rule for all students is that the television seems to be m…" at bounding box center [285, 155] width 120 height 25
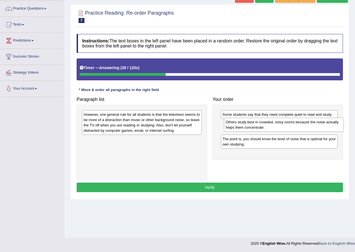
drag, startPoint x: 161, startPoint y: 142, endPoint x: 303, endPoint y: 124, distance: 143.2
click at [303, 124] on div "Others study best in crowded, noisy rooms because the noise actually helps them…" at bounding box center [284, 125] width 120 height 14
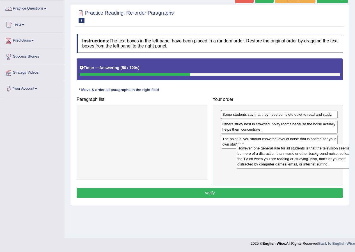
drag, startPoint x: 153, startPoint y: 121, endPoint x: 307, endPoint y: 154, distance: 156.9
click at [307, 154] on div "However, one general rule for all students is that the television seems to be m…" at bounding box center [296, 156] width 120 height 25
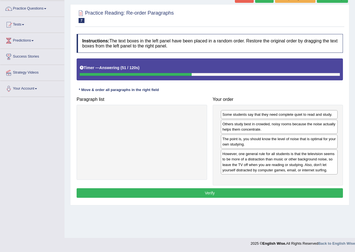
click at [225, 186] on div "Instructions: The text boxes in the left panel have been placed in a random ord…" at bounding box center [209, 116] width 269 height 171
click at [225, 191] on button "Verify" at bounding box center [210, 193] width 266 height 10
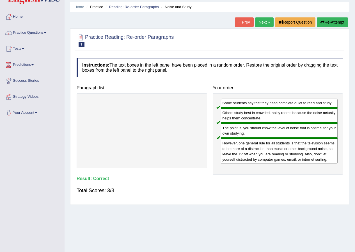
scroll to position [0, 0]
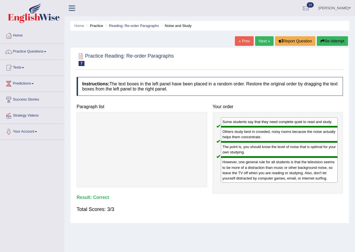
click at [265, 41] on link "Next »" at bounding box center [264, 41] width 19 height 10
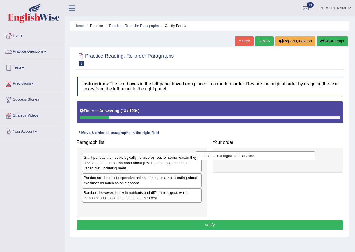
drag, startPoint x: 149, startPoint y: 189, endPoint x: 263, endPoint y: 152, distance: 119.5
click at [263, 152] on div "Food alone is a logistical headache." at bounding box center [256, 155] width 120 height 9
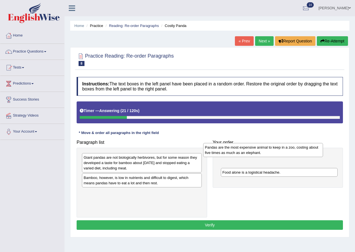
drag, startPoint x: 179, startPoint y: 183, endPoint x: 298, endPoint y: 159, distance: 121.6
click at [298, 157] on div "Pandas are the most expensive animal to keep in a zoo, costing about five times…" at bounding box center [263, 150] width 120 height 14
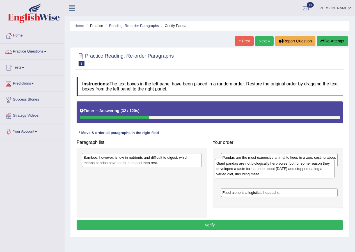
drag, startPoint x: 144, startPoint y: 162, endPoint x: 277, endPoint y: 168, distance: 132.9
click at [277, 168] on div "Giant pandas are not biologically herbivores, but for some reason they develope…" at bounding box center [275, 168] width 120 height 19
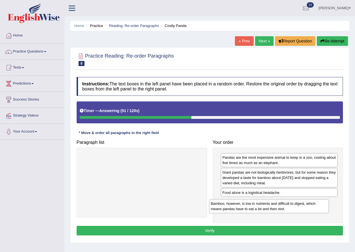
drag, startPoint x: 155, startPoint y: 159, endPoint x: 282, endPoint y: 205, distance: 135.3
click at [282, 205] on div "Bamboo, however, is low in nutrients and difficult to digest, which means panda…" at bounding box center [269, 206] width 120 height 14
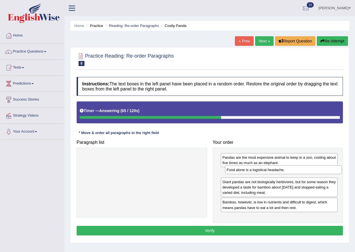
drag, startPoint x: 270, startPoint y: 184, endPoint x: 273, endPoint y: 171, distance: 13.2
click at [273, 171] on div "Food alone is a logistical headache." at bounding box center [283, 169] width 117 height 9
click at [231, 231] on button "Verify" at bounding box center [210, 231] width 266 height 10
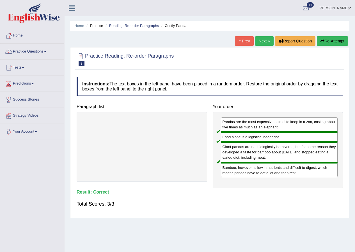
drag, startPoint x: 265, startPoint y: 42, endPoint x: 253, endPoint y: 62, distance: 22.9
click at [264, 42] on link "Next »" at bounding box center [264, 41] width 19 height 10
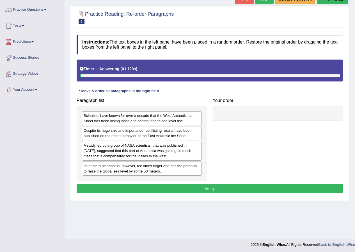
scroll to position [43, 0]
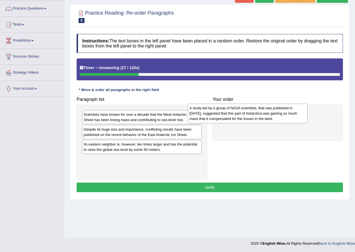
drag, startPoint x: 182, startPoint y: 148, endPoint x: 286, endPoint y: 111, distance: 110.9
click at [286, 111] on div "A study led by a group of NASA scientists, that was published in [DATE], sugges…" at bounding box center [248, 113] width 120 height 19
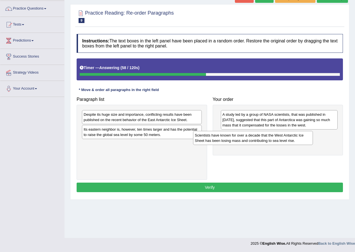
drag, startPoint x: 154, startPoint y: 121, endPoint x: 263, endPoint y: 144, distance: 111.4
click at [263, 144] on div "Scientists have known for over a decade that the West Antarctic Ice Sheet has b…" at bounding box center [253, 138] width 120 height 14
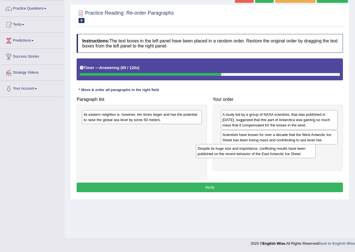
drag, startPoint x: 164, startPoint y: 120, endPoint x: 278, endPoint y: 154, distance: 119.0
click at [278, 154] on div "Despite its huge size and importance, conflicting results have been published o…" at bounding box center [256, 151] width 120 height 14
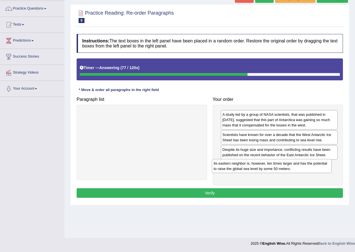
drag, startPoint x: 171, startPoint y: 117, endPoint x: 301, endPoint y: 166, distance: 138.9
click at [301, 166] on div "Its eastern neighbor is, however, ten times larger and has the potential to rai…" at bounding box center [272, 166] width 120 height 14
click at [222, 190] on button "Verify" at bounding box center [210, 193] width 266 height 10
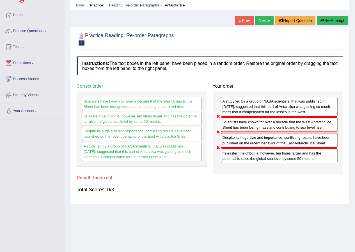
scroll to position [0, 0]
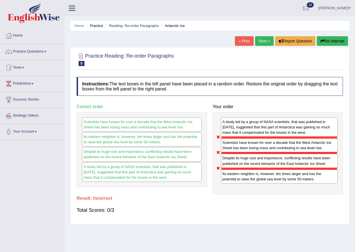
click at [336, 42] on button "Re-Attempt" at bounding box center [332, 41] width 31 height 10
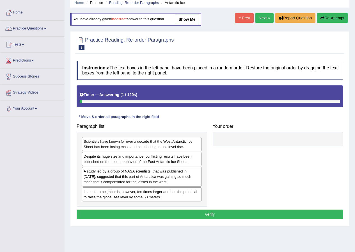
scroll to position [43, 0]
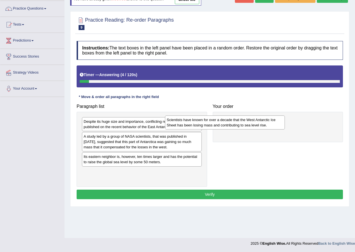
drag, startPoint x: 186, startPoint y: 124, endPoint x: 284, endPoint y: 121, distance: 98.9
click at [284, 121] on div "Scientists have known for over a decade that the West Antarctic Ice Sheet has b…" at bounding box center [225, 122] width 120 height 14
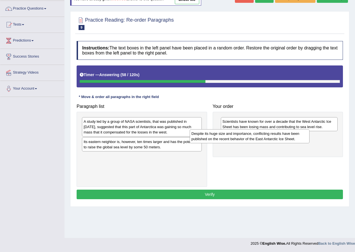
drag, startPoint x: 157, startPoint y: 122, endPoint x: 265, endPoint y: 135, distance: 108.5
click at [265, 135] on div "Despite its huge size and importance, conflicting results have been published o…" at bounding box center [250, 136] width 120 height 14
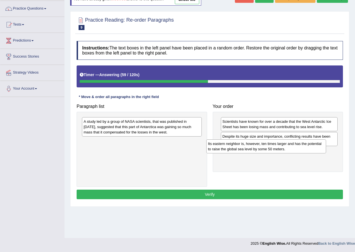
drag, startPoint x: 181, startPoint y: 144, endPoint x: 231, endPoint y: 140, distance: 49.9
click at [282, 142] on div "Its eastern neighbor is, however, ten times larger and has the potential to rai…" at bounding box center [266, 146] width 120 height 14
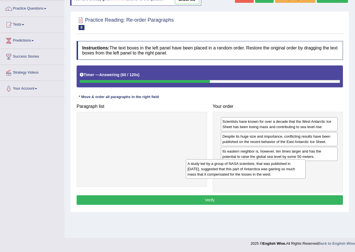
drag, startPoint x: 155, startPoint y: 126, endPoint x: 291, endPoint y: 172, distance: 143.1
click at [291, 172] on div "A study led by a group of NASA scientists, that was published in 2015, suggeste…" at bounding box center [246, 168] width 120 height 19
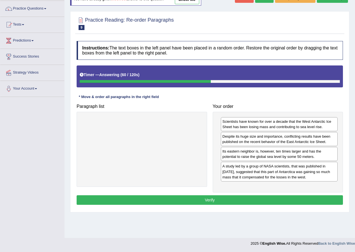
click at [217, 205] on div "Instructions: The text boxes in the left panel have been placed in a random ord…" at bounding box center [209, 123] width 269 height 171
click at [217, 200] on button "Verify" at bounding box center [210, 200] width 266 height 10
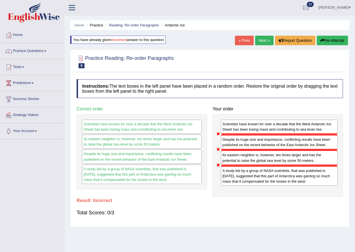
scroll to position [0, 0]
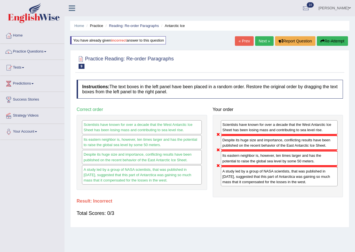
click at [262, 40] on link "Next »" at bounding box center [264, 41] width 19 height 10
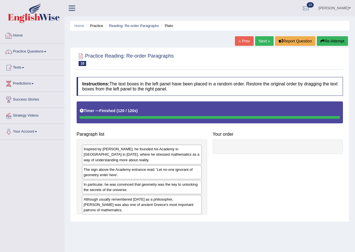
click at [21, 33] on link "Home" at bounding box center [32, 35] width 64 height 14
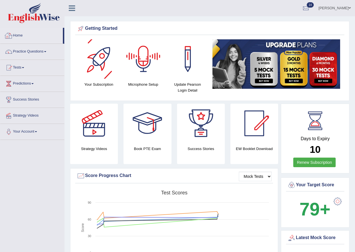
click at [16, 34] on link "Home" at bounding box center [31, 35] width 63 height 14
click at [18, 70] on link "Tests" at bounding box center [32, 67] width 64 height 14
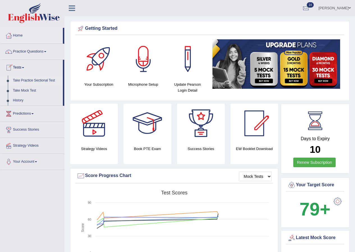
click at [35, 80] on link "Take Practice Sectional Test" at bounding box center [36, 81] width 53 height 10
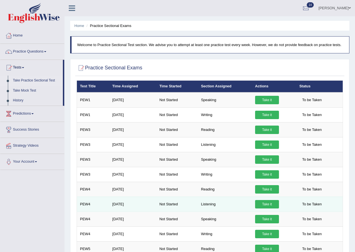
click at [254, 206] on td "Take it" at bounding box center [274, 204] width 44 height 15
click at [256, 206] on td "Take it" at bounding box center [274, 204] width 44 height 15
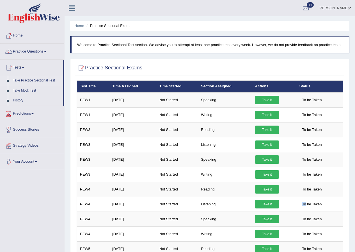
click at [351, 6] on link "ANUJ TYAGI" at bounding box center [334, 7] width 41 height 15
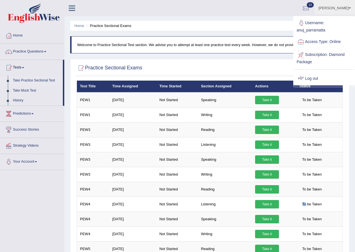
click at [313, 77] on link "Log out" at bounding box center [324, 78] width 61 height 13
